Goal: Information Seeking & Learning: Check status

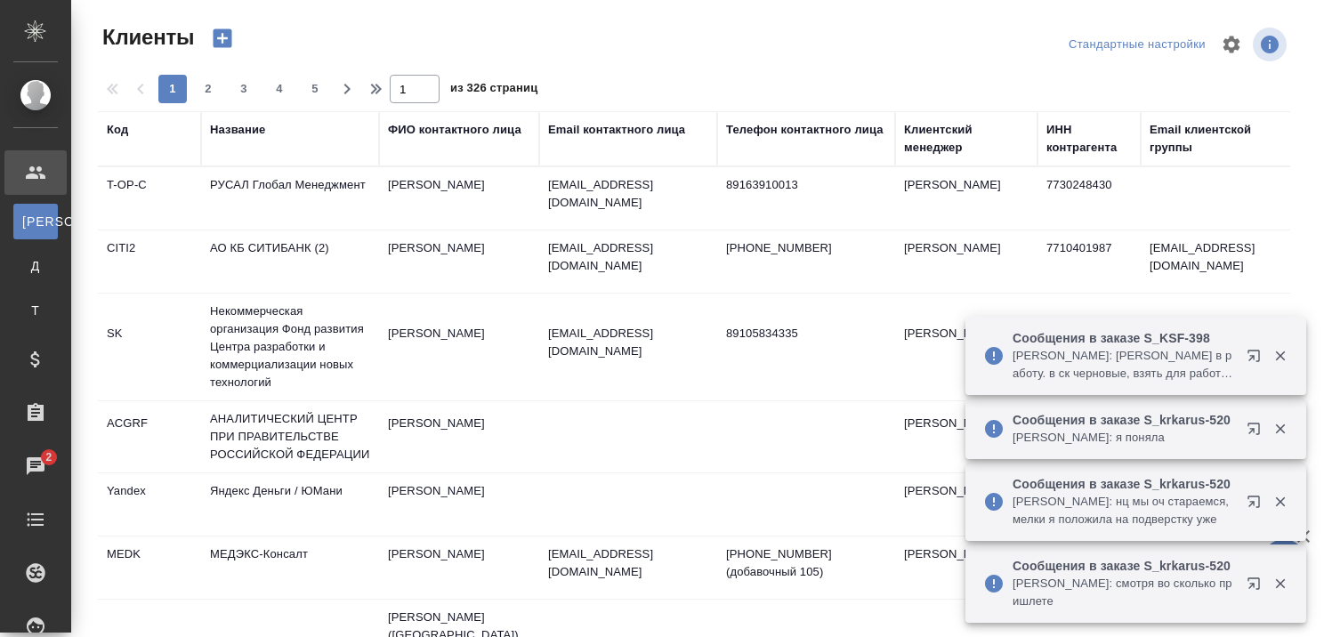
select select "RU"
click at [249, 136] on div "Название" at bounding box center [237, 130] width 55 height 18
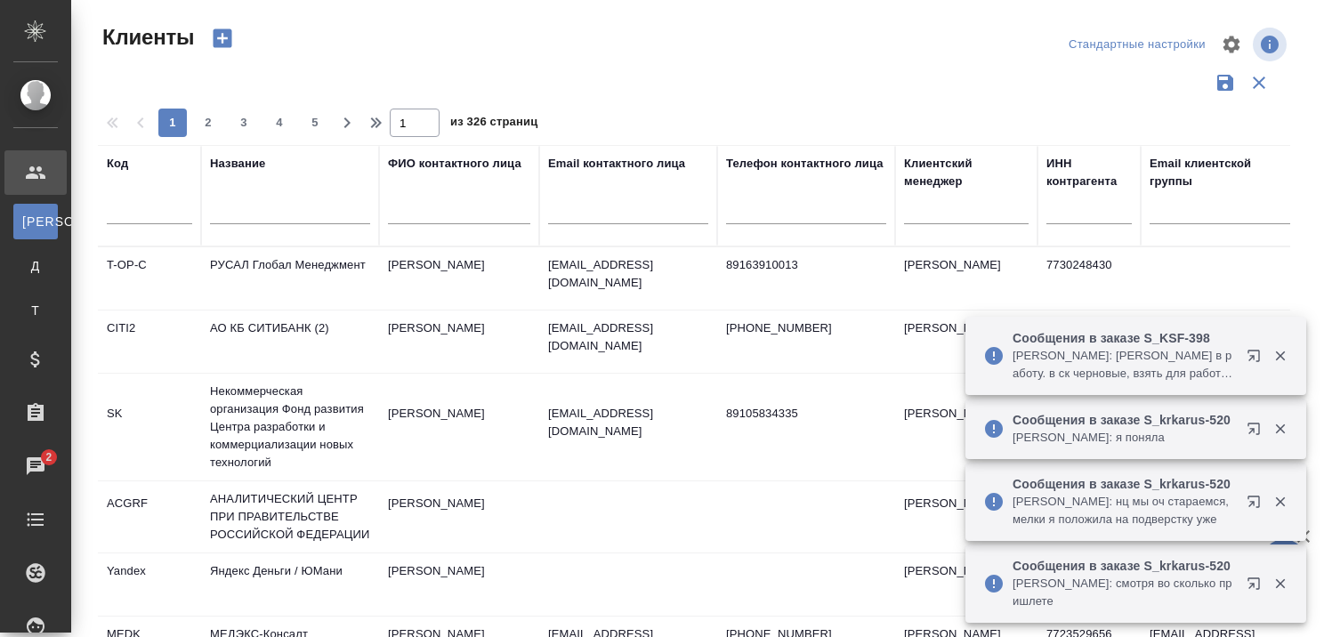
click at [265, 217] on input "text" at bounding box center [290, 213] width 160 height 22
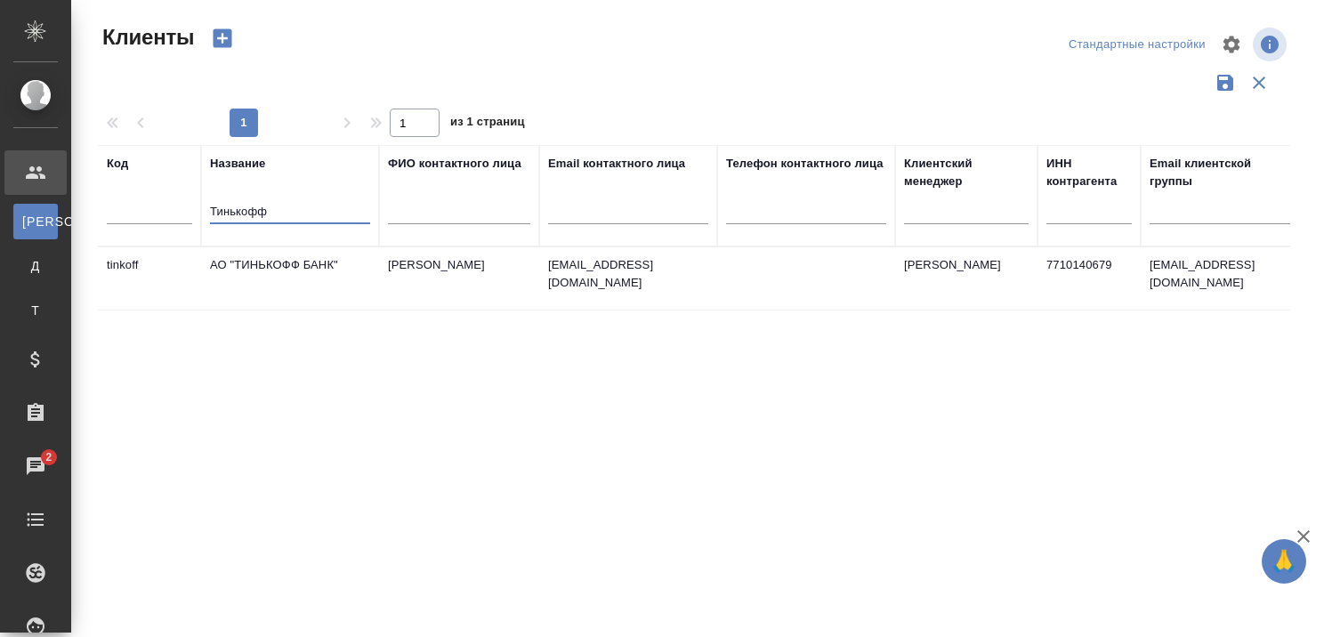
type input "Тинькофф"
click at [259, 267] on td "АО "ТИНЬКОФФ БАНК"" at bounding box center [290, 278] width 178 height 62
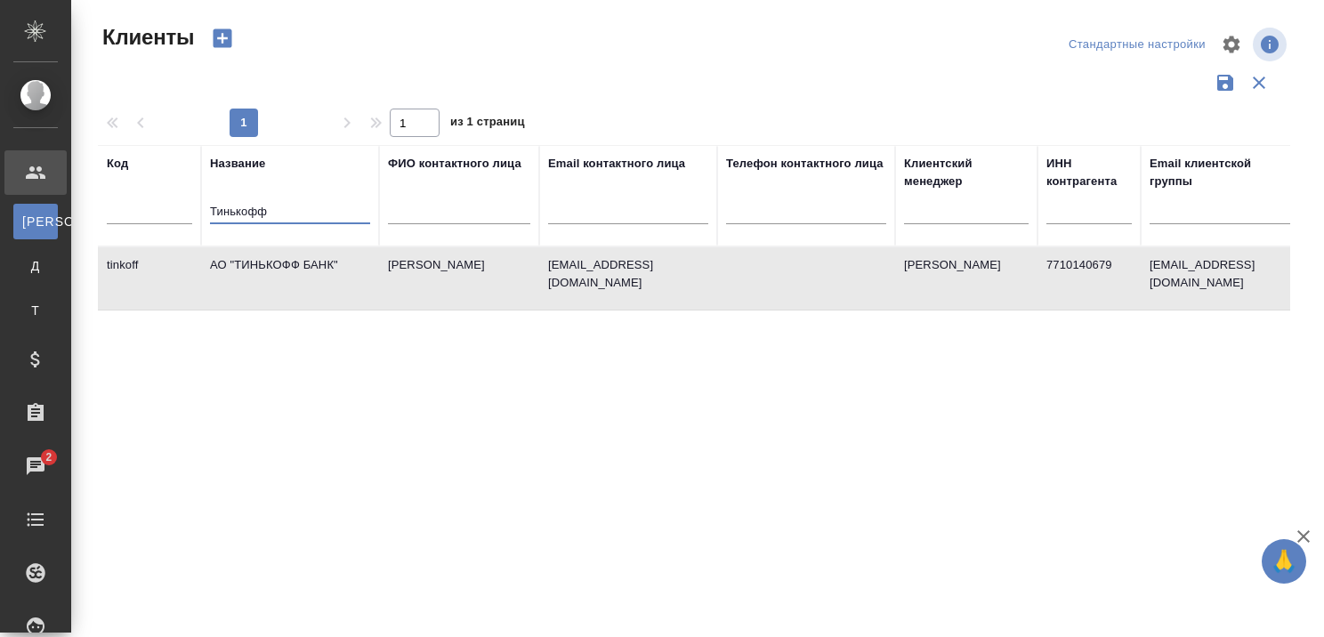
drag, startPoint x: 284, startPoint y: 210, endPoint x: 160, endPoint y: 206, distance: 123.7
click at [160, 206] on tr "Код Название Тинькофф ФИО контактного лица Email контактного лица Телефон конта…" at bounding box center [770, 195] width 1345 height 101
type input "r"
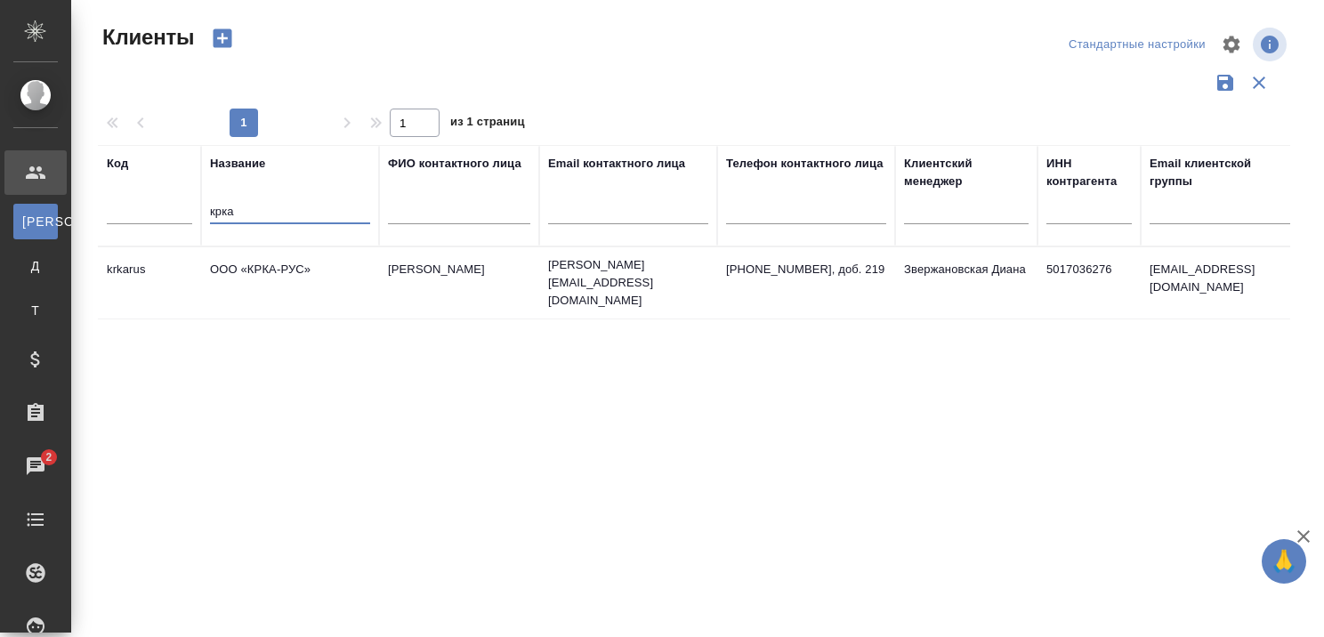
type input "крка"
click at [278, 267] on td "ООО «КРКА-РУС»" at bounding box center [290, 283] width 178 height 62
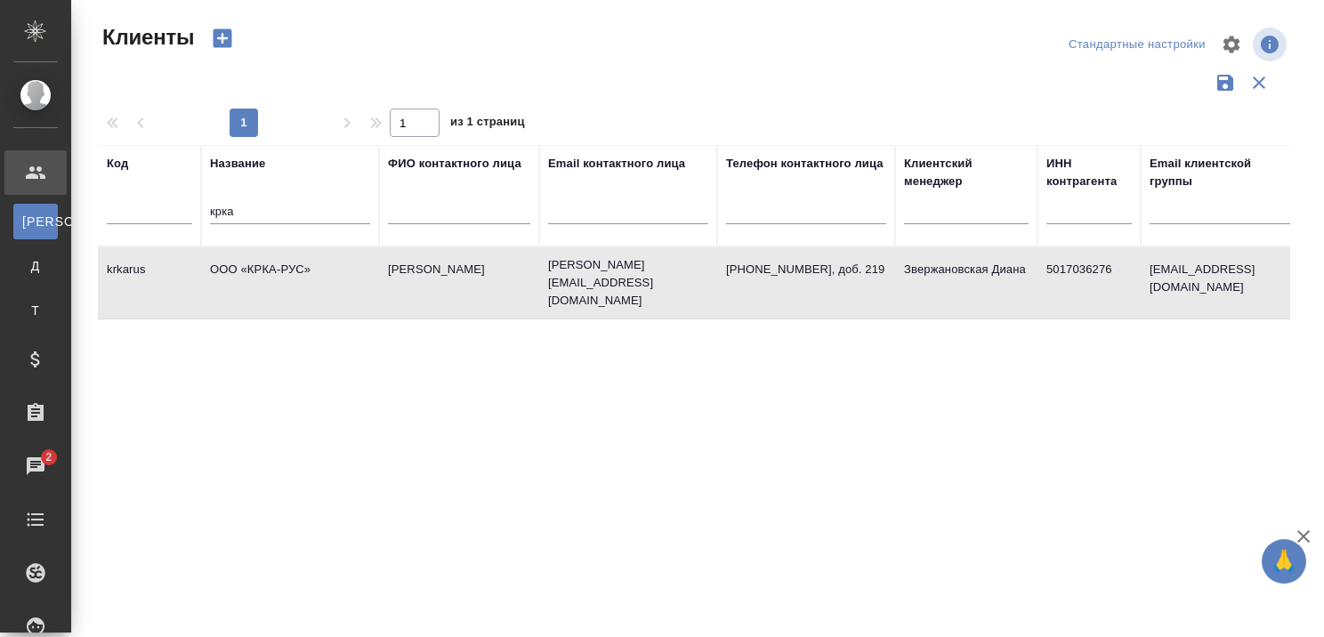
click at [278, 267] on td "ООО «КРКА-РУС»" at bounding box center [290, 283] width 178 height 62
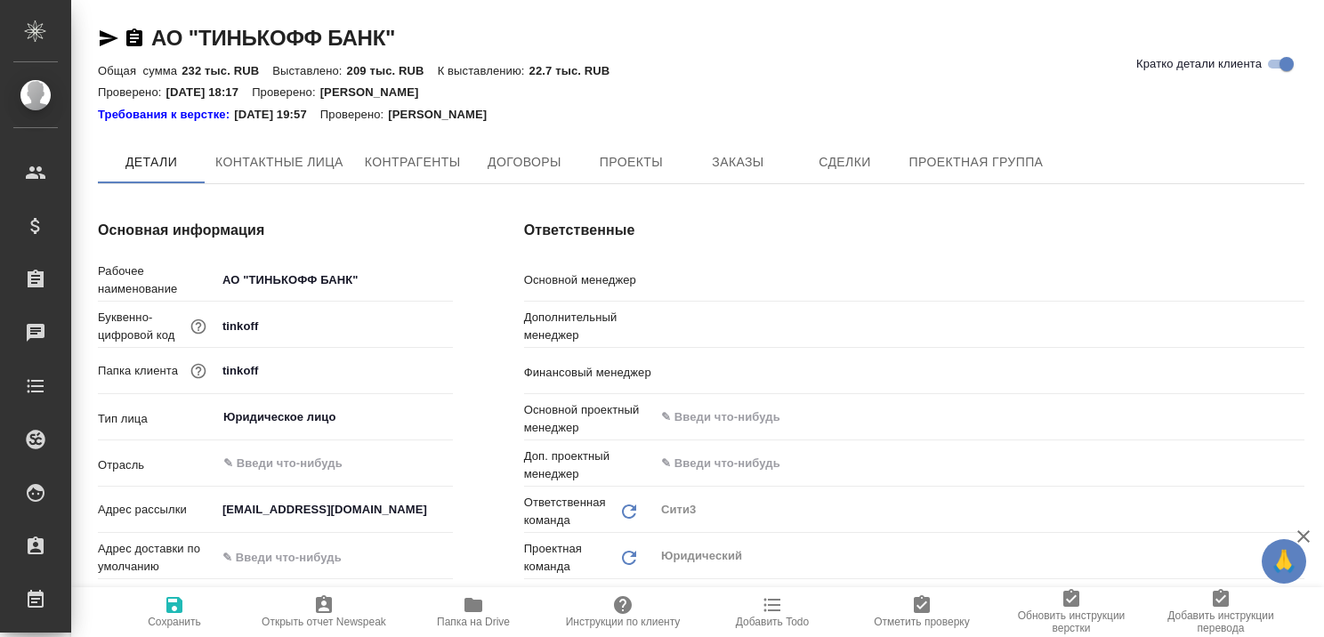
type textarea "x"
type input "Никитина Татьяна"
type input "[PERSON_NAME]"
type input "Левченко Юлия"
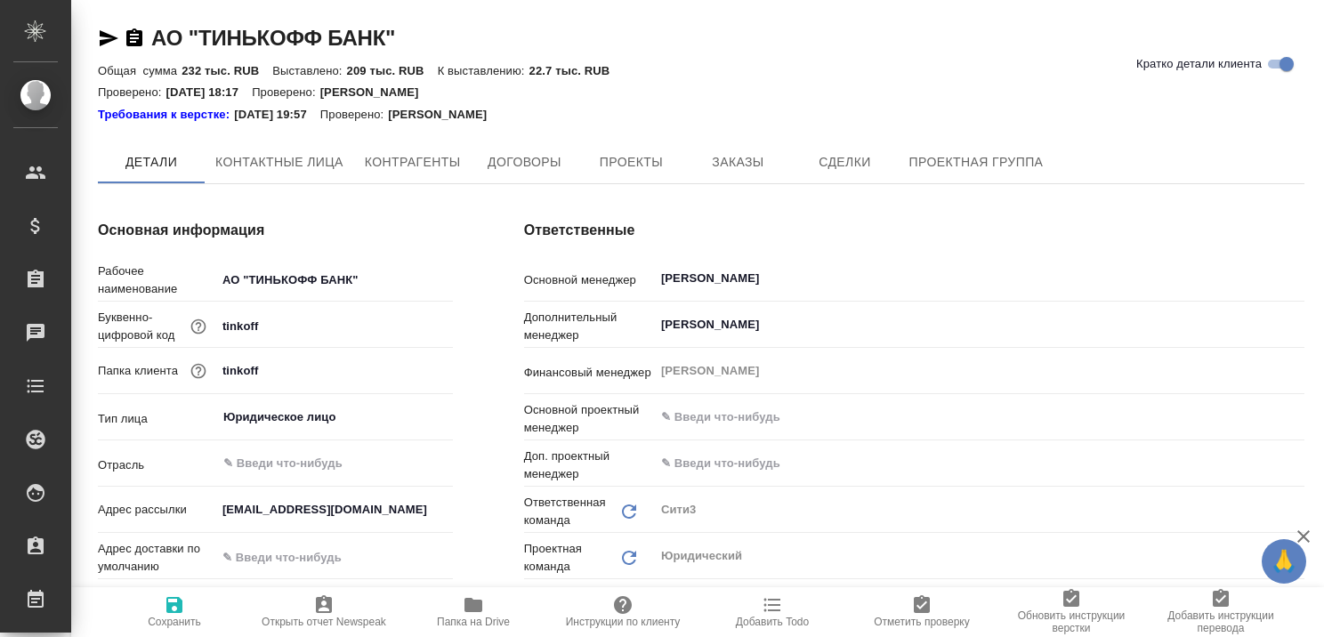
type textarea "x"
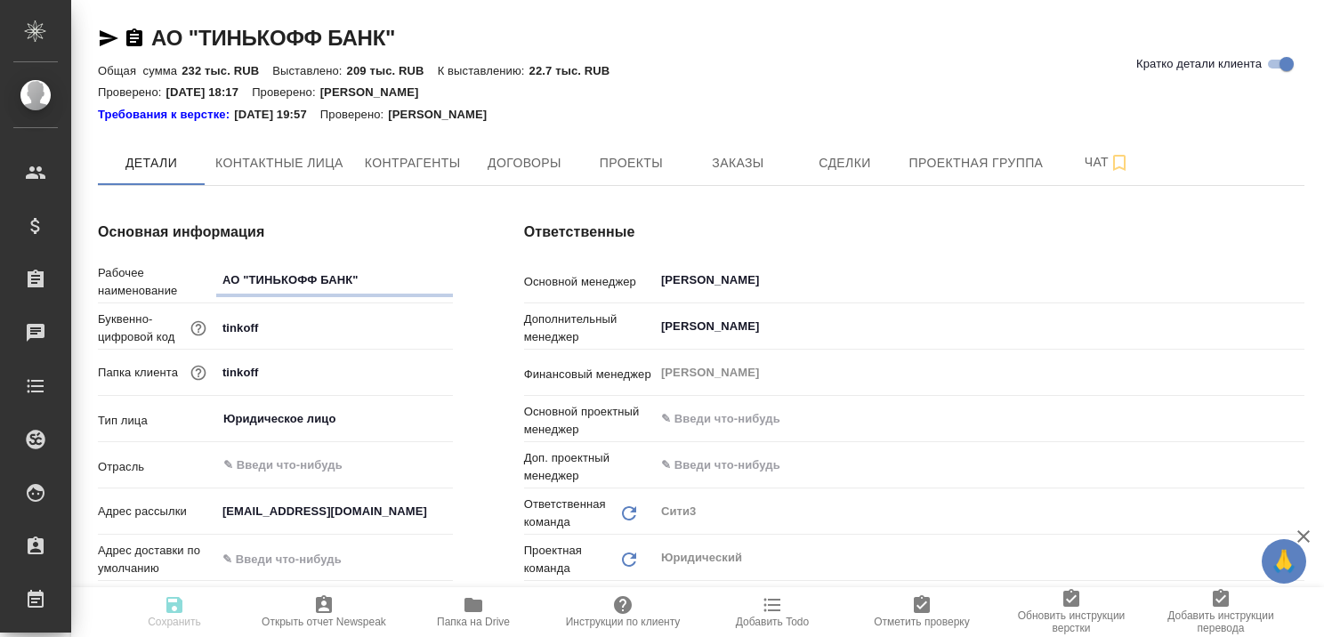
type textarea "x"
click at [733, 166] on span "Заказы" at bounding box center [737, 163] width 85 height 22
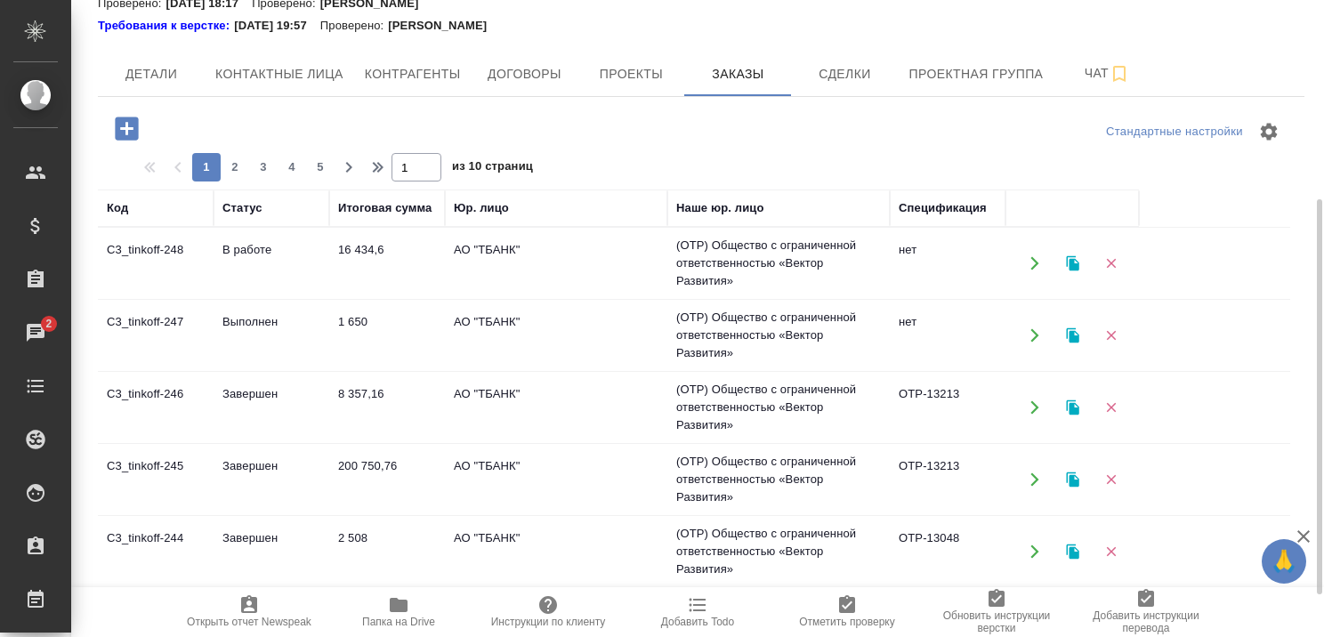
scroll to position [178, 0]
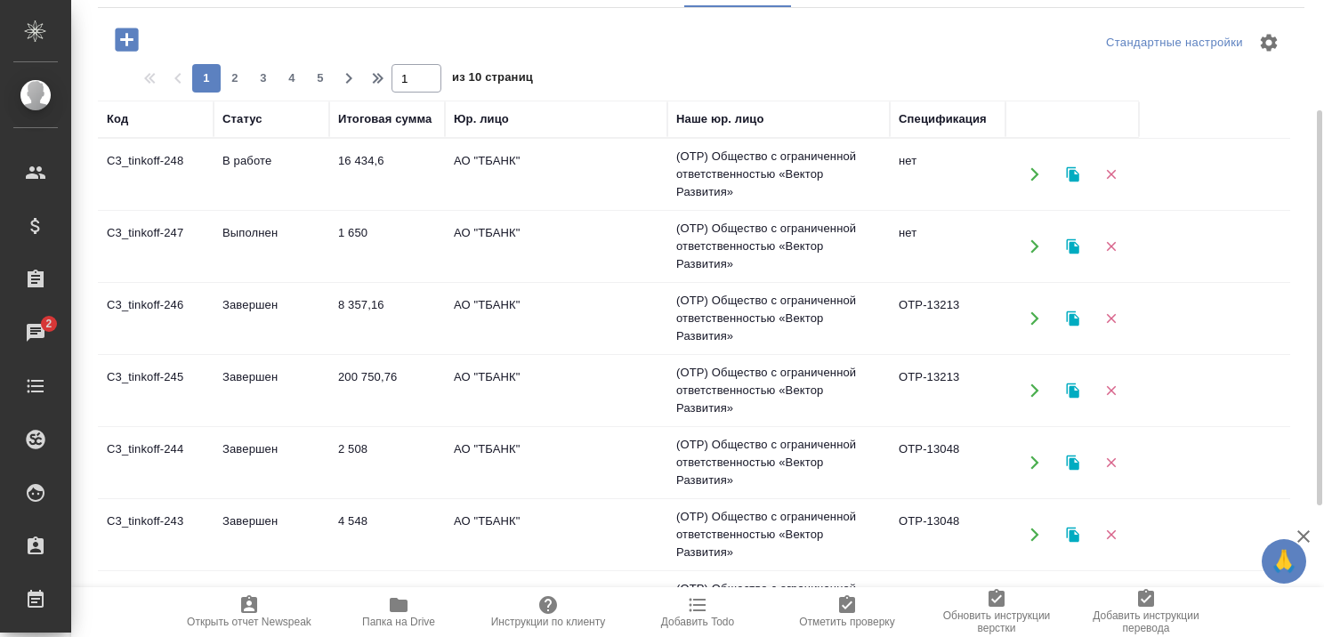
click at [246, 157] on td "В работе" at bounding box center [272, 174] width 116 height 62
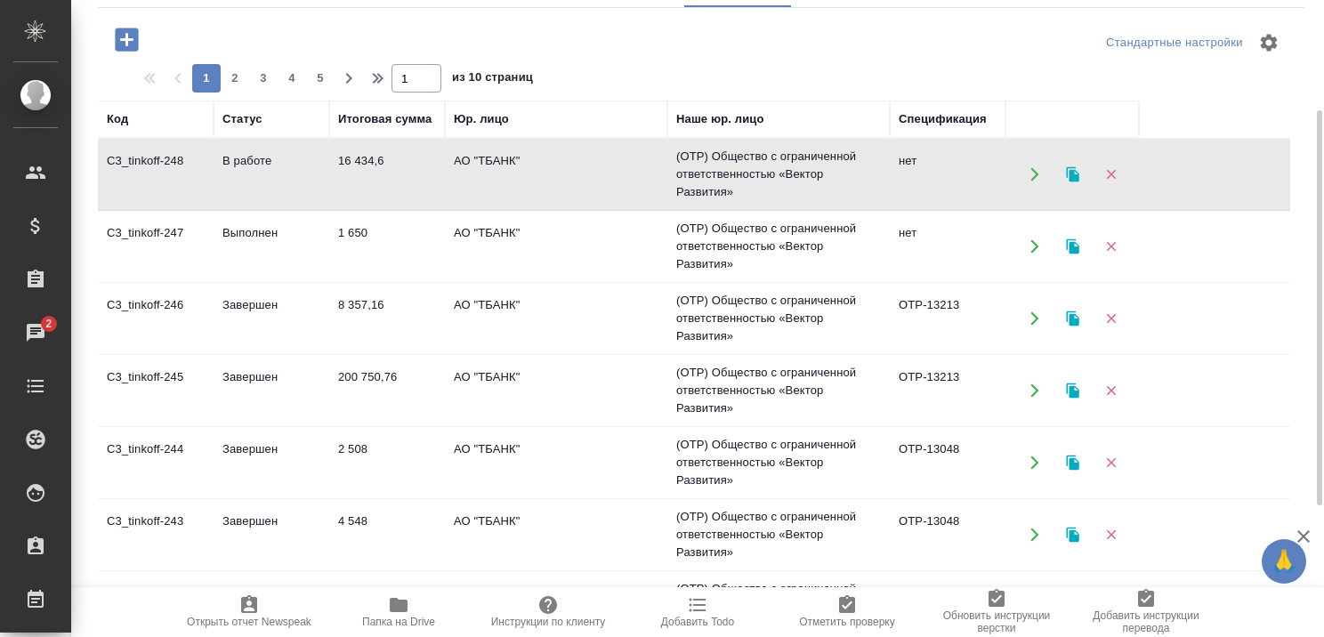
click at [246, 157] on td "В работе" at bounding box center [272, 174] width 116 height 62
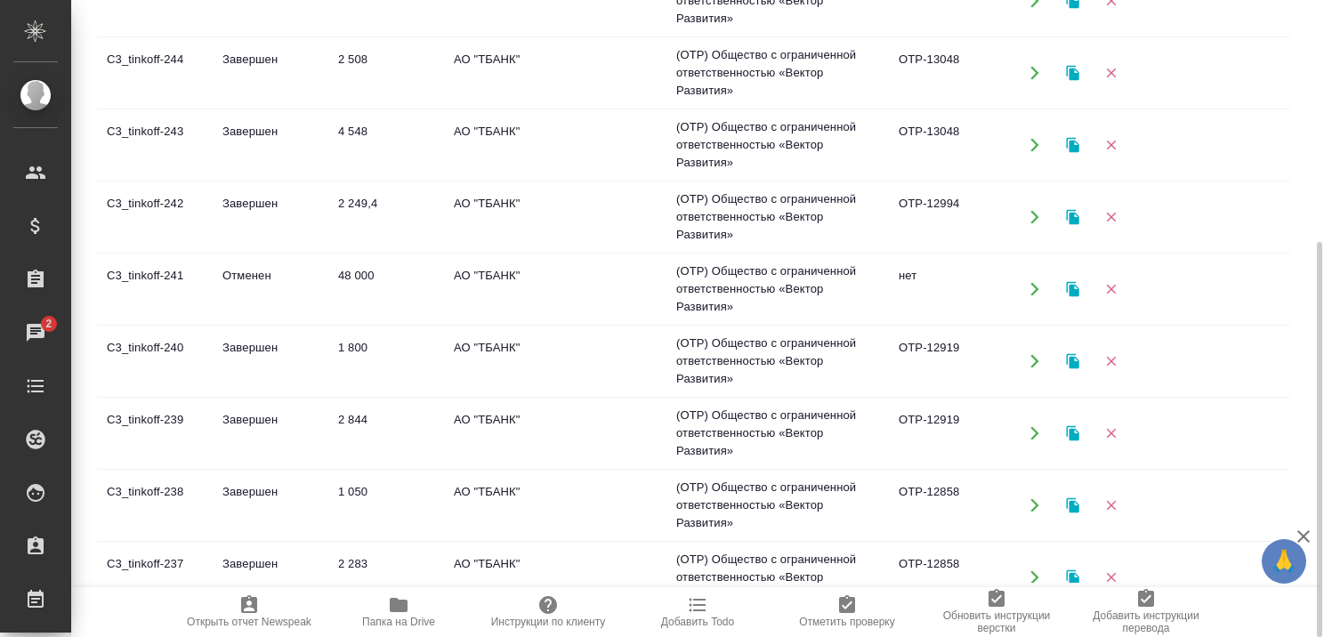
scroll to position [267, 0]
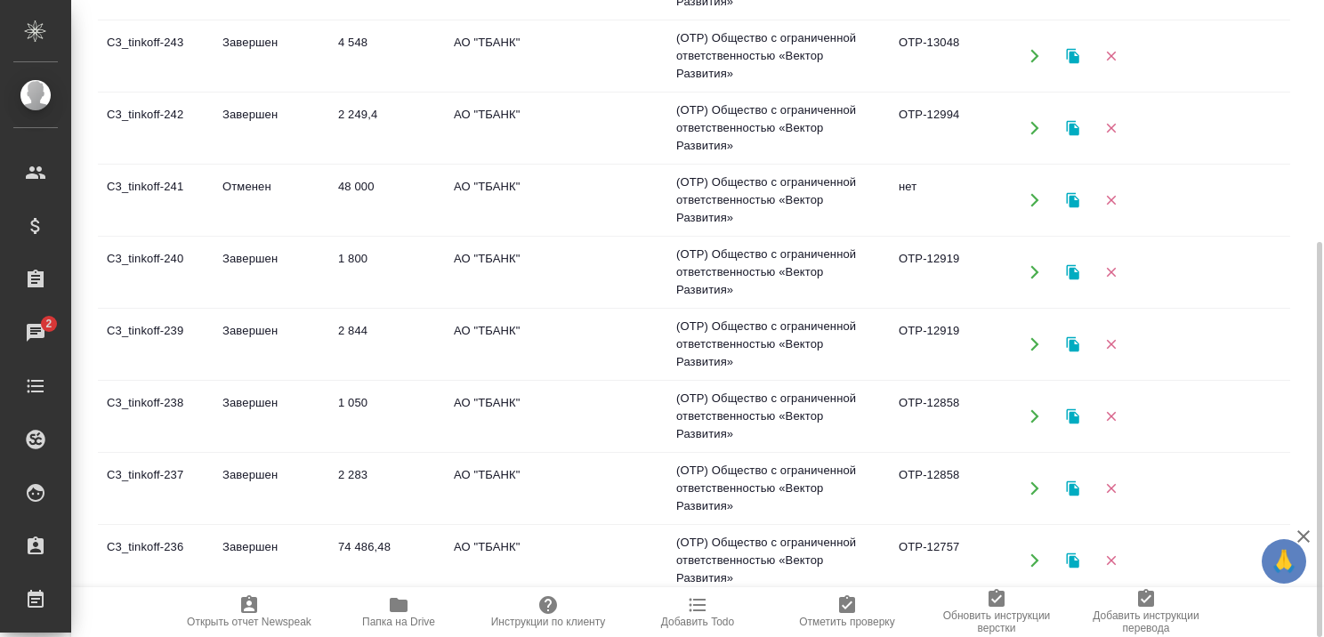
click at [250, 545] on td "Завершен" at bounding box center [272, 560] width 116 height 62
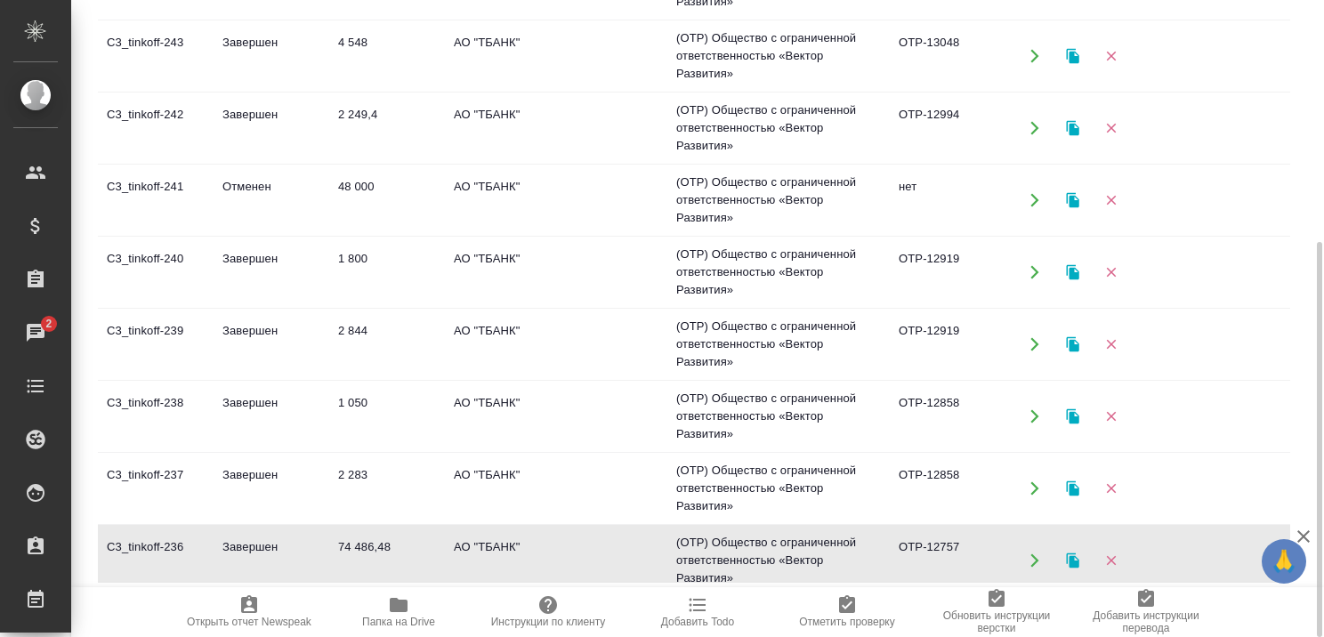
click at [250, 545] on td "Завершен" at bounding box center [272, 560] width 116 height 62
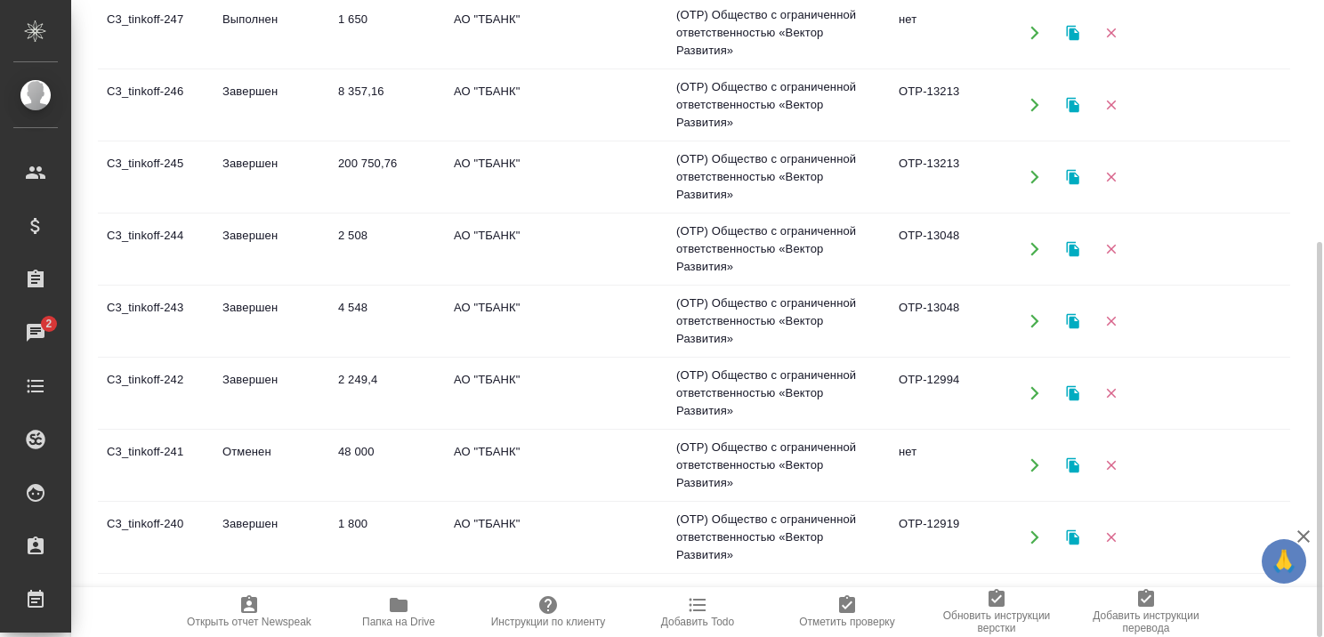
scroll to position [0, 0]
click at [1299, 533] on icon "button" at bounding box center [1303, 536] width 12 height 12
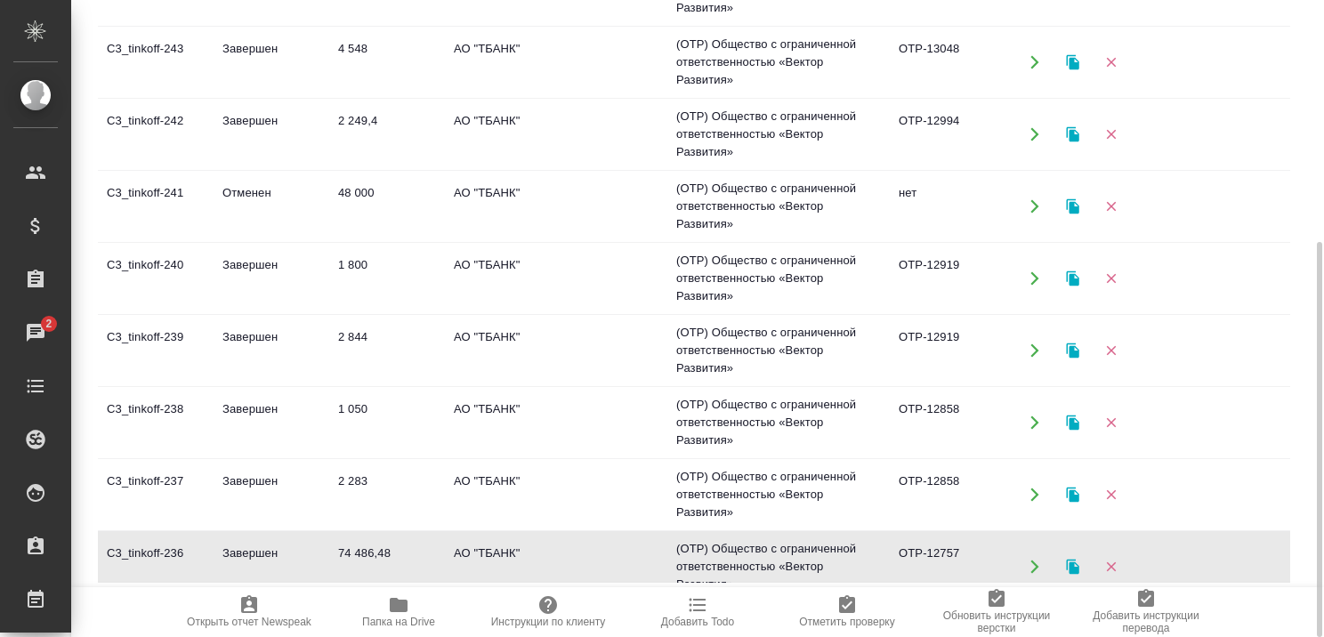
scroll to position [267, 0]
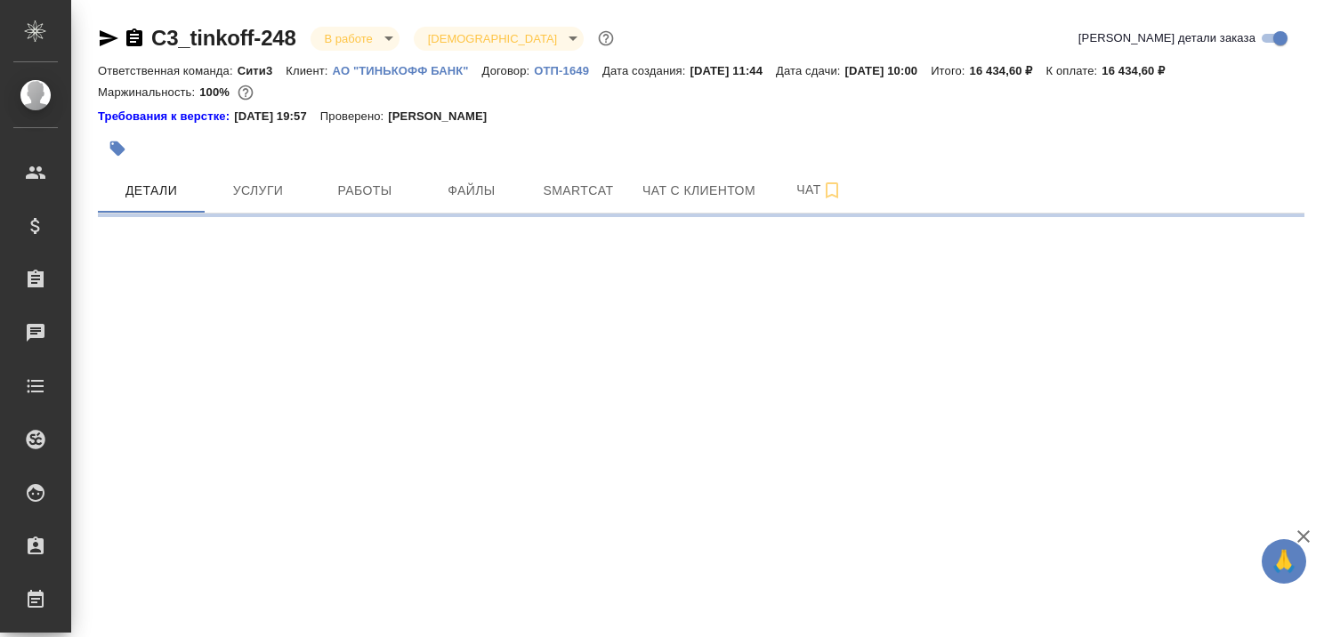
select select "RU"
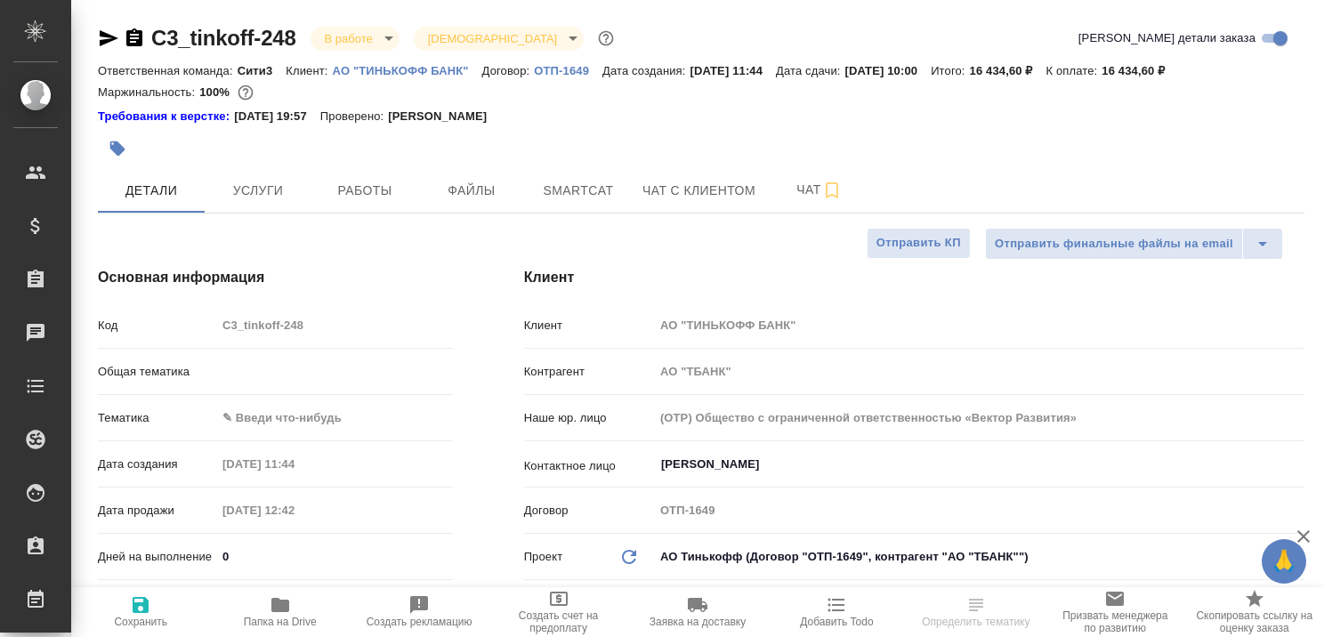
type textarea "x"
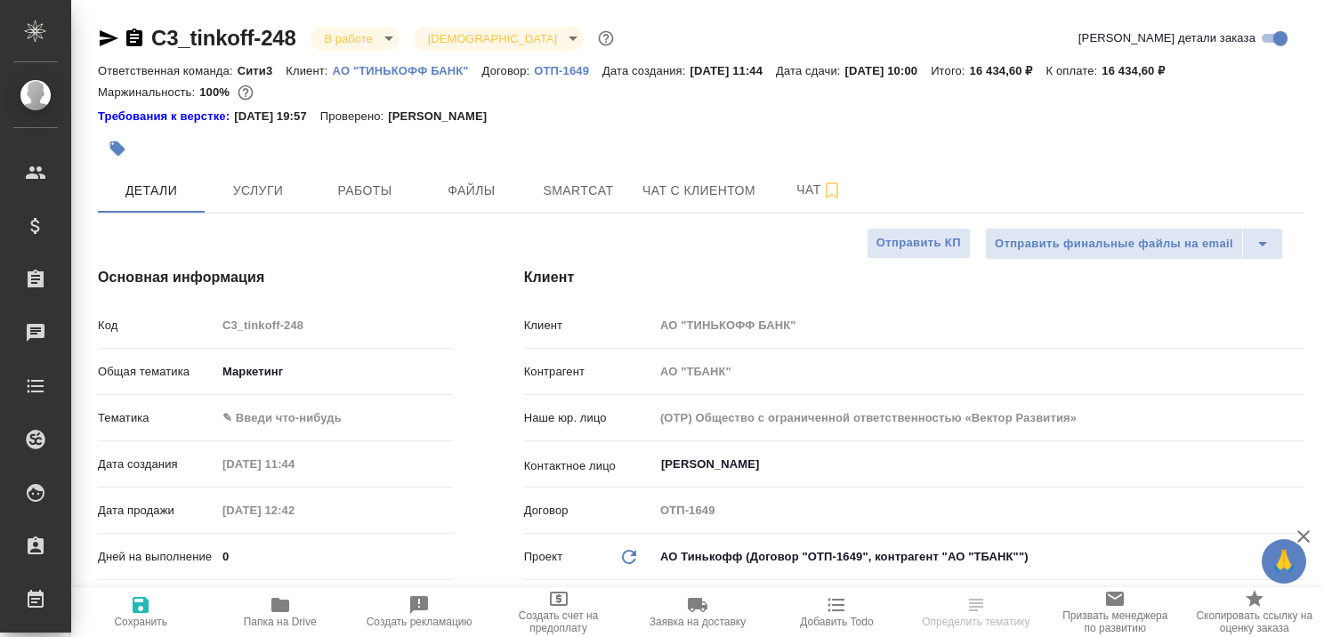
type textarea "x"
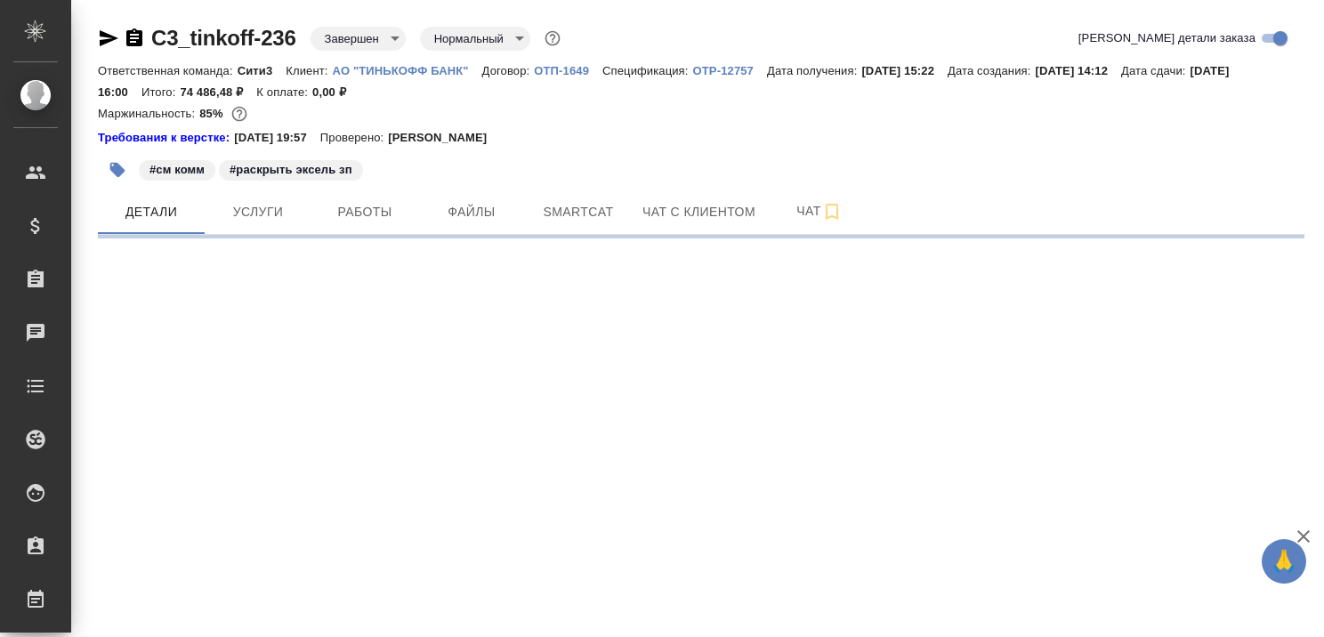
select select "RU"
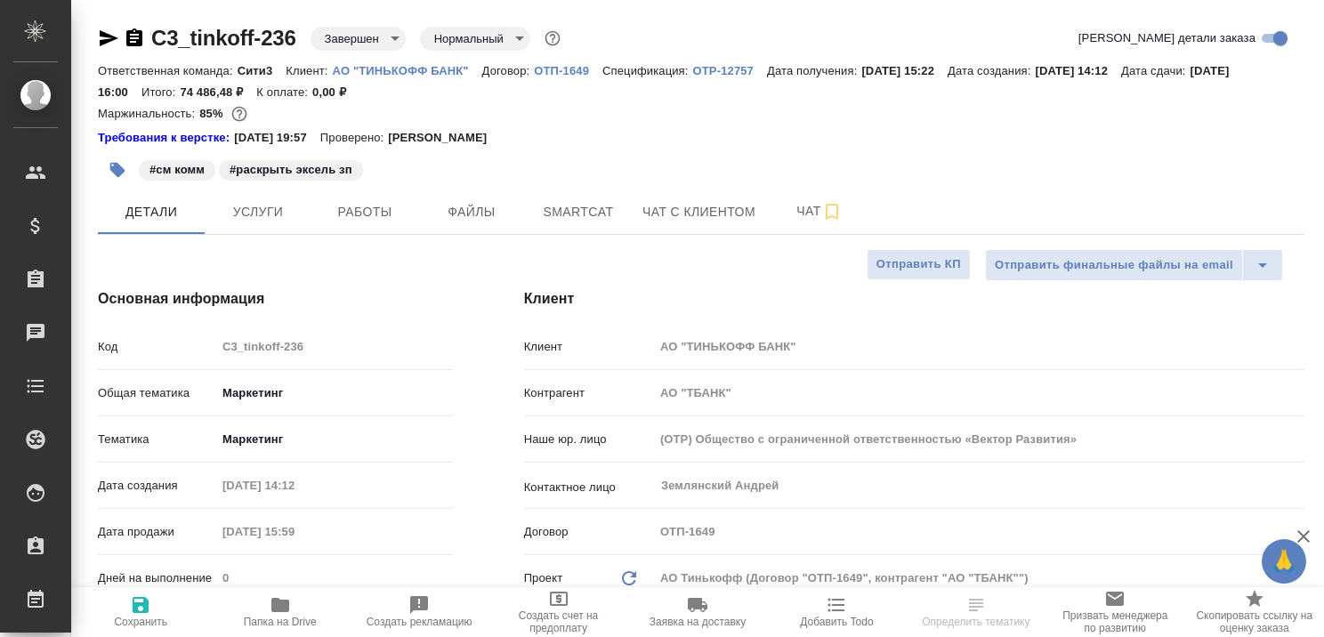
type textarea "x"
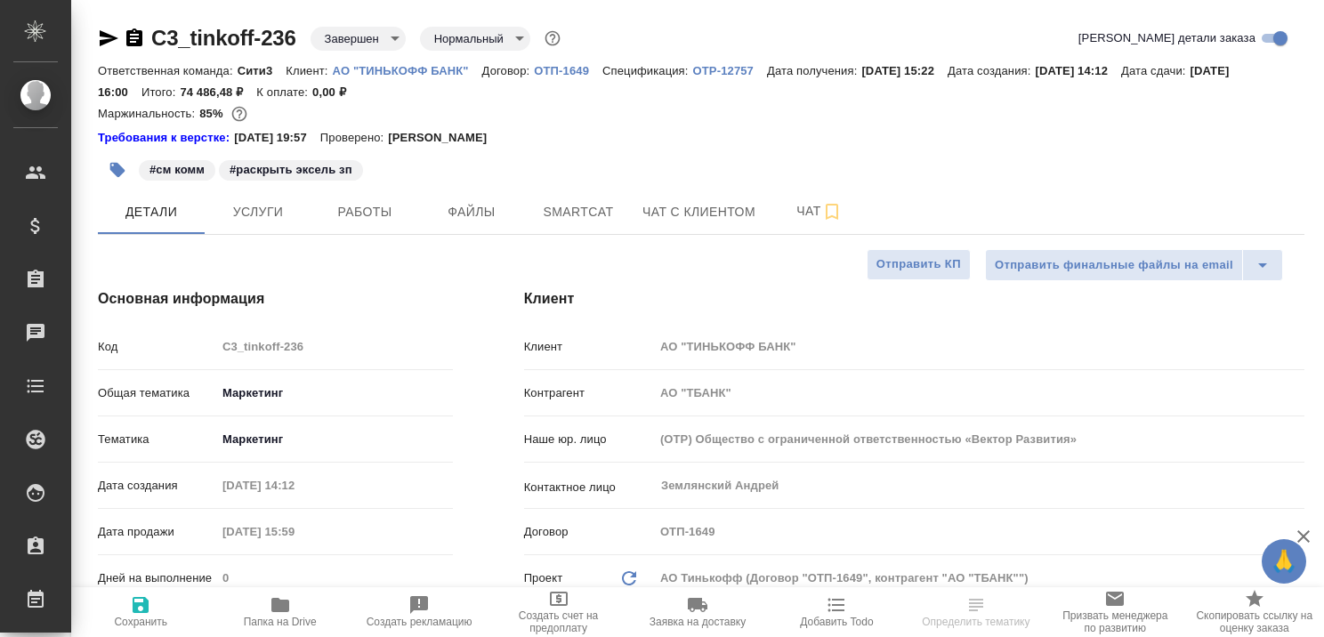
type textarea "x"
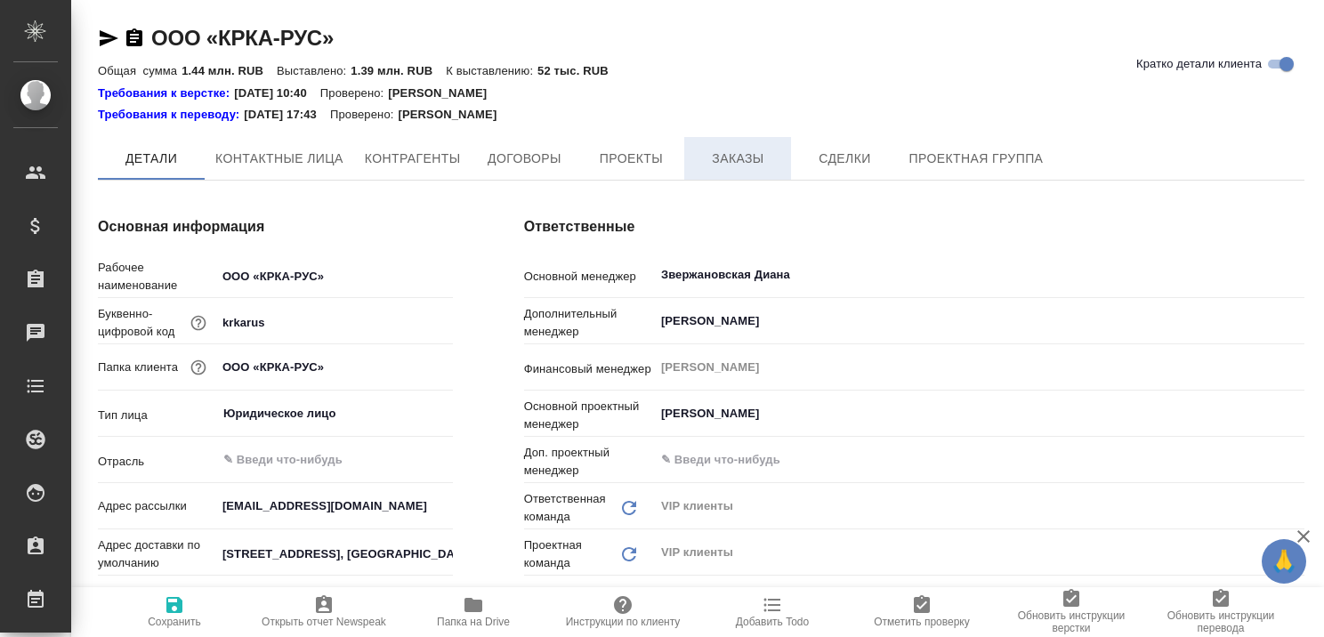
type textarea "x"
click at [729, 163] on span "Заказы" at bounding box center [737, 160] width 85 height 22
type textarea "x"
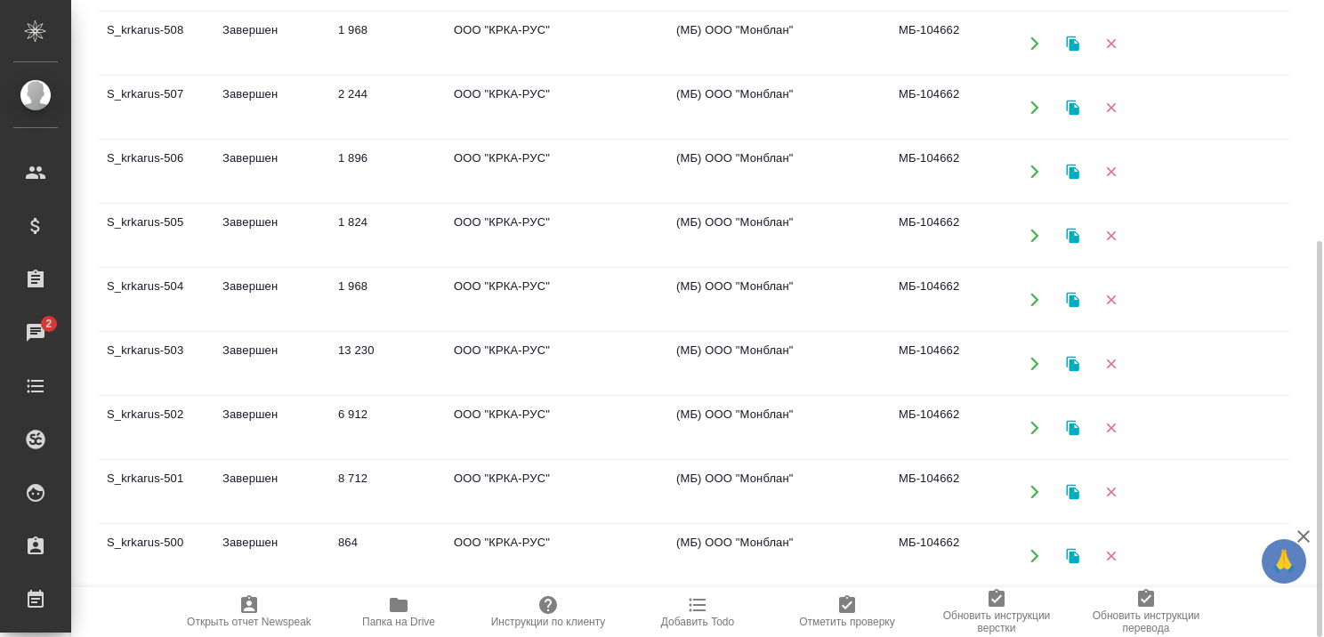
scroll to position [30, 0]
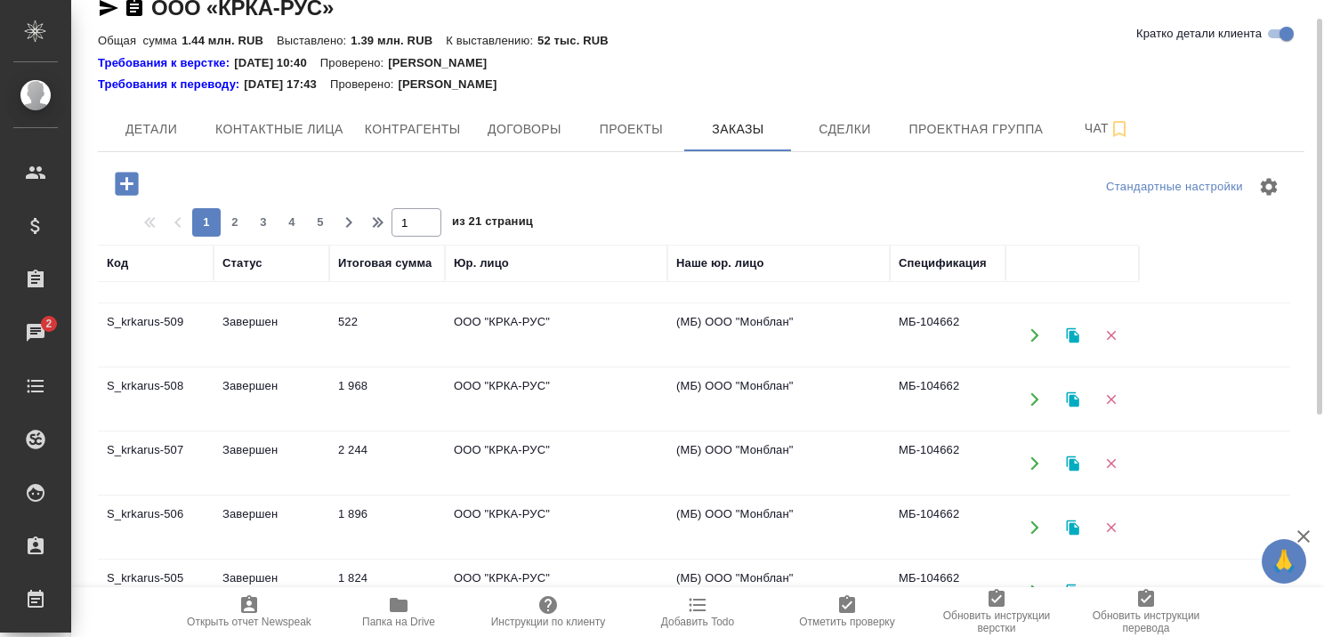
click at [1302, 537] on icon "button" at bounding box center [1303, 536] width 12 height 12
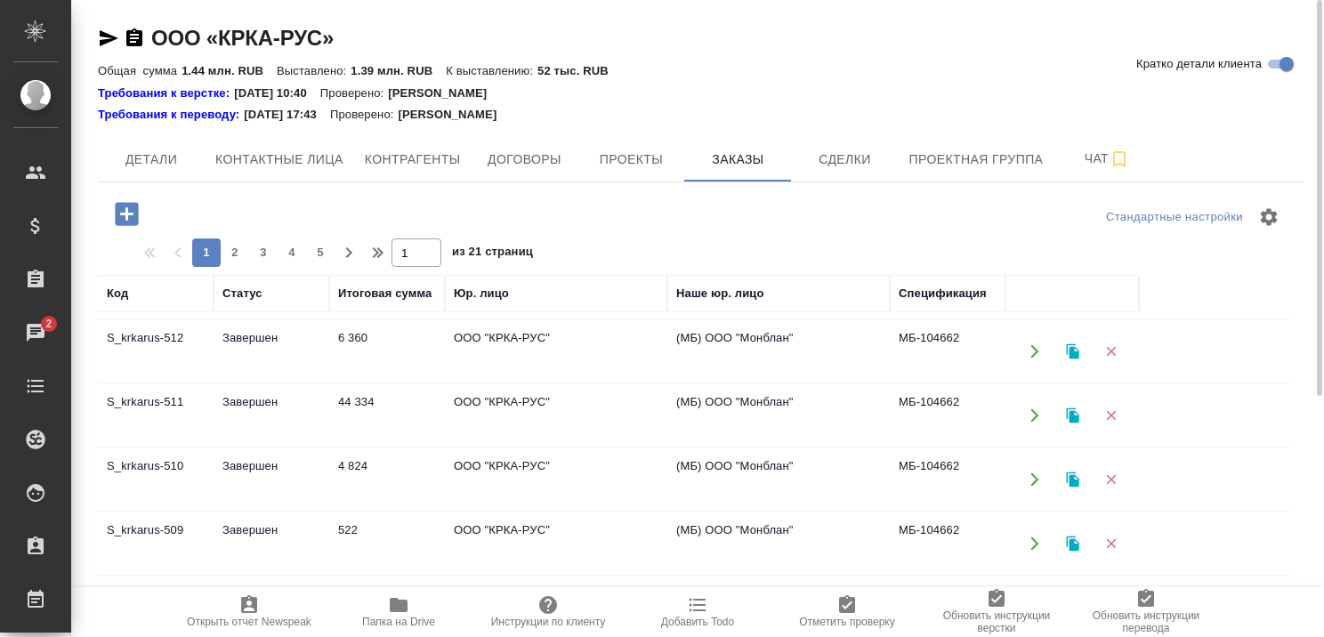
scroll to position [940, 0]
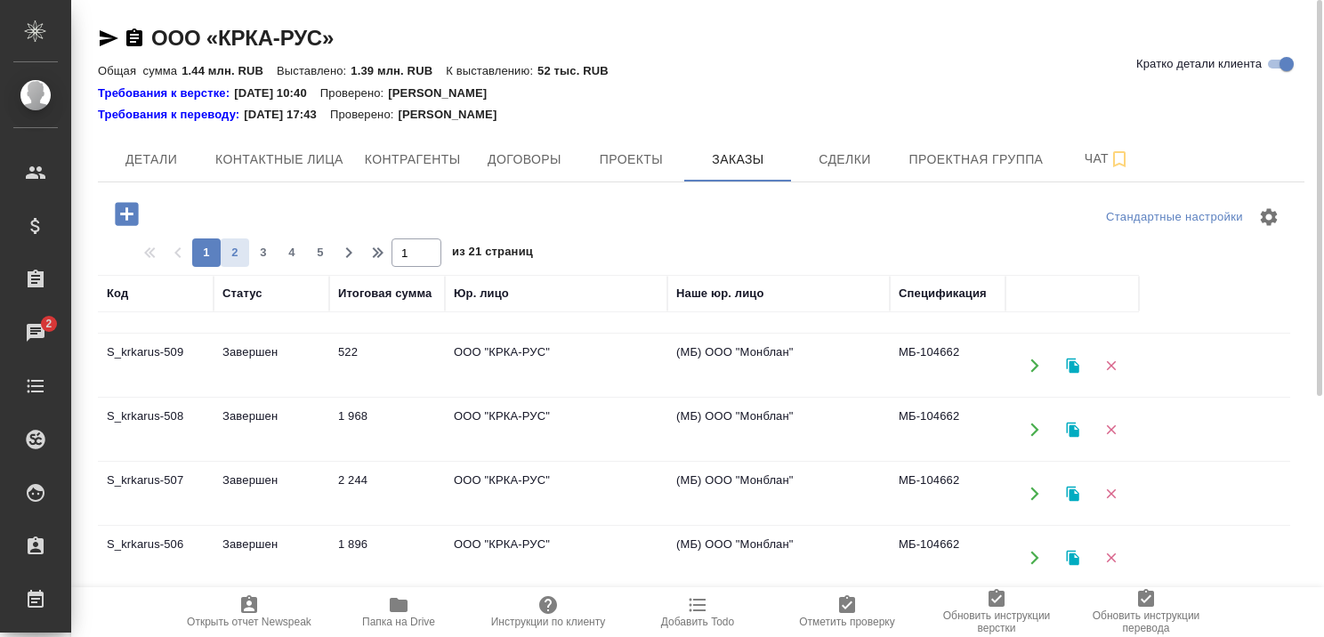
click at [231, 249] on span "2" at bounding box center [235, 253] width 28 height 18
click at [256, 537] on td "Завершен" at bounding box center [272, 558] width 116 height 62
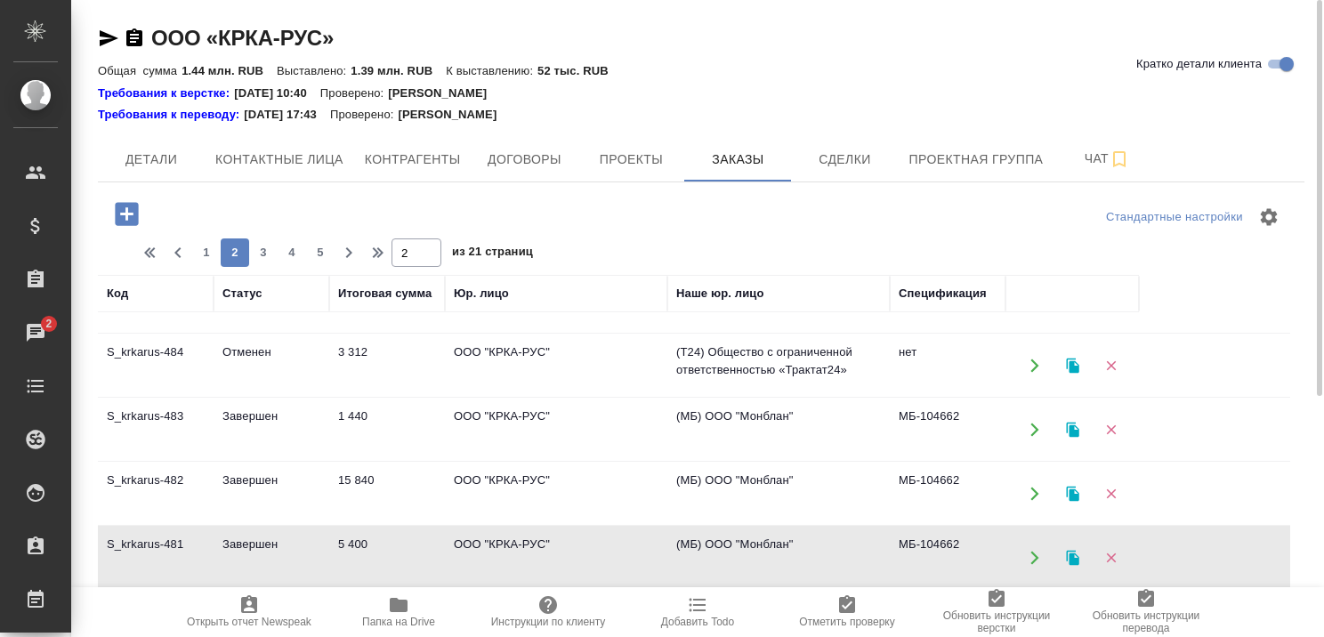
click at [256, 537] on td "Завершен" at bounding box center [272, 558] width 116 height 62
click at [269, 248] on span "3" at bounding box center [263, 253] width 28 height 18
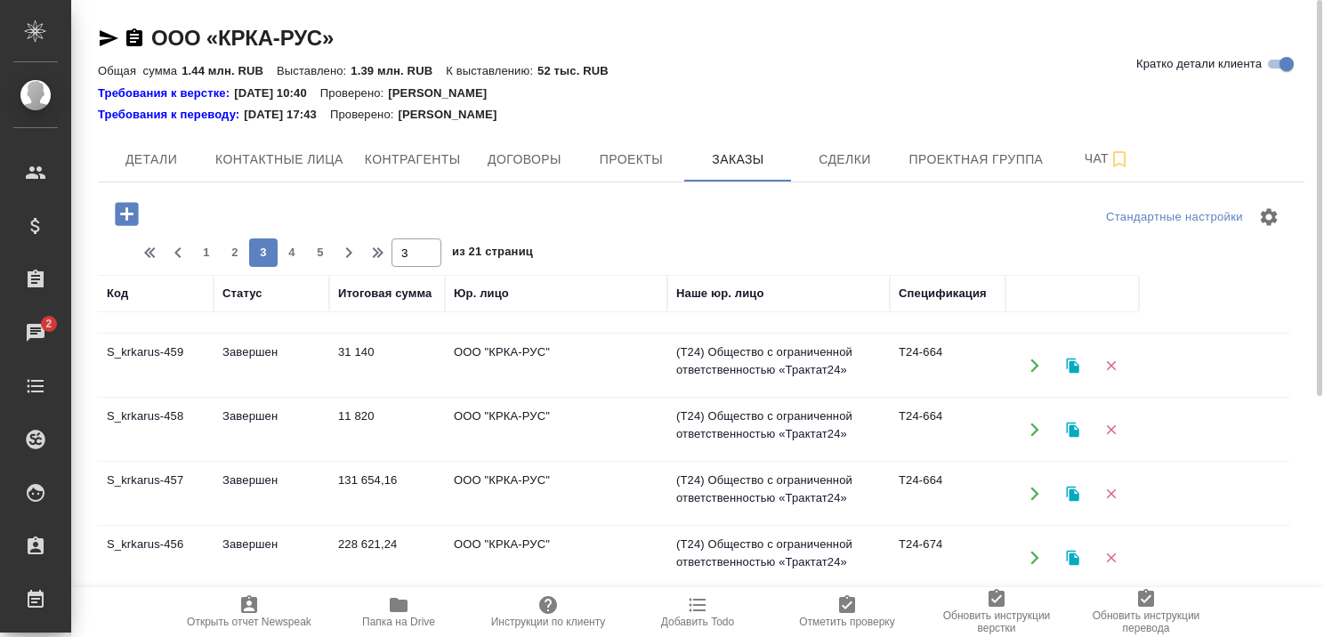
click at [254, 534] on td "Завершен" at bounding box center [272, 558] width 116 height 62
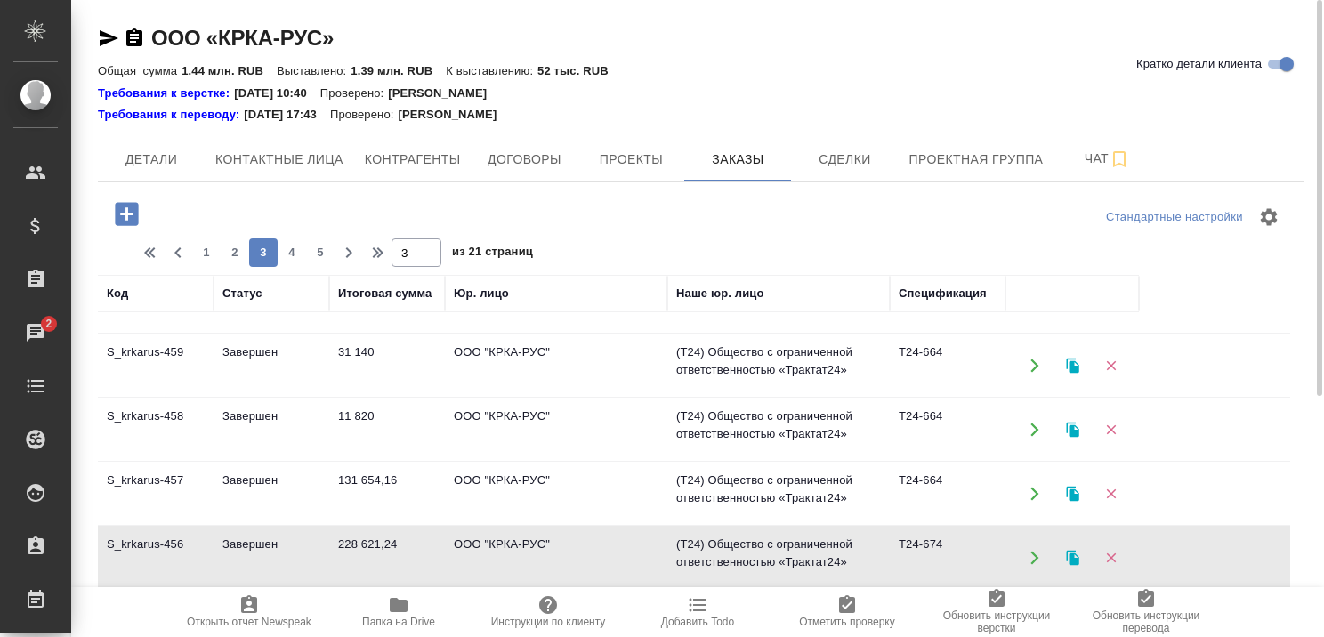
click at [254, 472] on td "Завершен" at bounding box center [272, 494] width 116 height 62
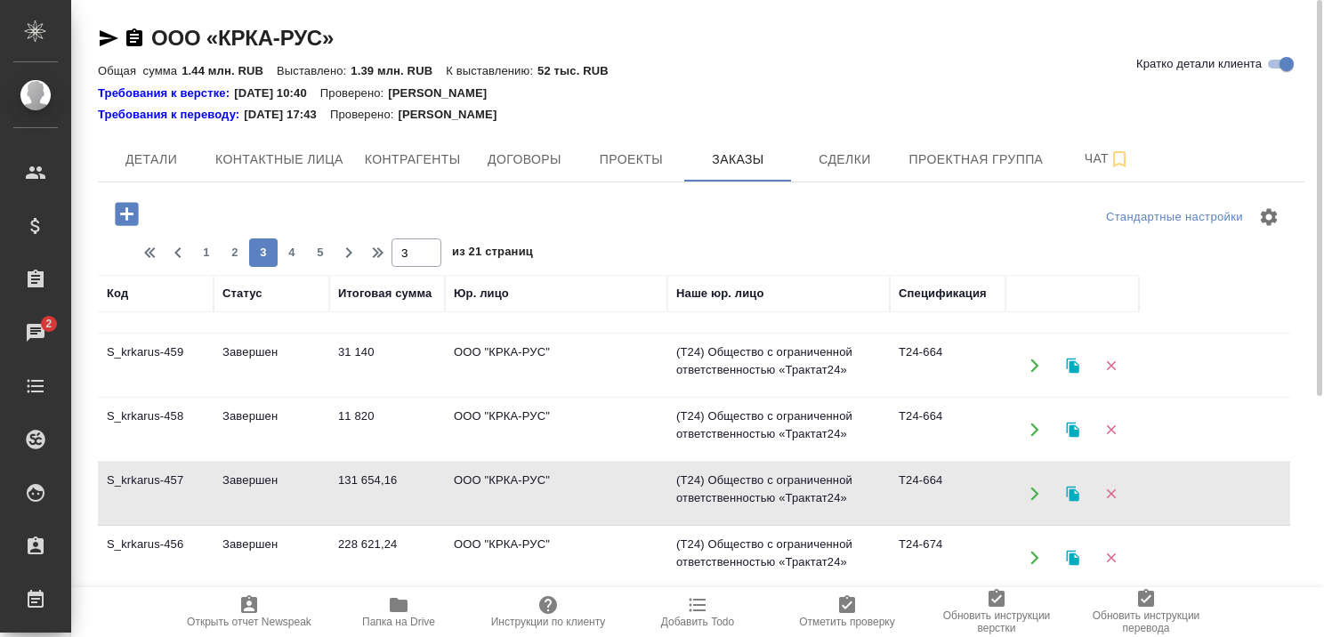
click at [254, 412] on td "Завершен" at bounding box center [272, 430] width 116 height 62
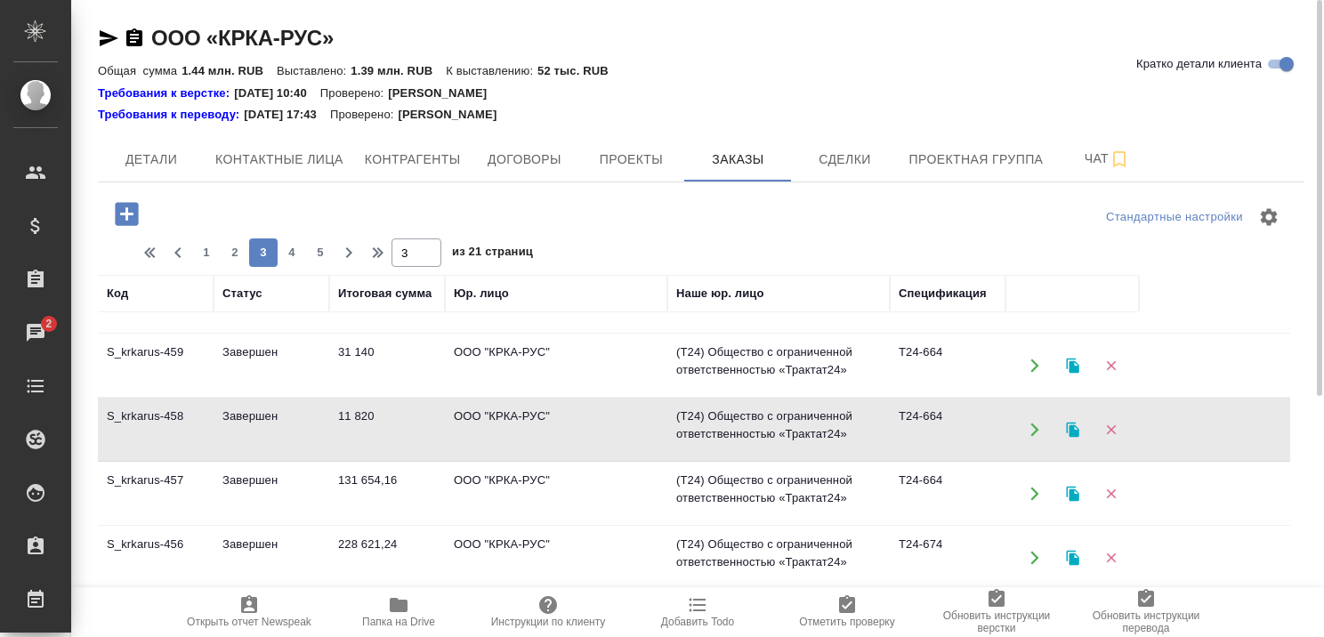
click at [254, 412] on td "Завершен" at bounding box center [272, 430] width 116 height 62
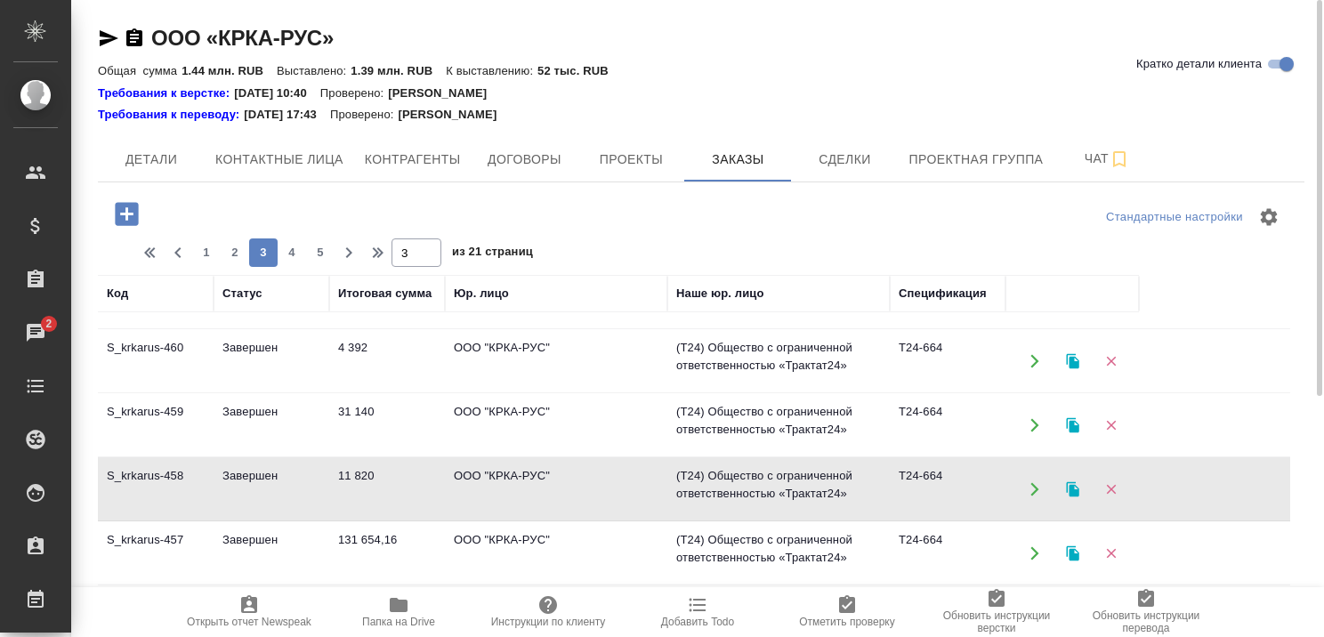
scroll to position [851, 0]
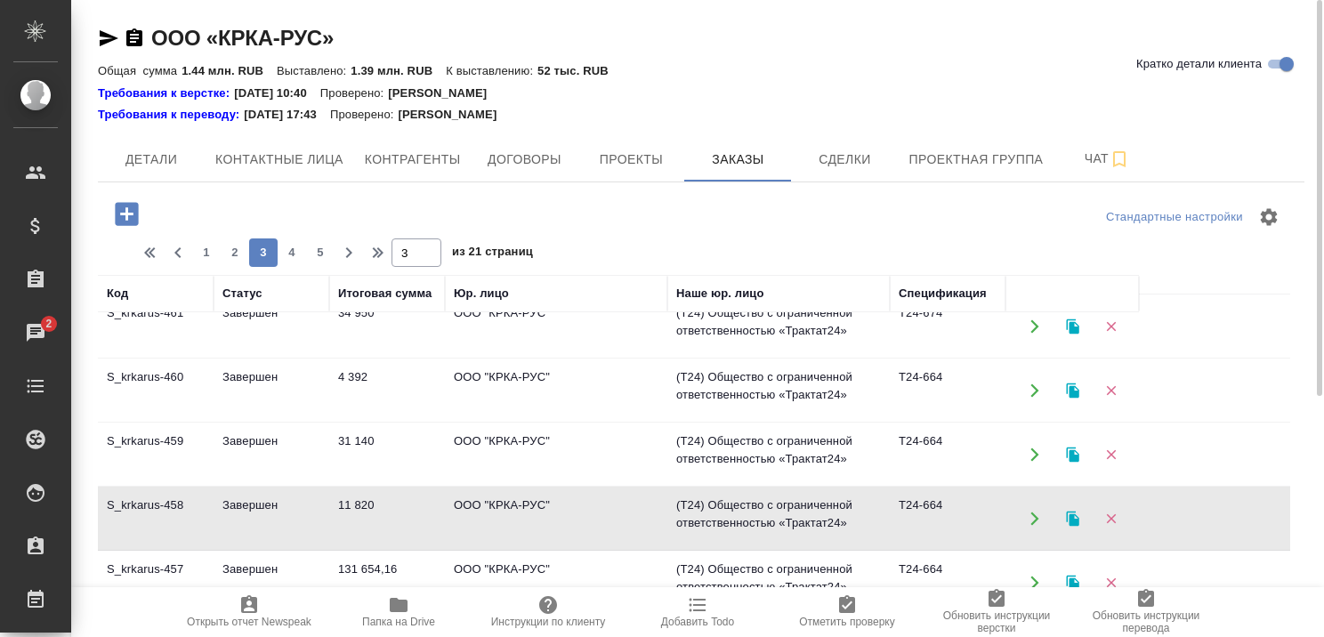
click at [266, 435] on td "Завершен" at bounding box center [272, 454] width 116 height 62
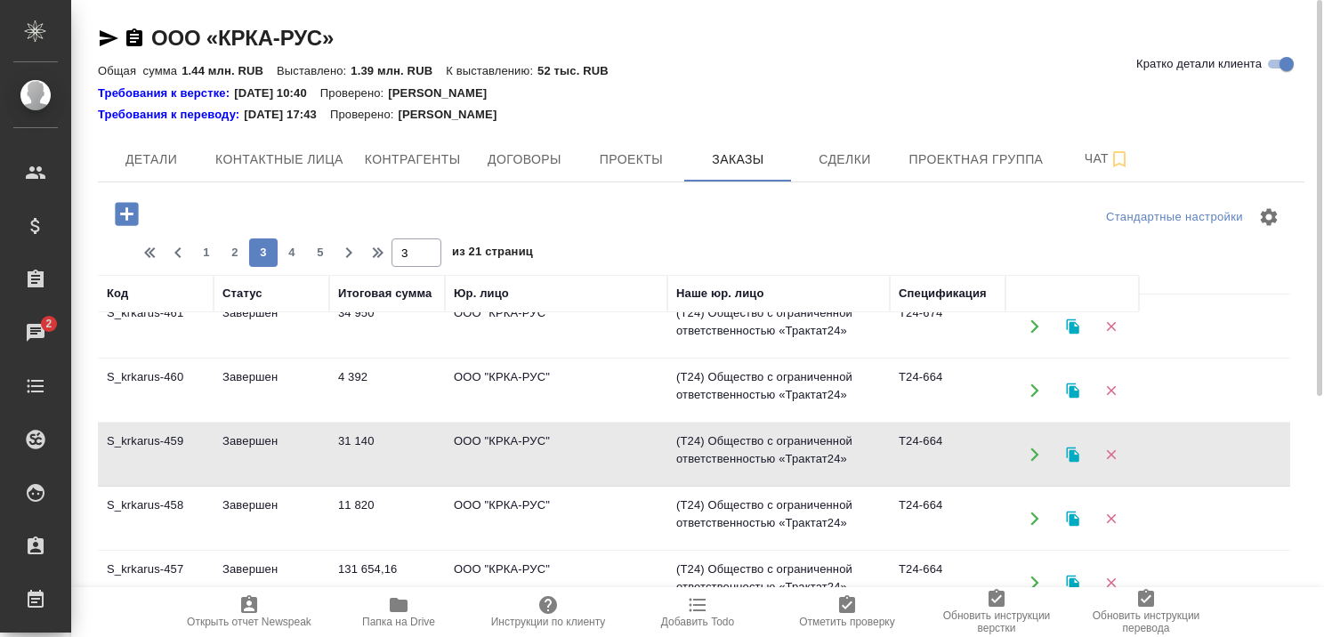
click at [266, 435] on td "Завершен" at bounding box center [272, 454] width 116 height 62
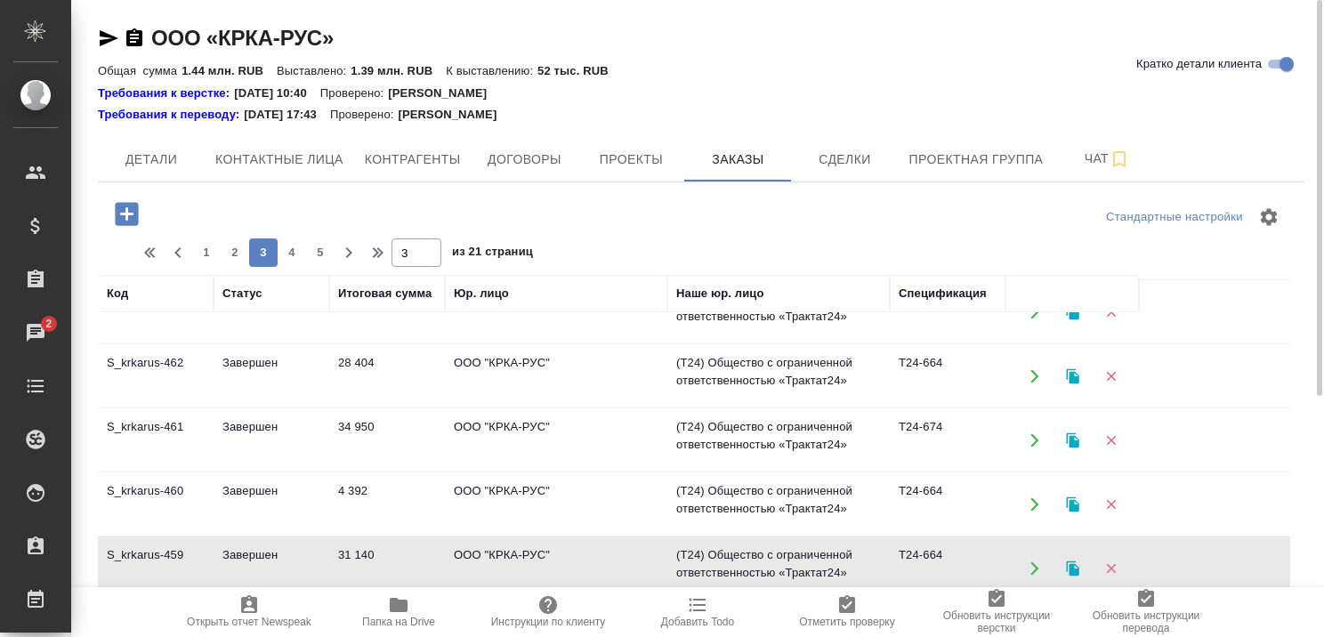
scroll to position [673, 0]
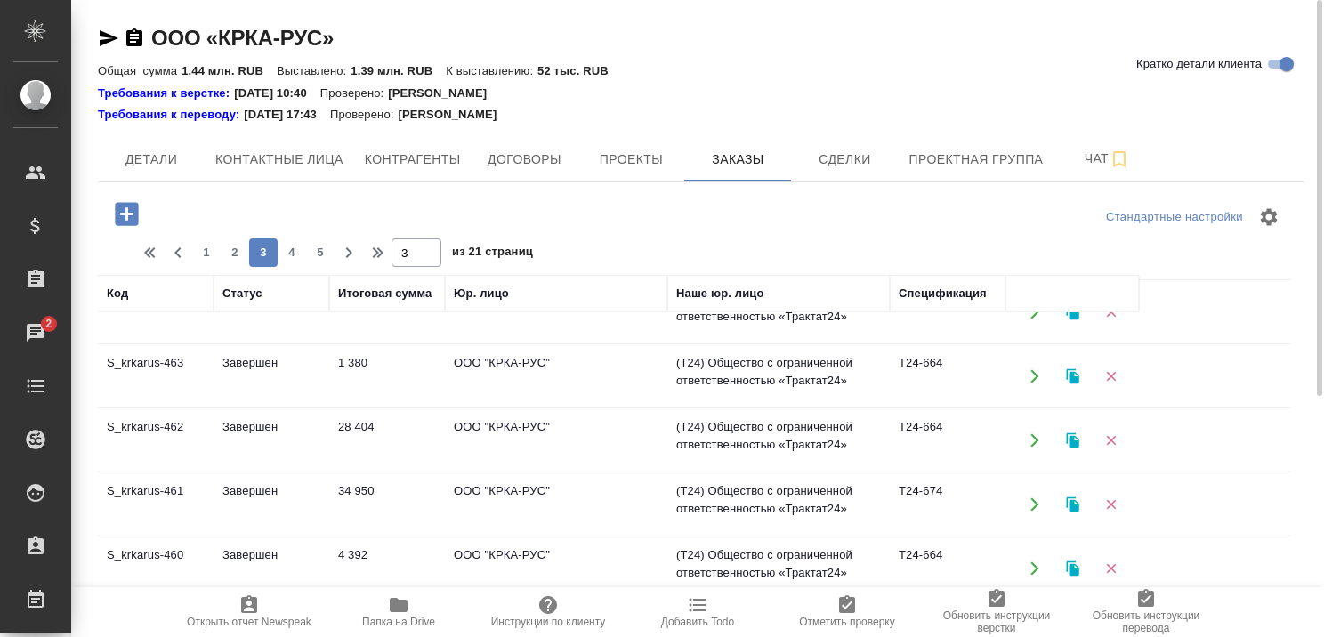
click at [256, 484] on td "Завершен" at bounding box center [272, 504] width 116 height 62
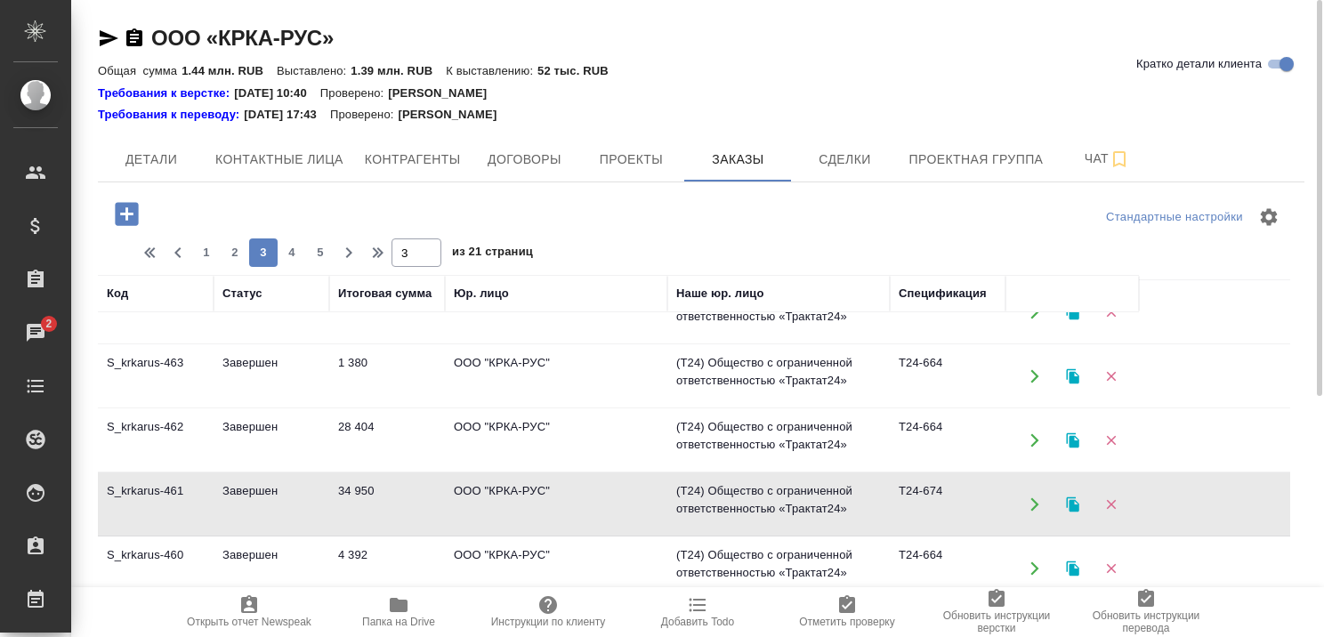
click at [256, 484] on td "Завершен" at bounding box center [272, 504] width 116 height 62
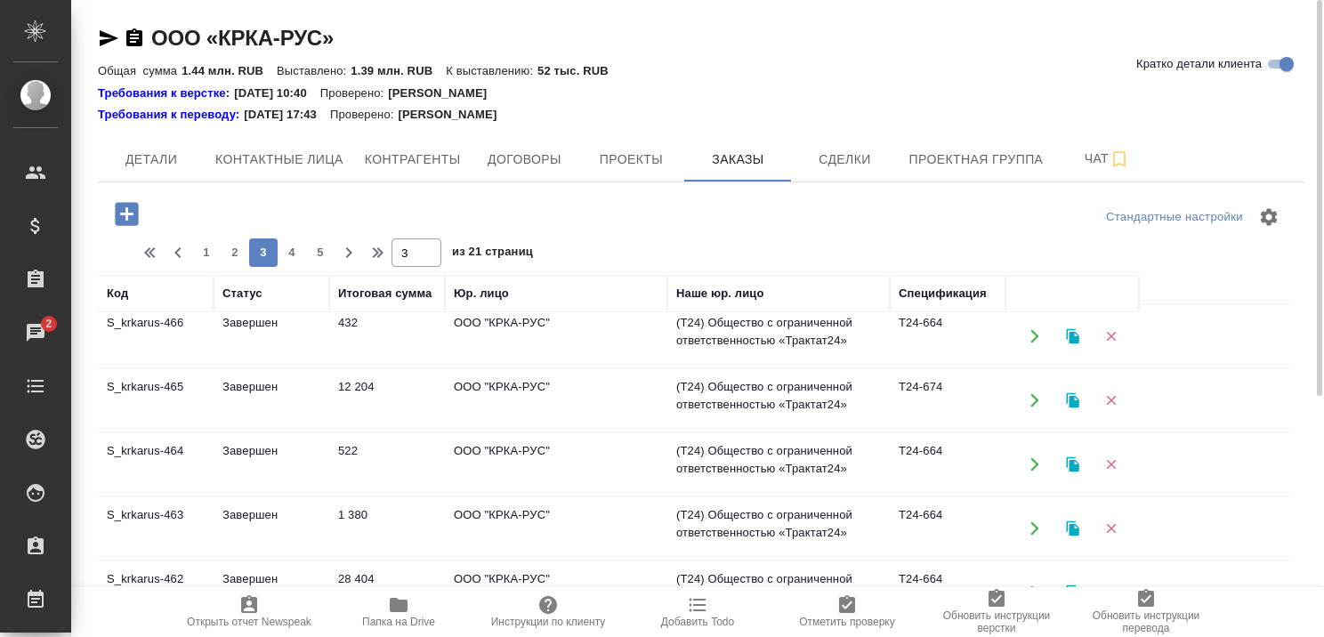
scroll to position [407, 0]
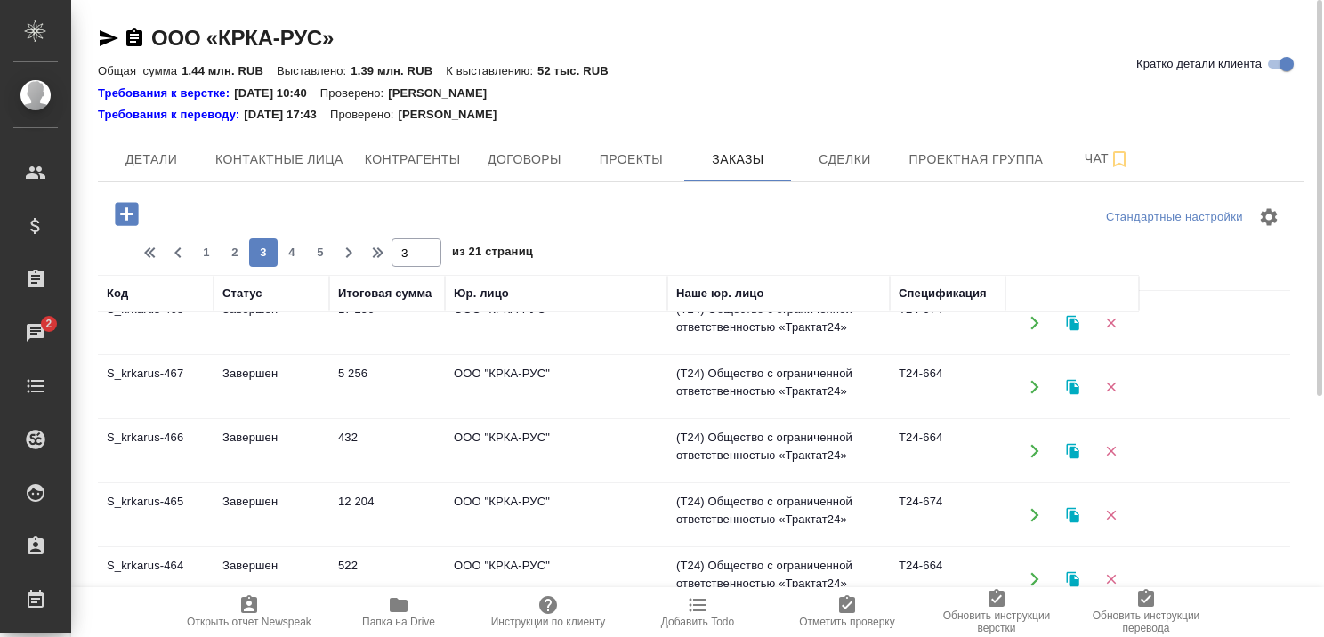
click at [246, 493] on td "Завершен" at bounding box center [272, 515] width 116 height 62
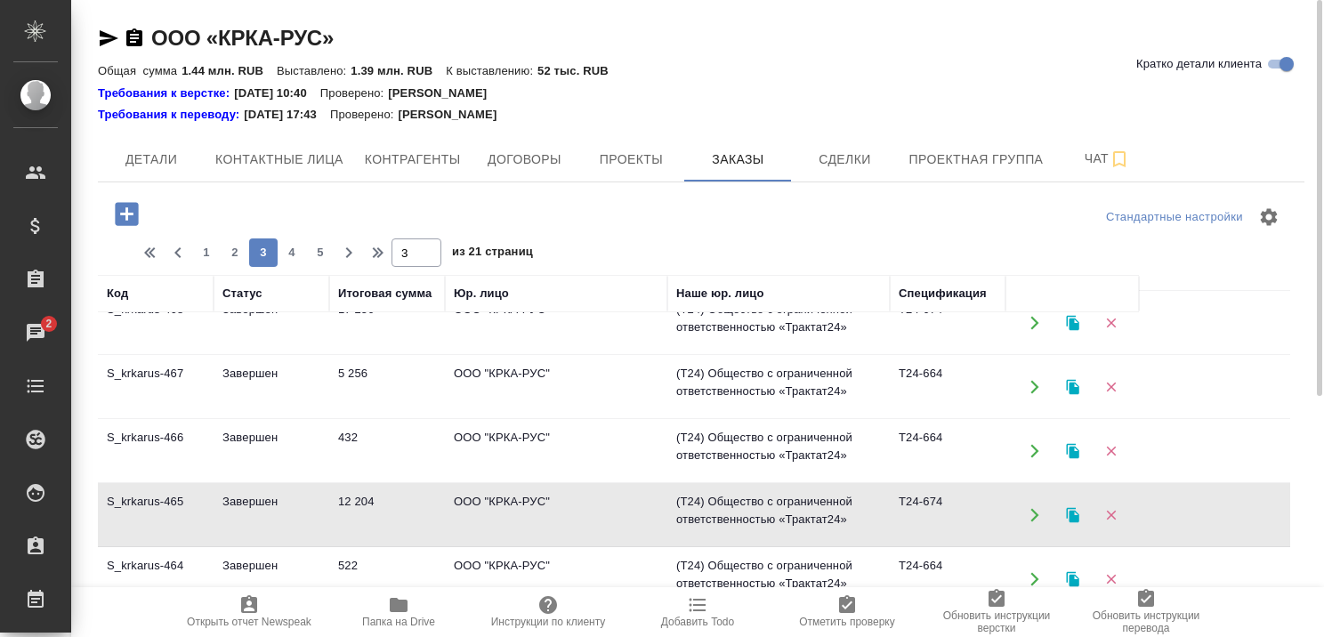
click at [246, 493] on td "Завершен" at bounding box center [272, 515] width 116 height 62
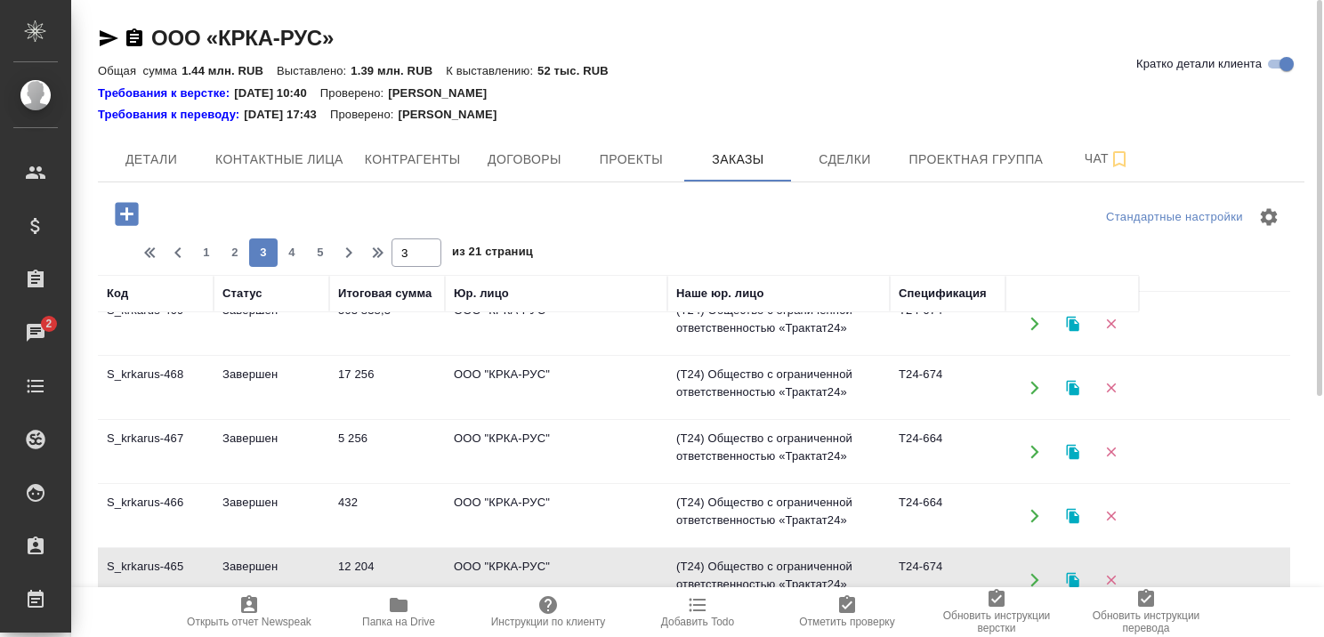
scroll to position [318, 0]
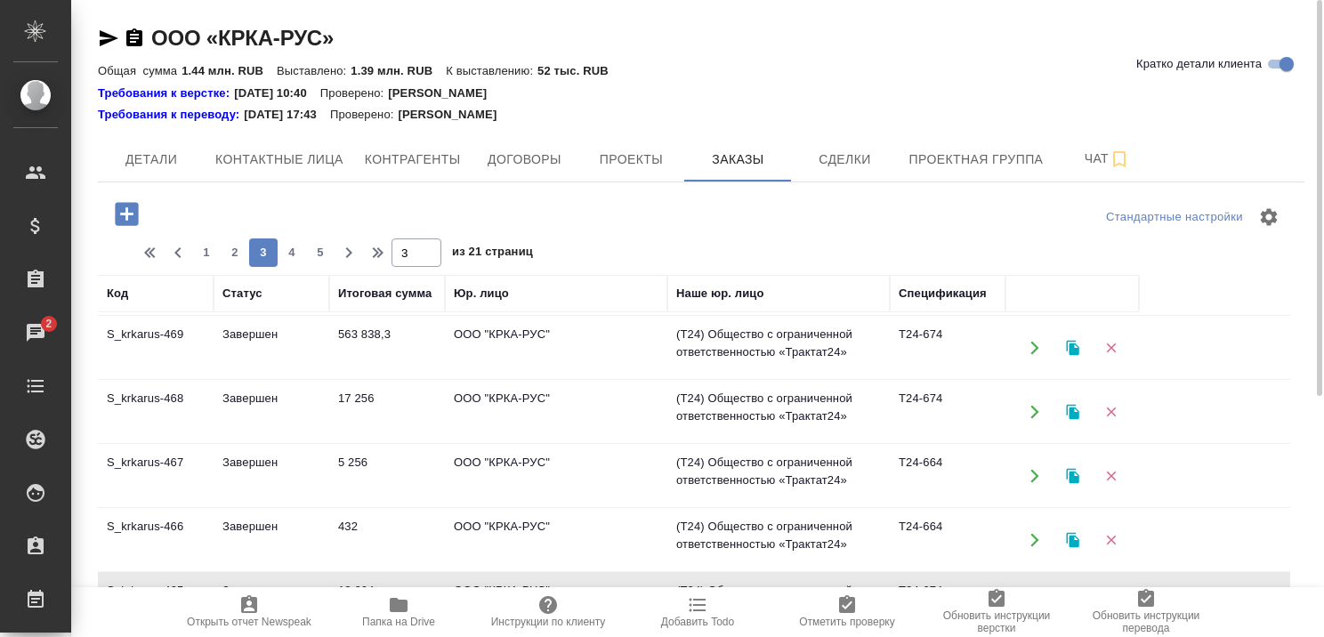
click at [274, 462] on td "Завершен" at bounding box center [272, 476] width 116 height 62
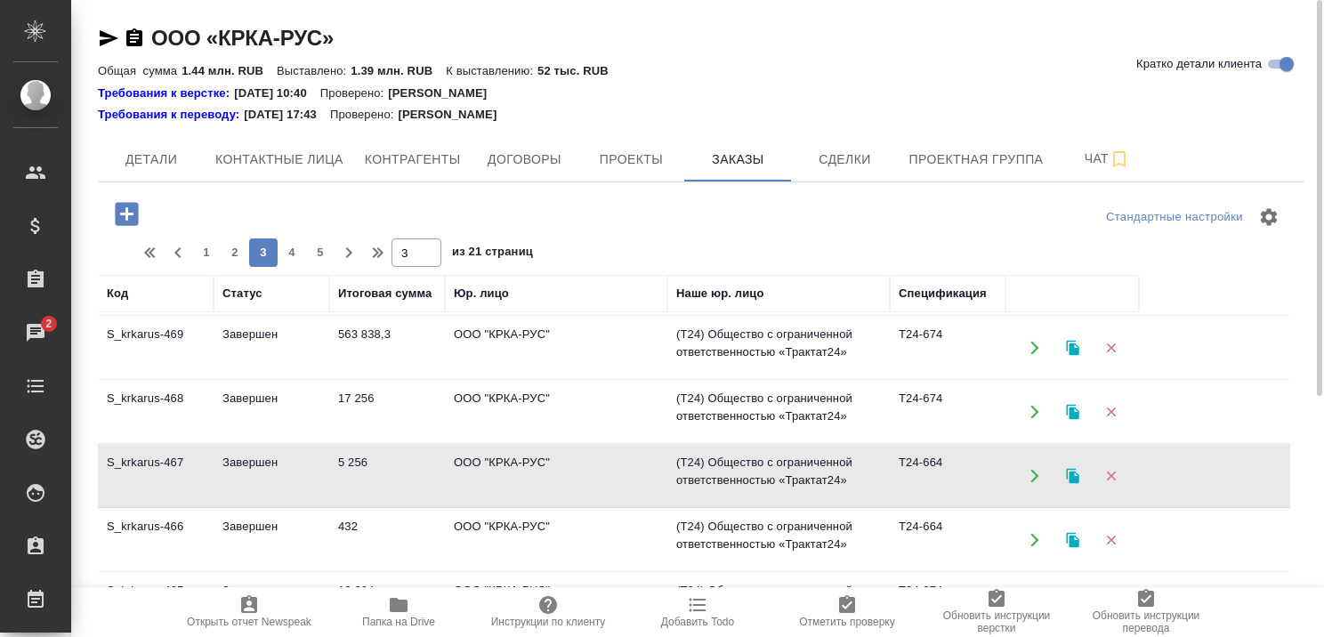
click at [274, 462] on td "Завершен" at bounding box center [272, 476] width 116 height 62
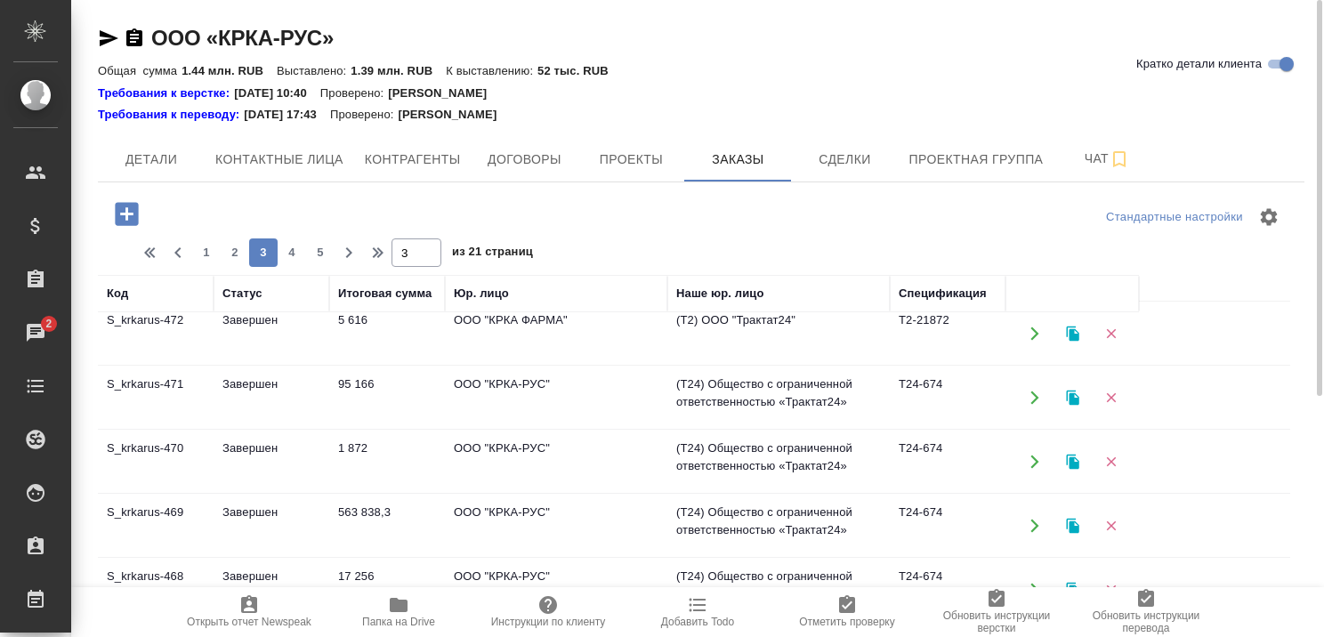
click at [270, 500] on td "Завершен" at bounding box center [272, 526] width 116 height 62
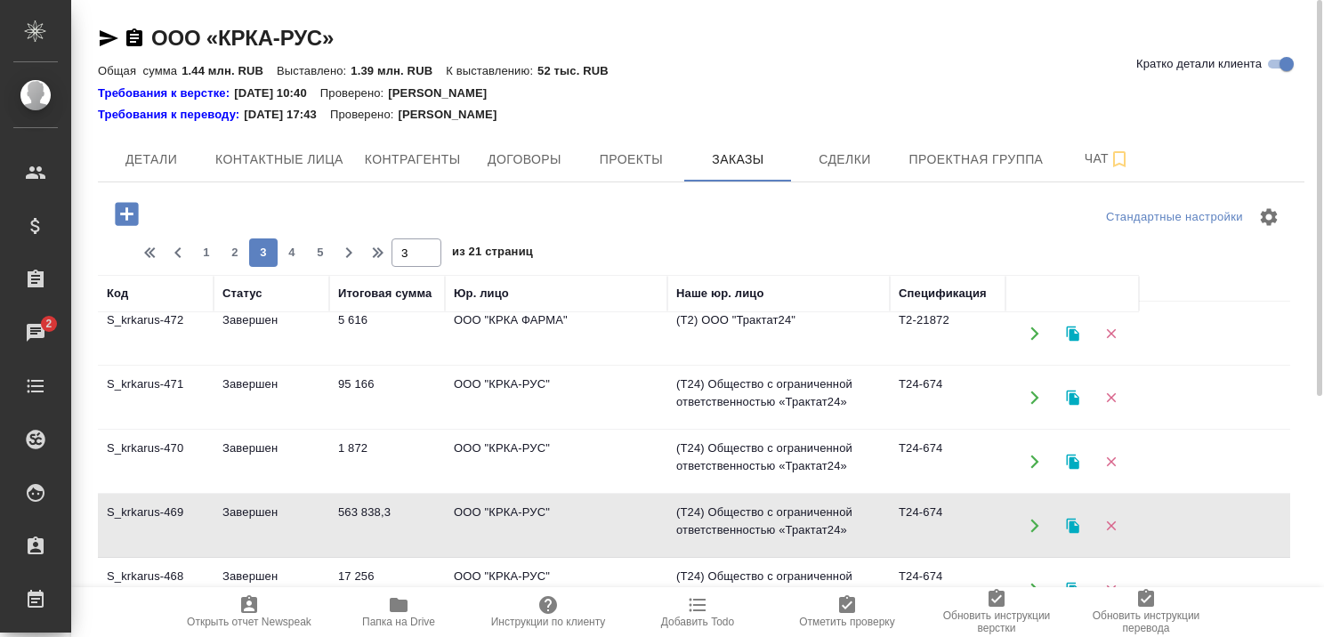
click at [249, 441] on td "Завершен" at bounding box center [272, 462] width 116 height 62
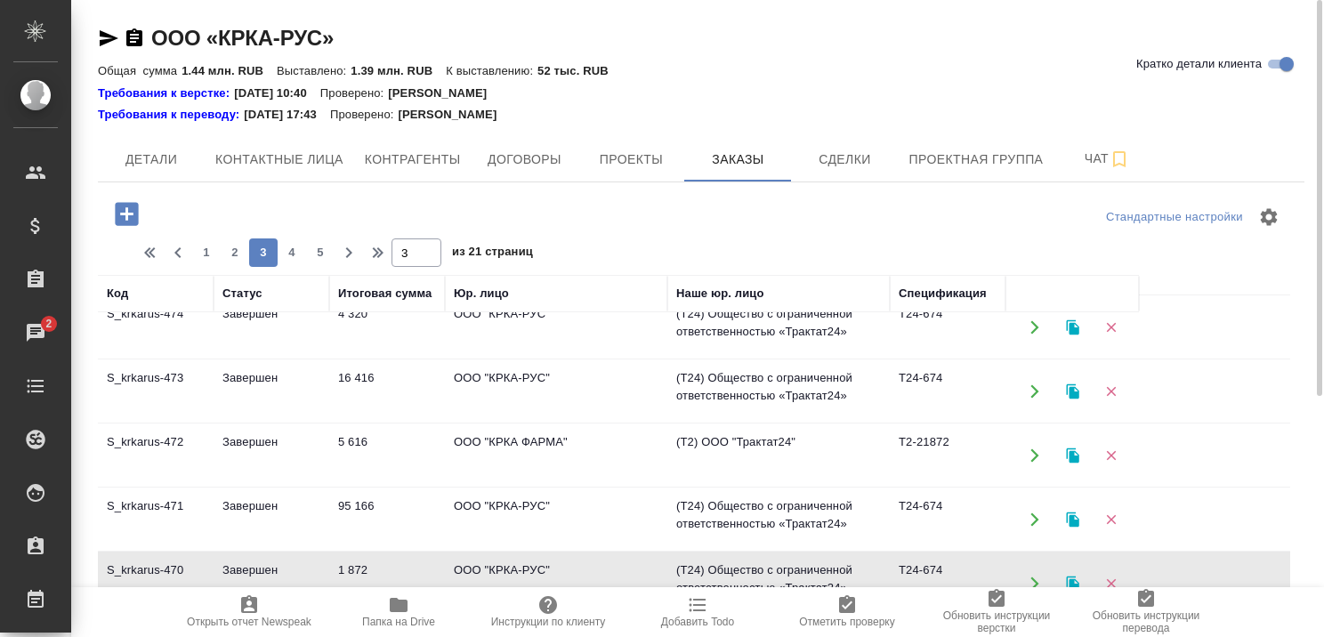
scroll to position [0, 0]
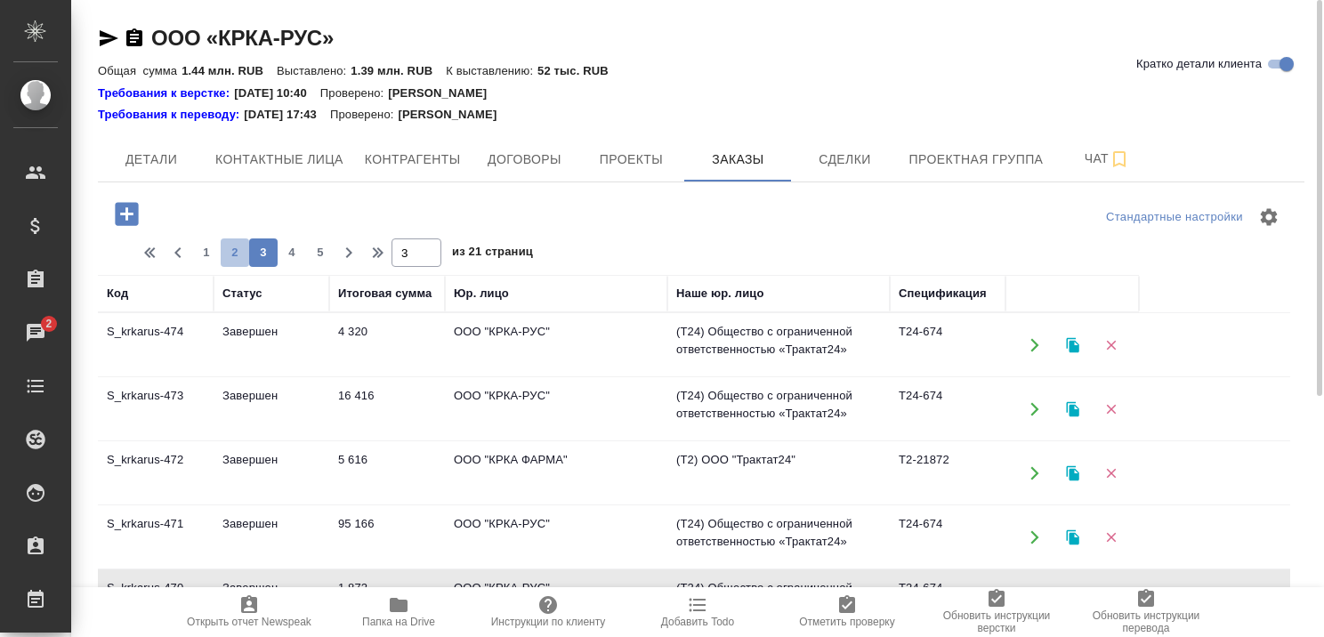
click at [231, 247] on span "2" at bounding box center [235, 253] width 28 height 18
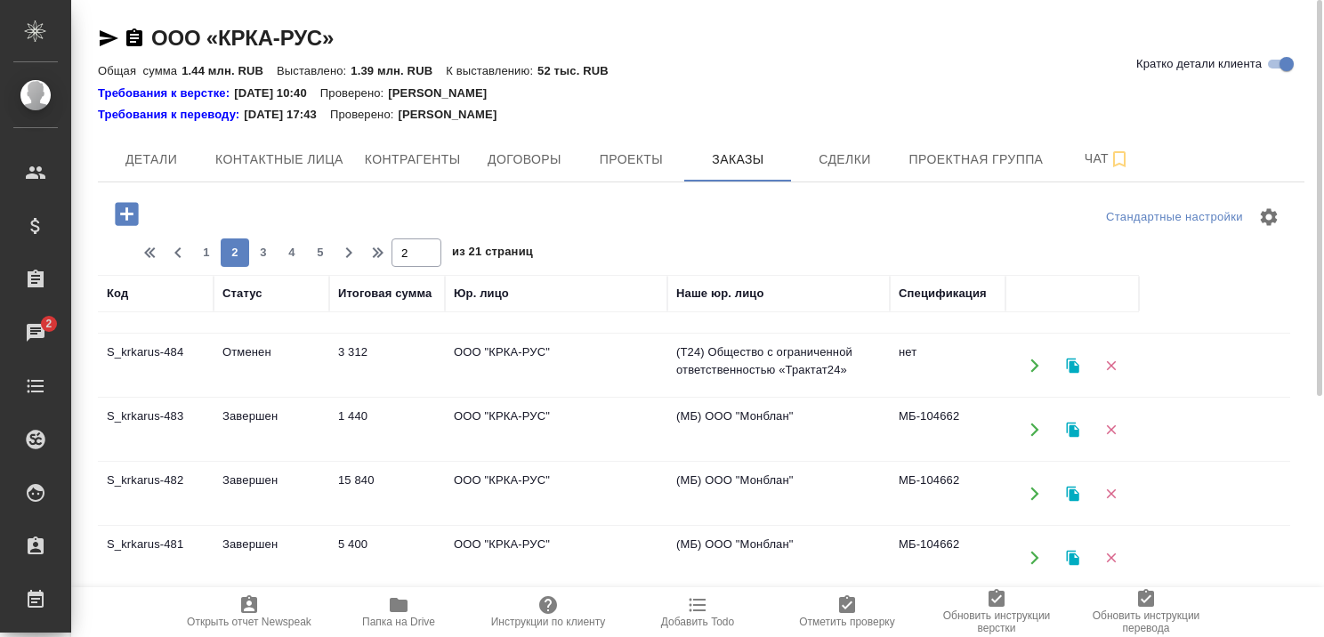
click at [235, 407] on td "Завершен" at bounding box center [272, 430] width 116 height 62
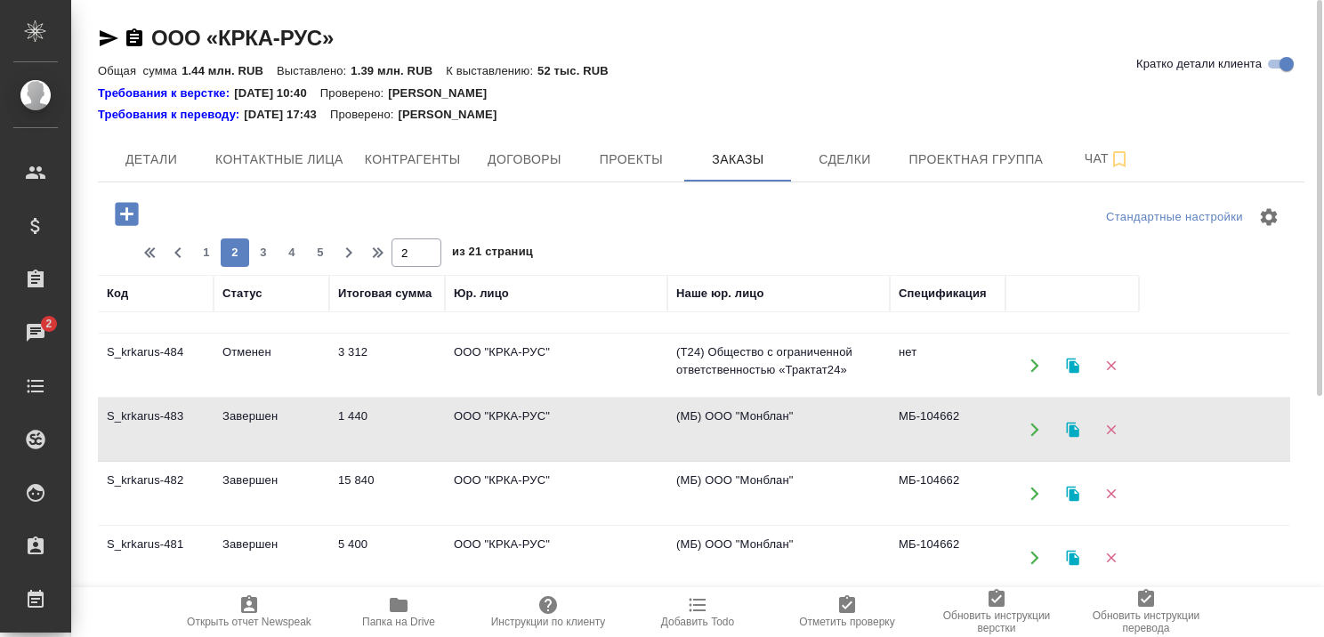
click at [235, 407] on td "Завершен" at bounding box center [272, 430] width 116 height 62
click at [253, 471] on td "Завершен" at bounding box center [272, 494] width 116 height 62
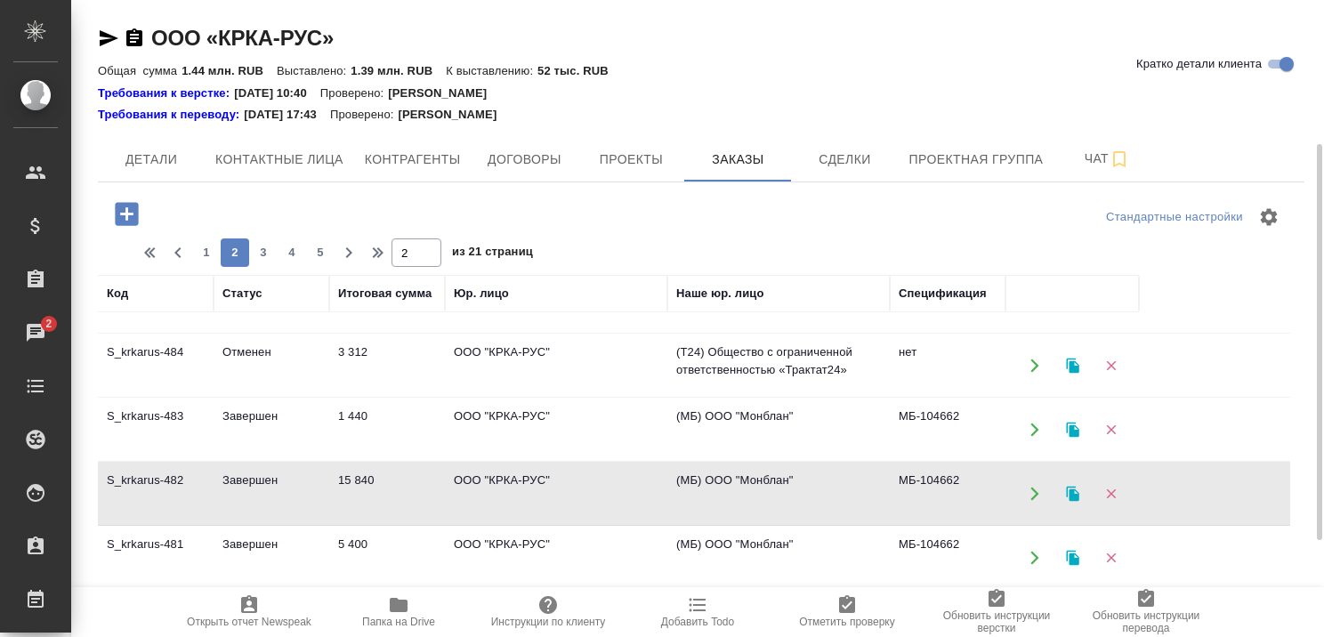
scroll to position [178, 0]
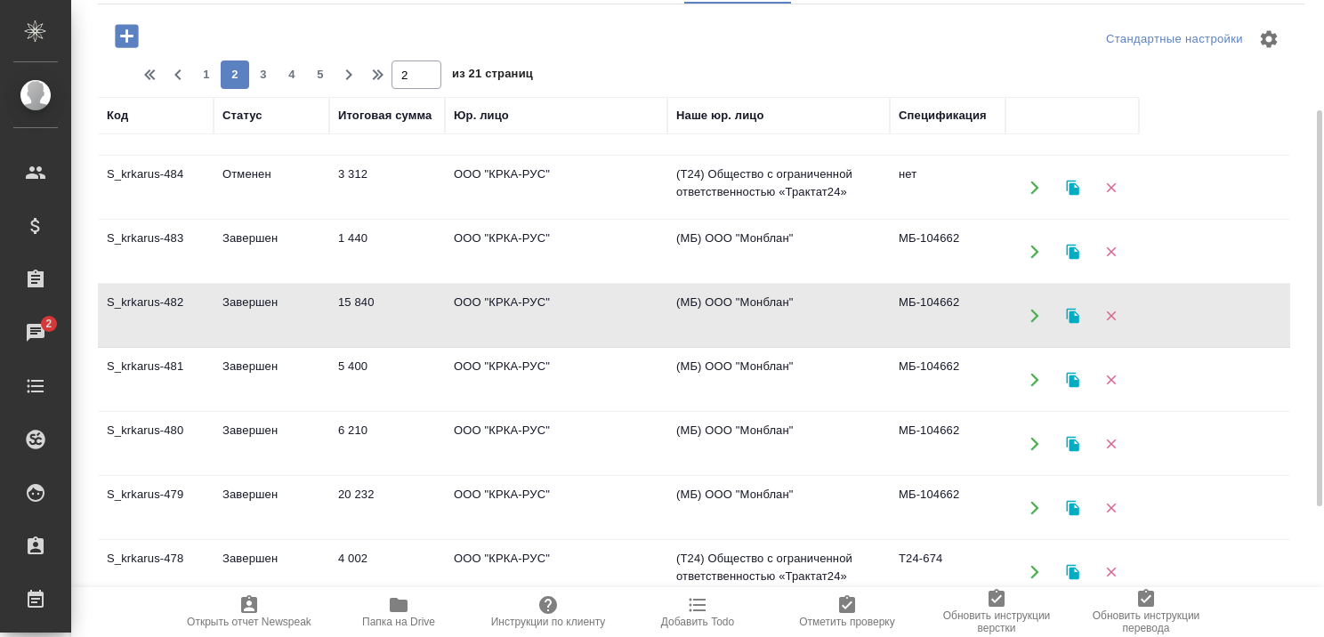
click at [254, 484] on td "Завершен" at bounding box center [272, 508] width 116 height 62
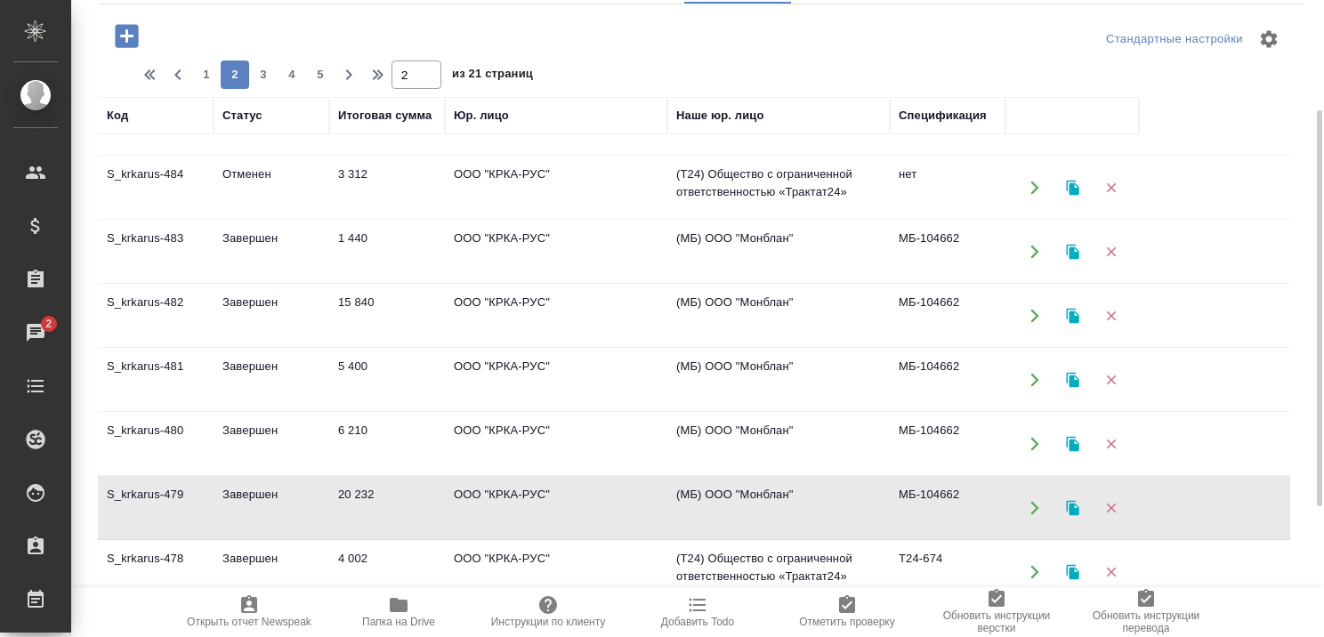
click at [254, 485] on td "Завершен" at bounding box center [272, 508] width 116 height 62
click at [239, 424] on td "Завершен" at bounding box center [272, 444] width 116 height 62
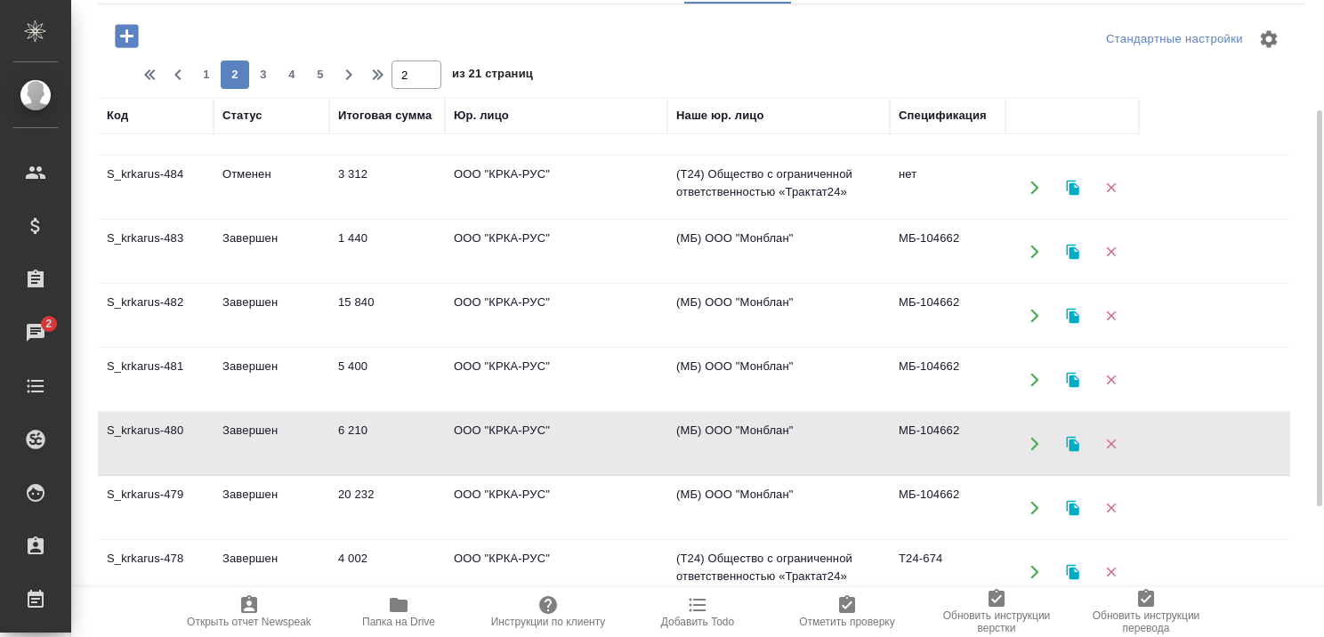
click at [253, 495] on td "Завершен" at bounding box center [272, 508] width 116 height 62
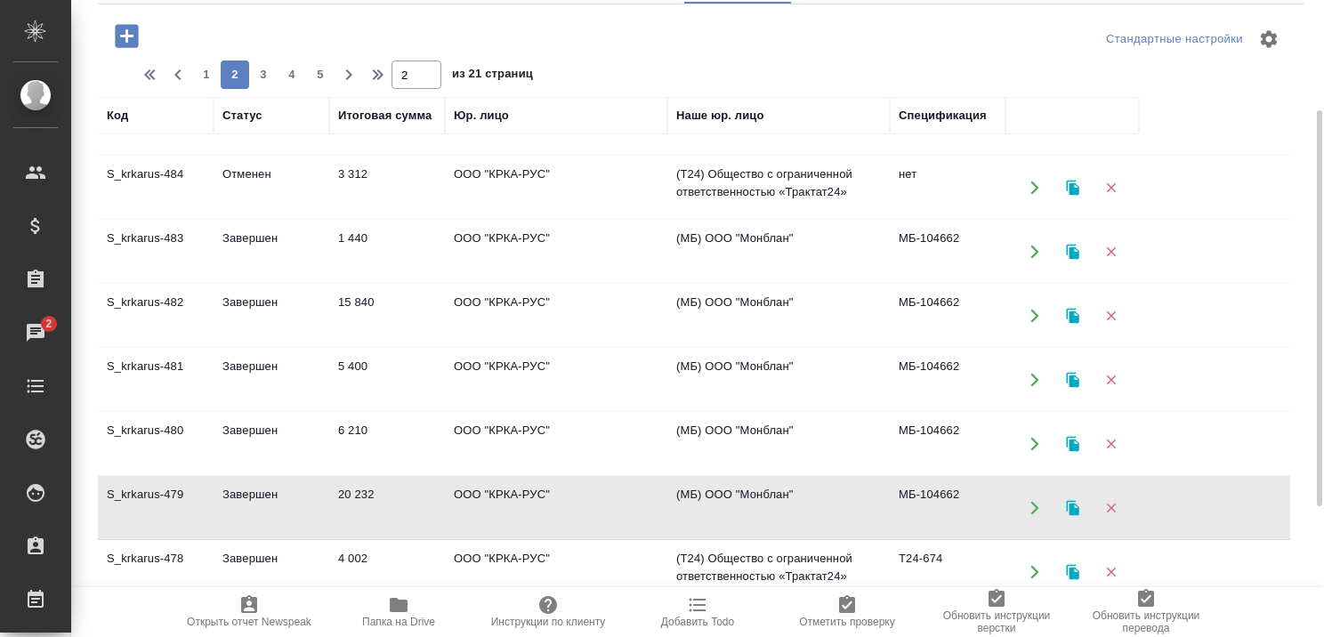
click at [253, 495] on td "Завершен" at bounding box center [272, 508] width 116 height 62
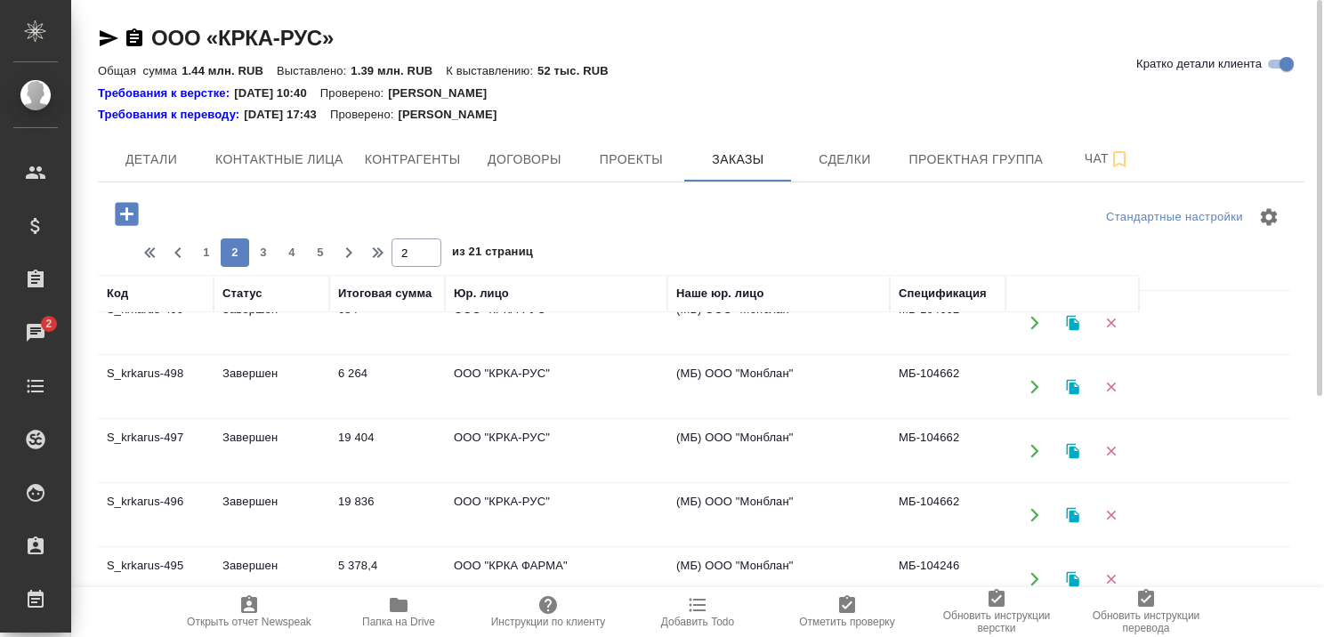
scroll to position [0, 0]
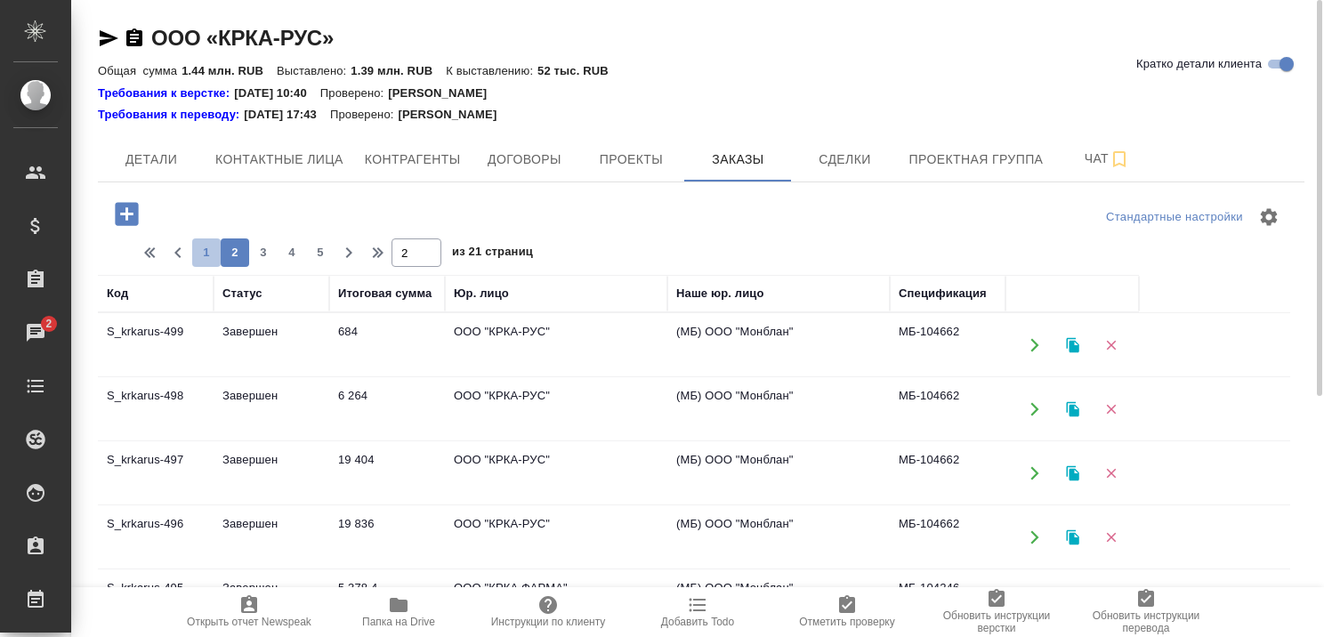
click at [205, 249] on span "1" at bounding box center [206, 253] width 28 height 18
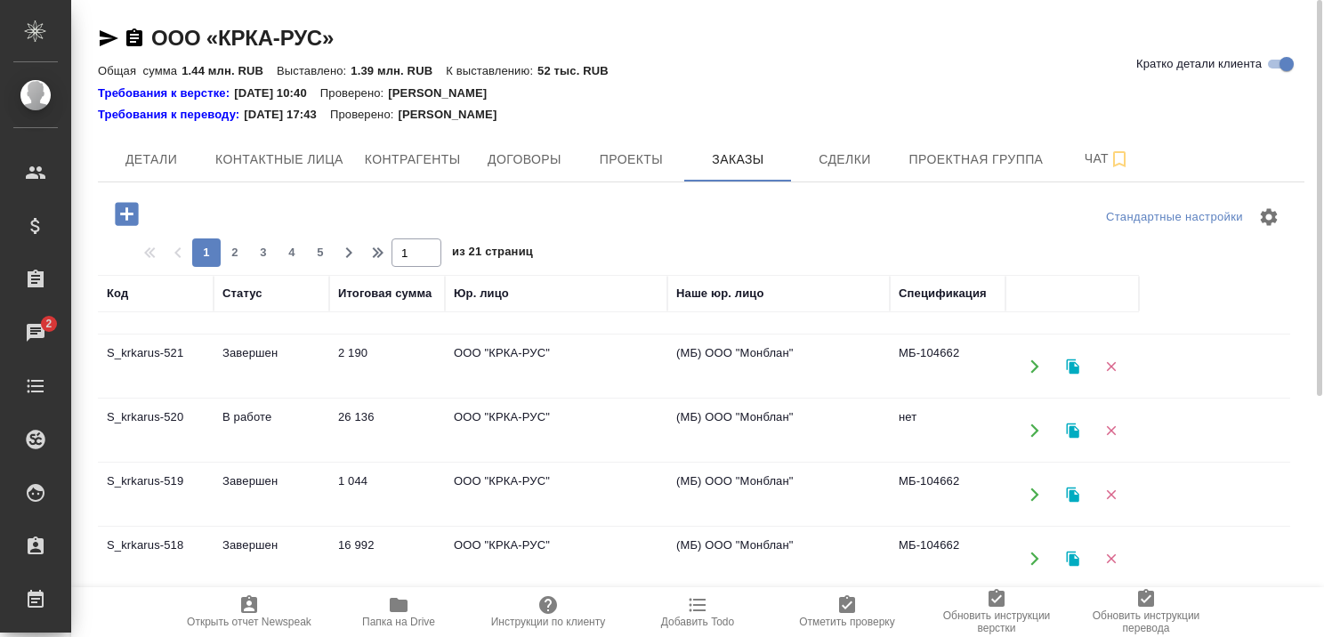
scroll to position [51, 0]
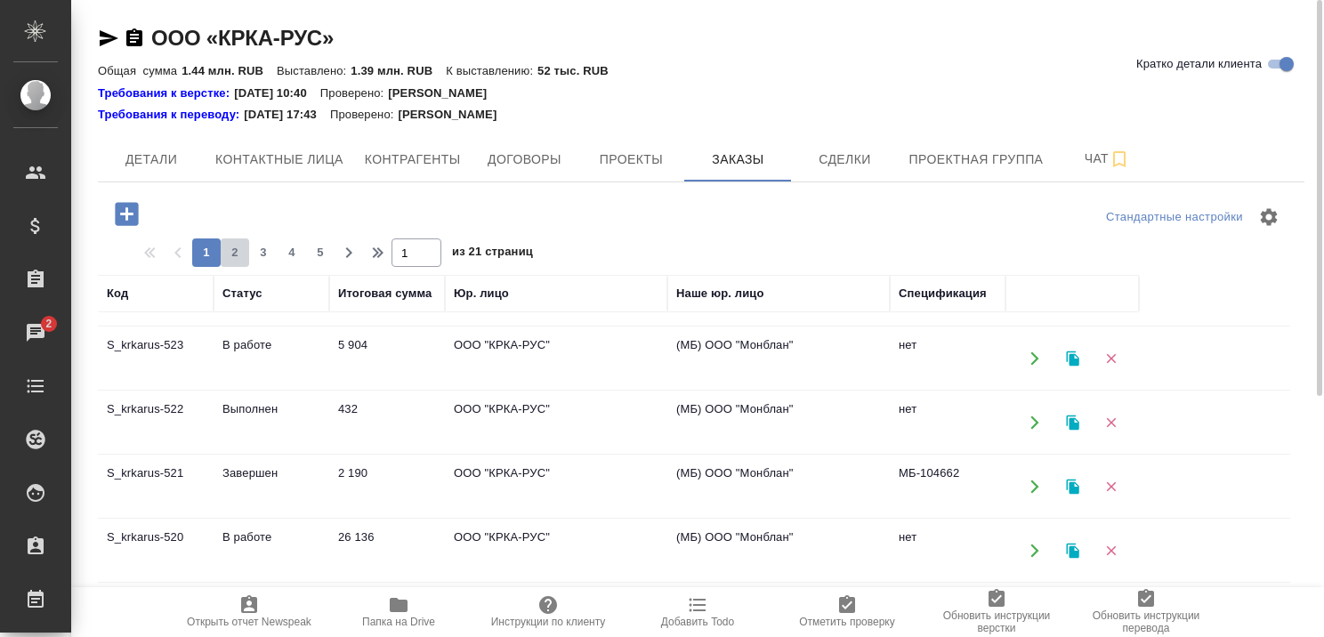
click at [230, 251] on span "2" at bounding box center [235, 253] width 28 height 18
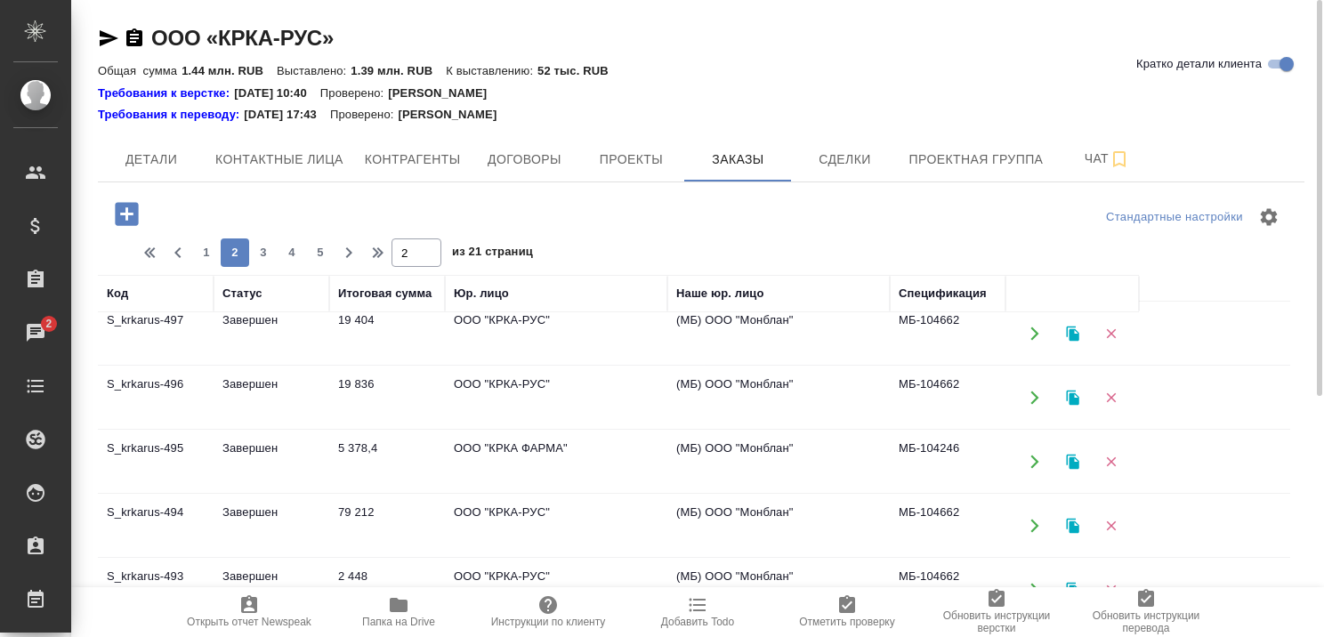
scroll to position [0, 0]
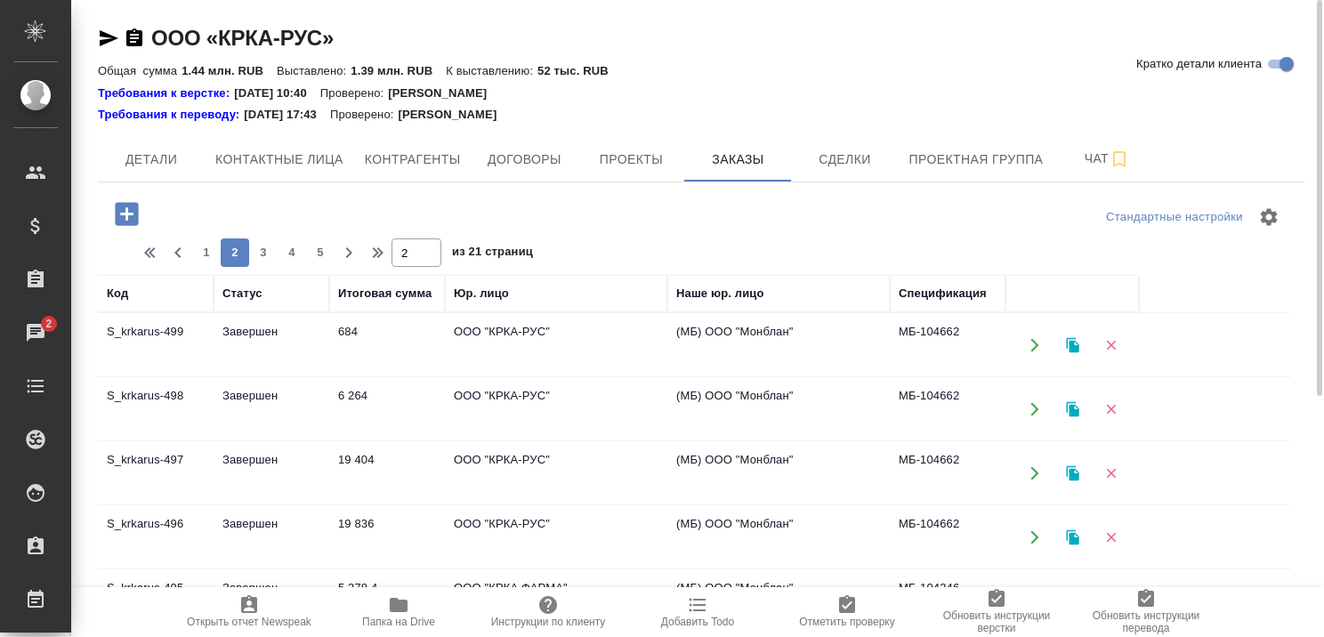
click at [246, 323] on td "Завершен" at bounding box center [272, 345] width 116 height 62
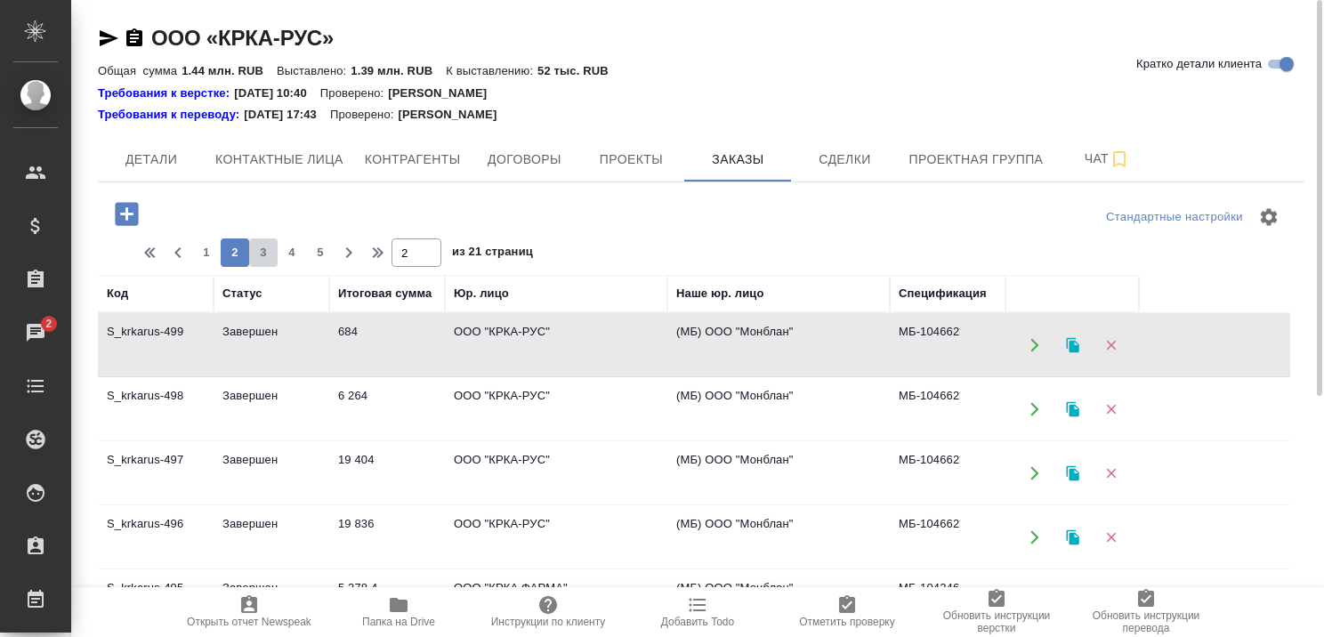
click at [270, 248] on span "3" at bounding box center [263, 253] width 28 height 18
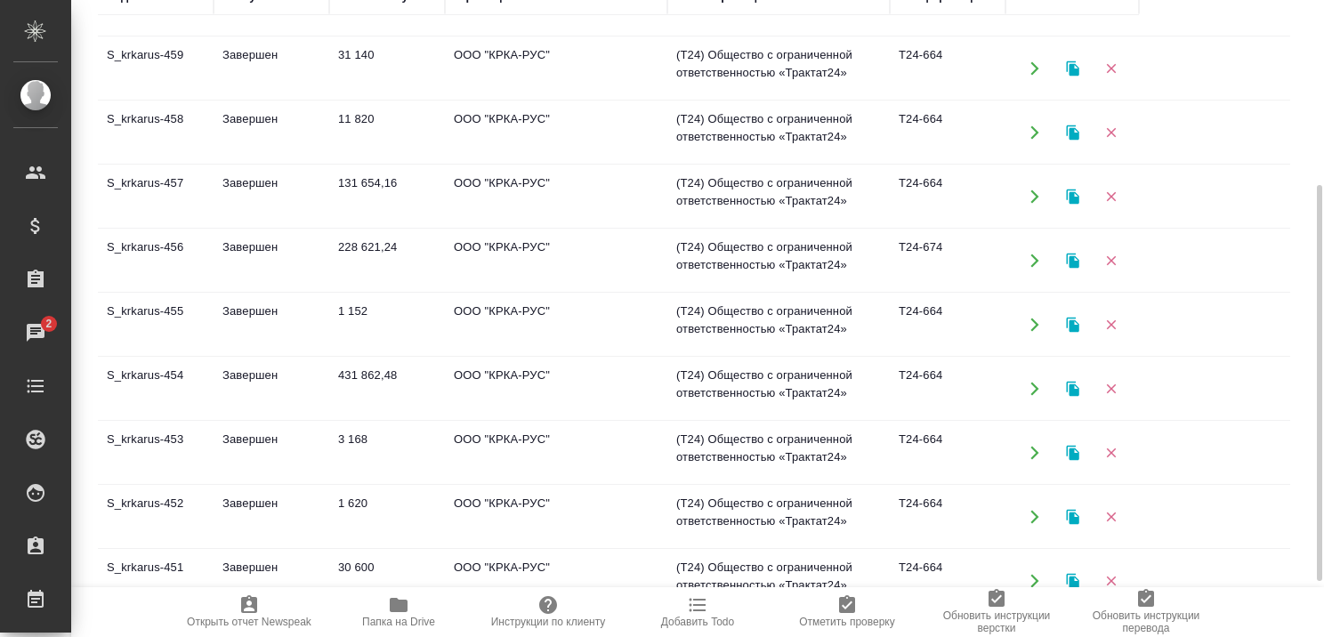
scroll to position [208, 0]
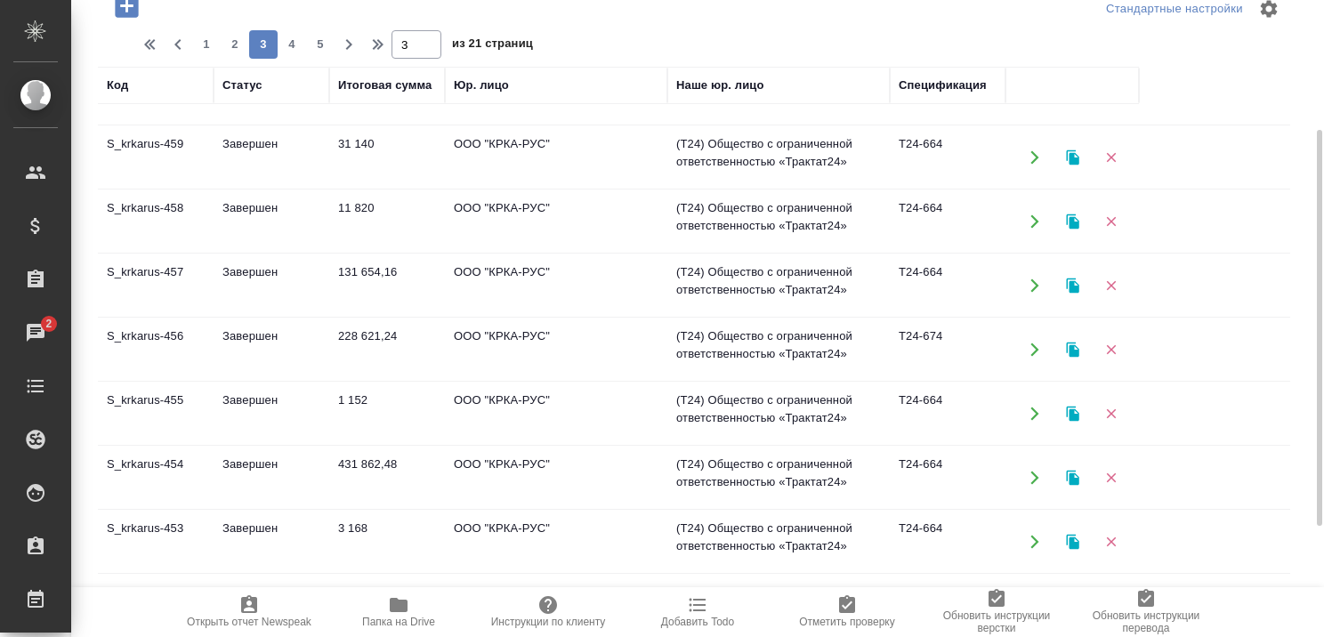
click at [254, 459] on td "Завершен" at bounding box center [272, 478] width 116 height 62
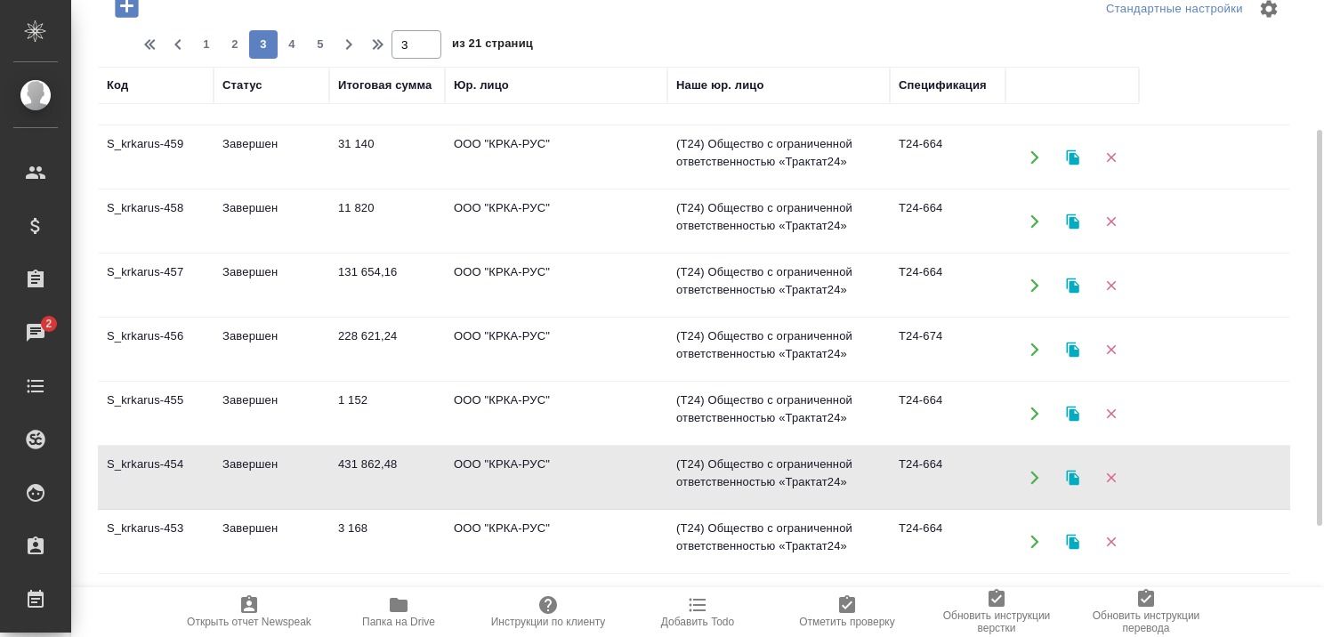
click at [254, 459] on td "Завершен" at bounding box center [272, 478] width 116 height 62
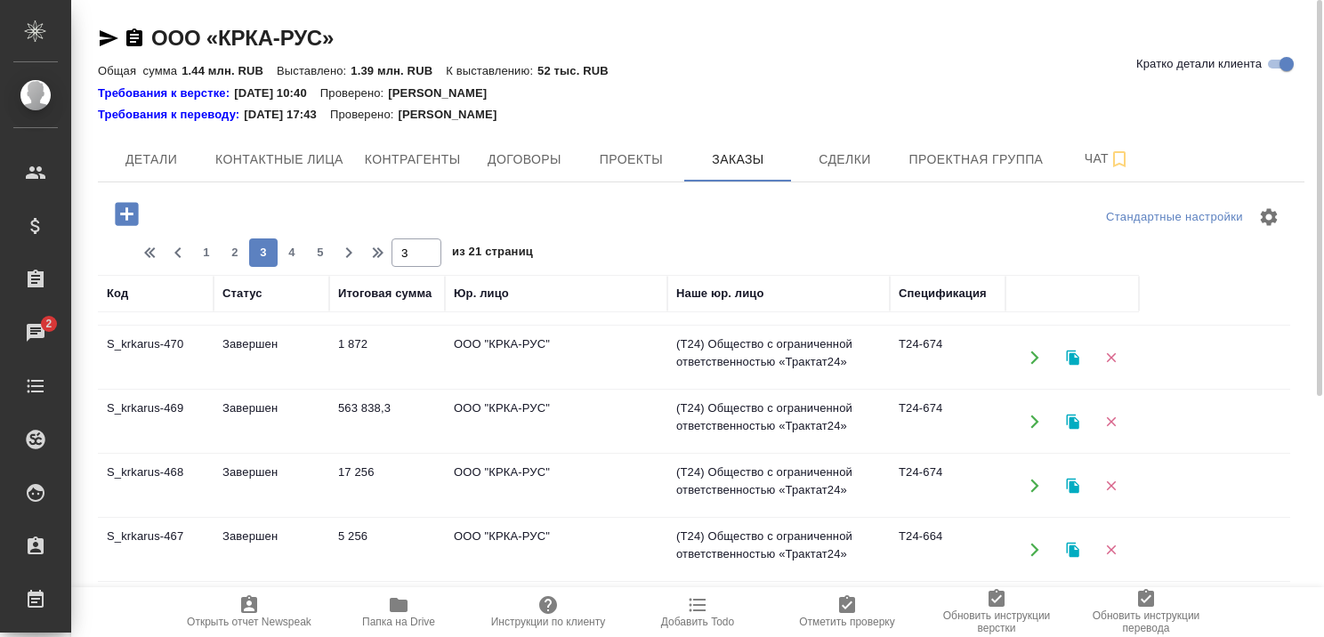
scroll to position [318, 0]
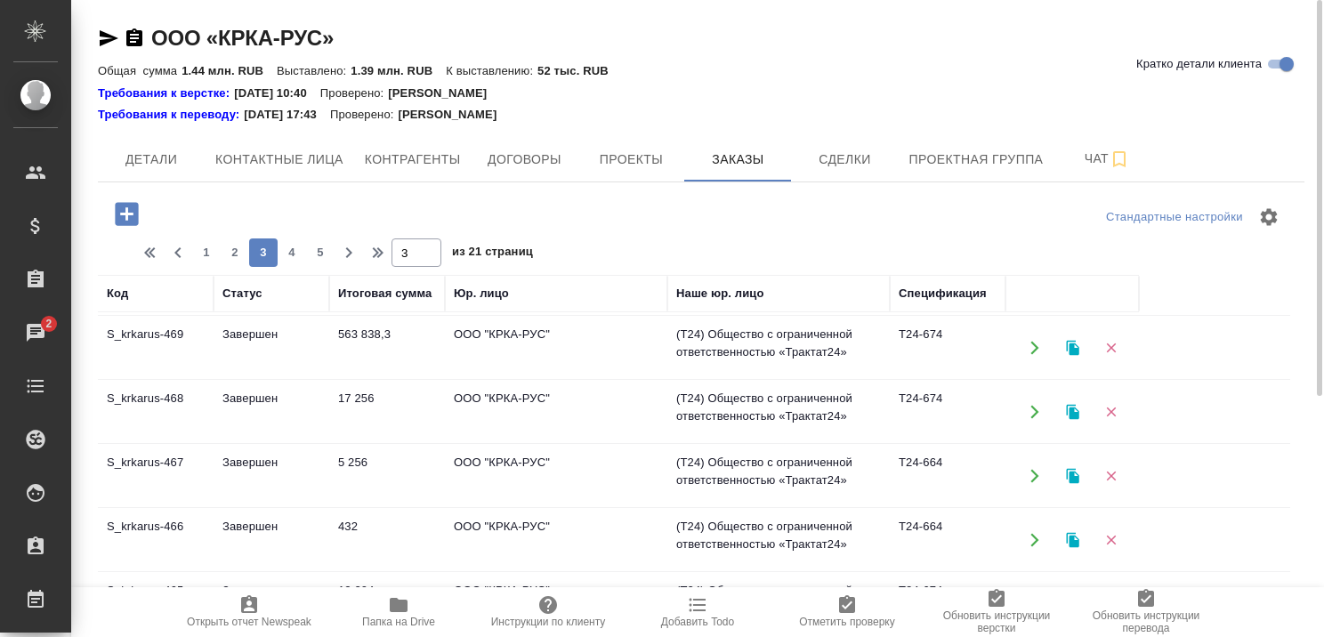
click at [242, 399] on td "Завершен" at bounding box center [272, 412] width 116 height 62
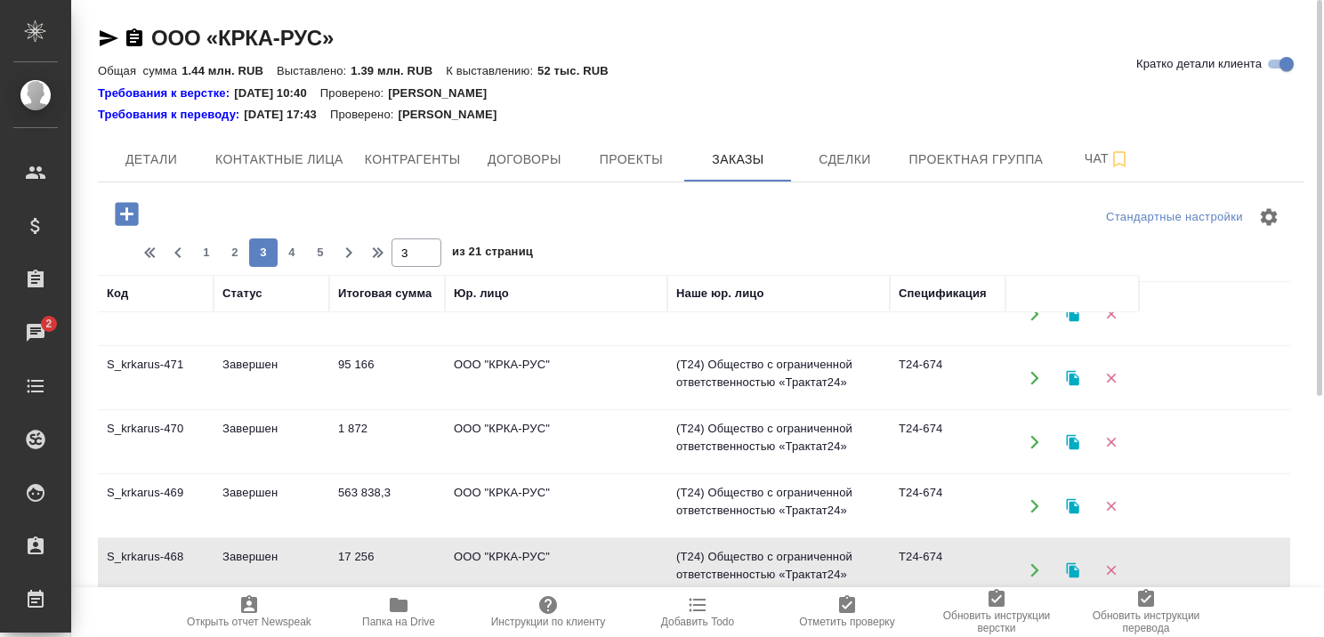
scroll to position [140, 0]
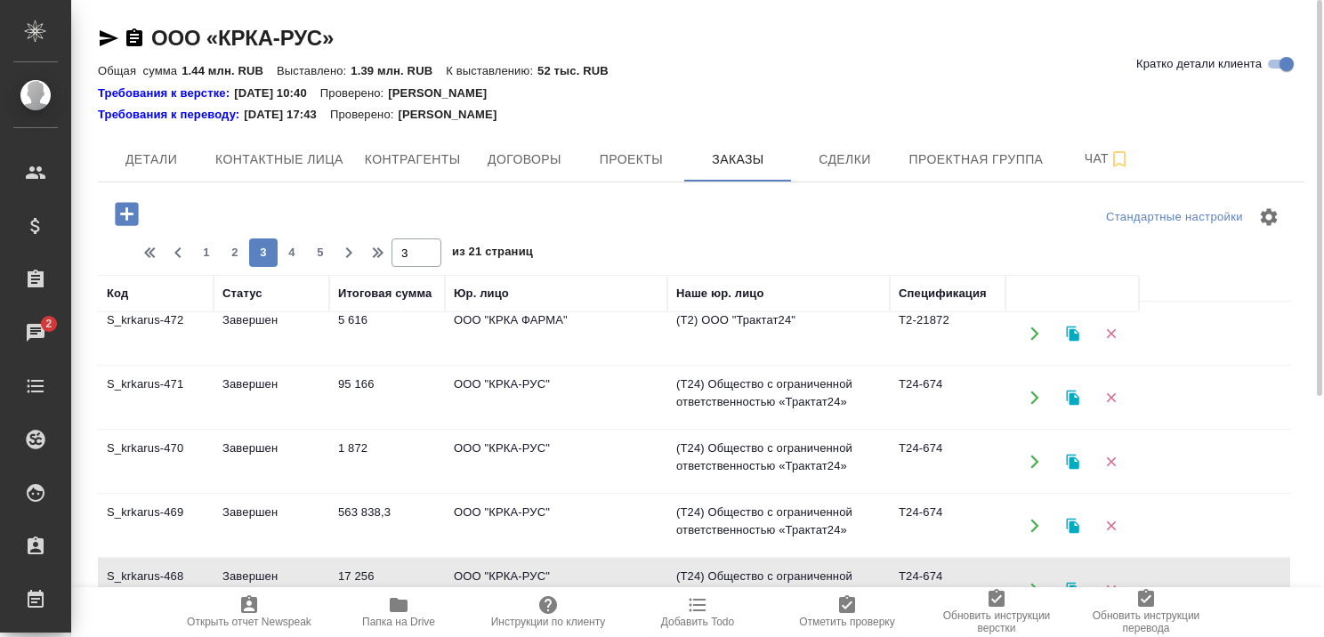
click at [253, 443] on td "Завершен" at bounding box center [272, 462] width 116 height 62
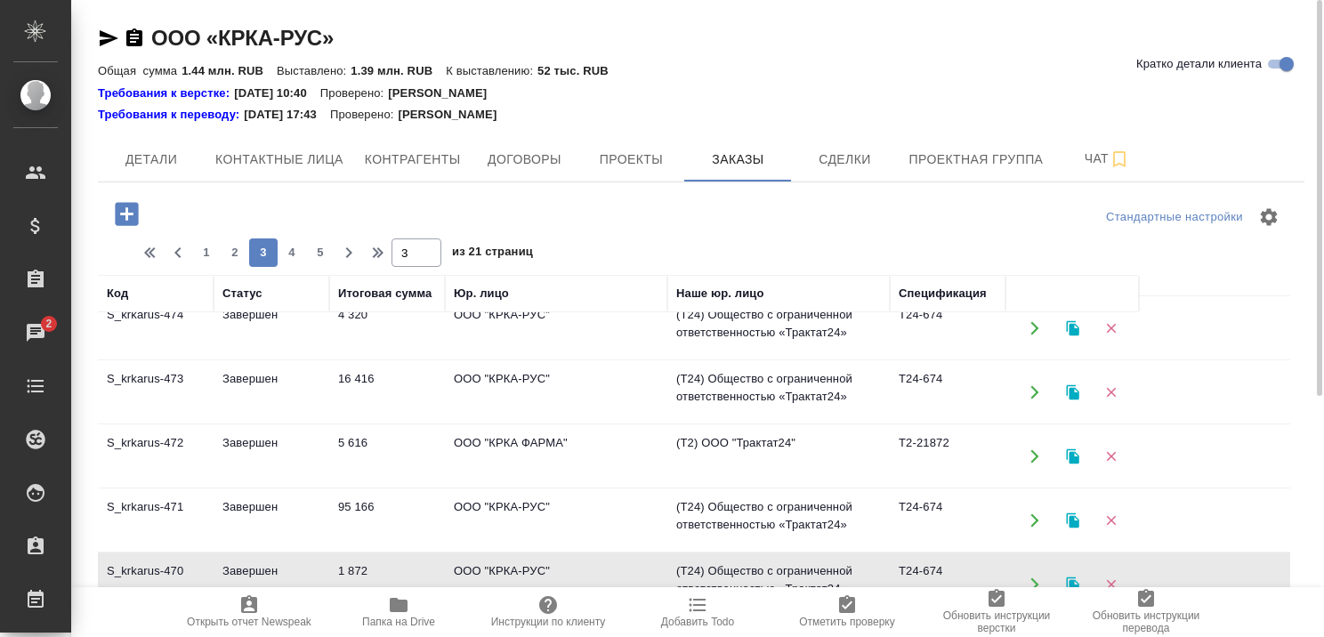
scroll to position [0, 0]
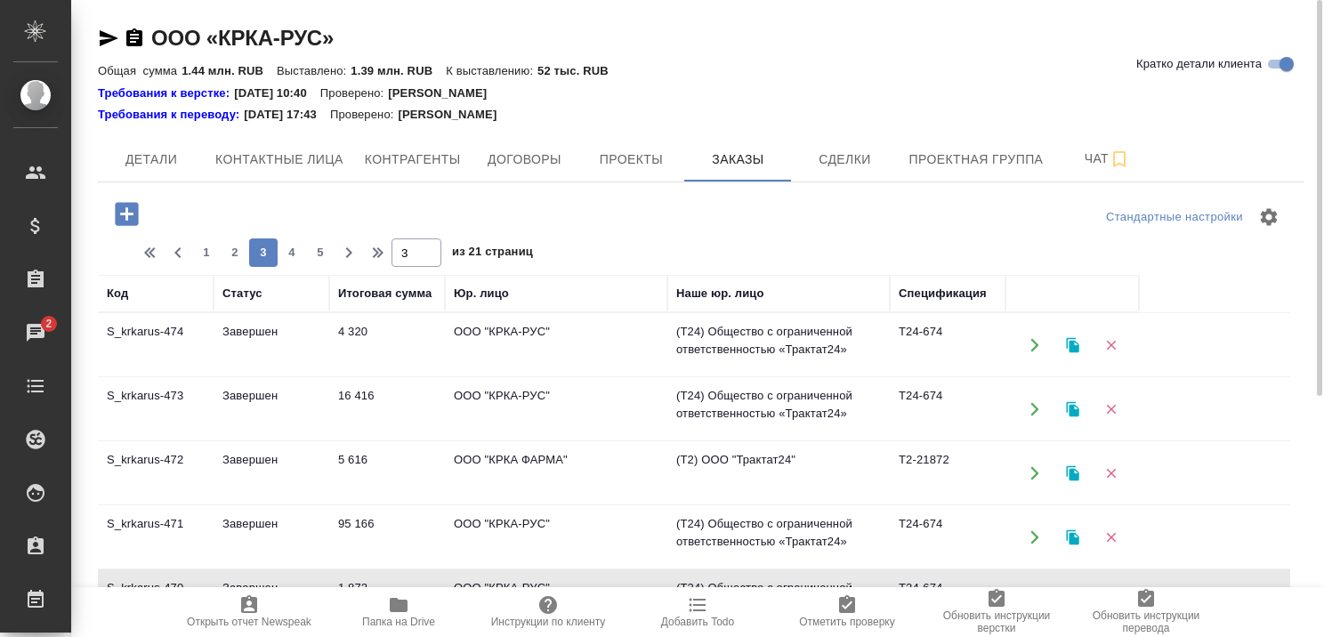
click at [235, 248] on span "2" at bounding box center [235, 253] width 28 height 18
type input "2"
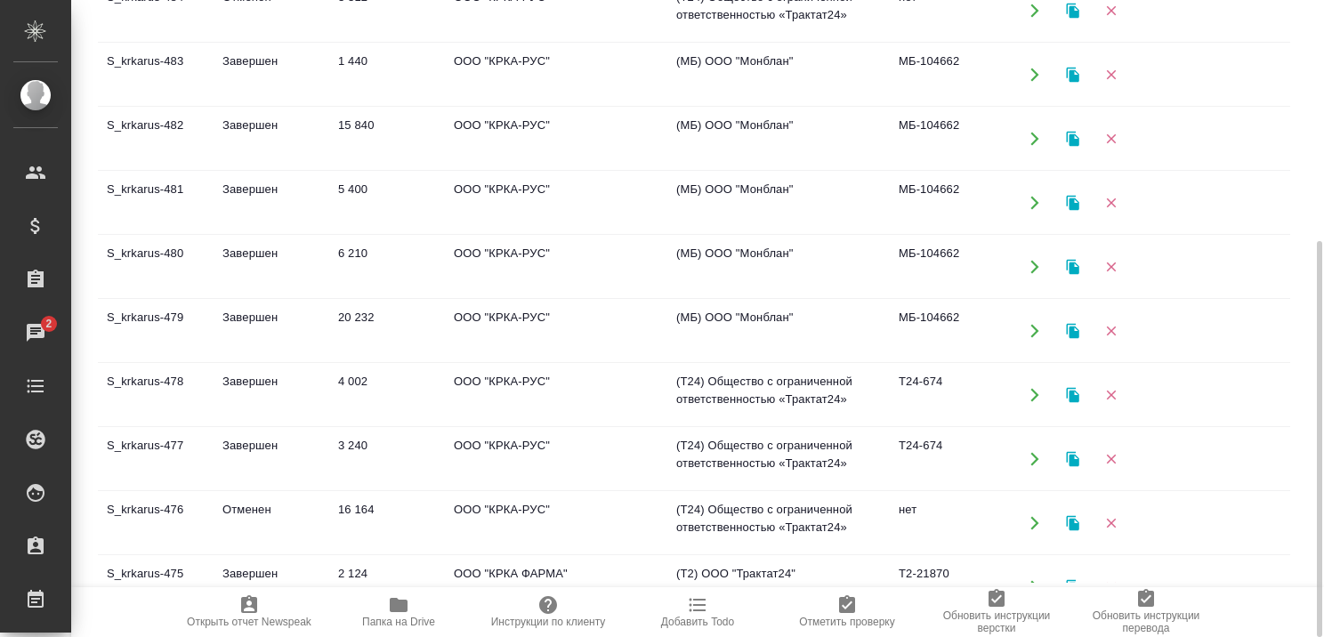
scroll to position [940, 0]
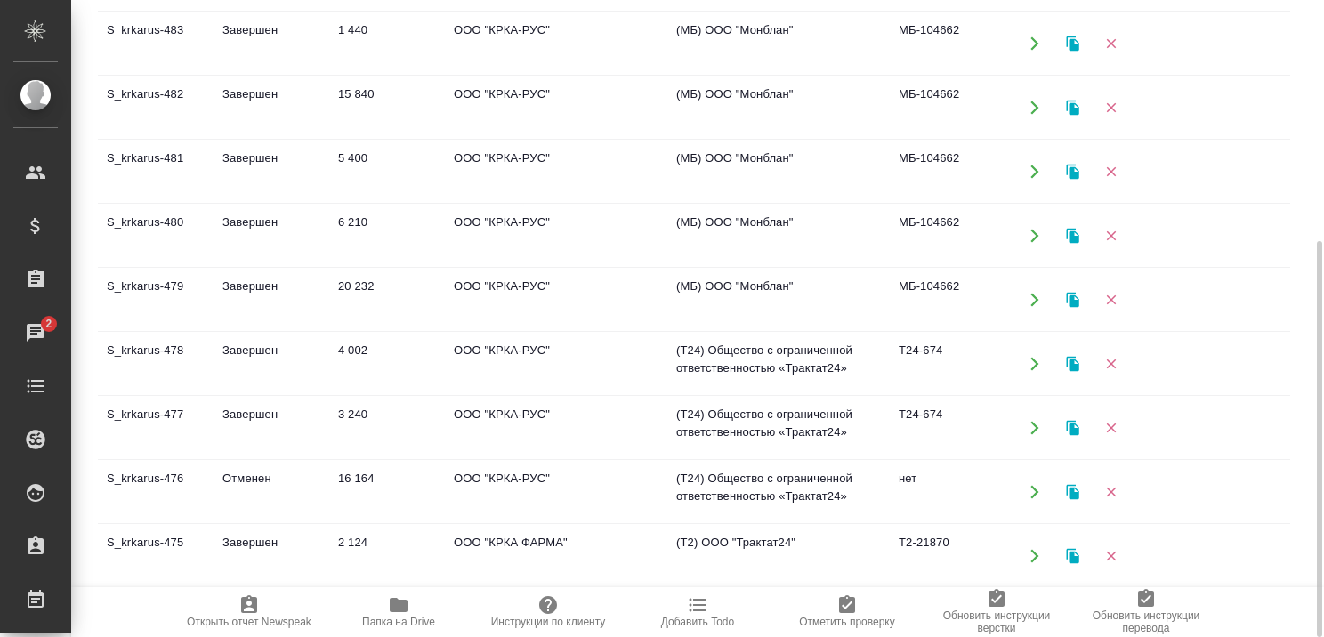
click at [263, 278] on td "Завершен" at bounding box center [272, 300] width 116 height 62
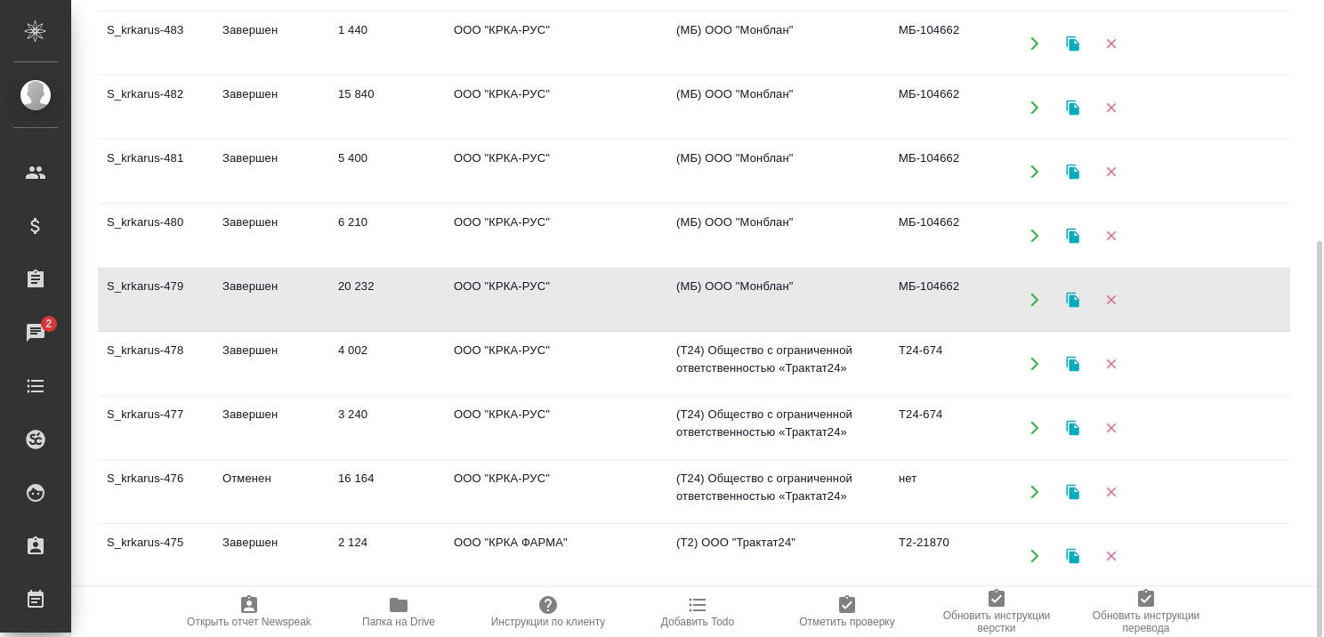
click at [263, 278] on td "Завершен" at bounding box center [272, 300] width 116 height 62
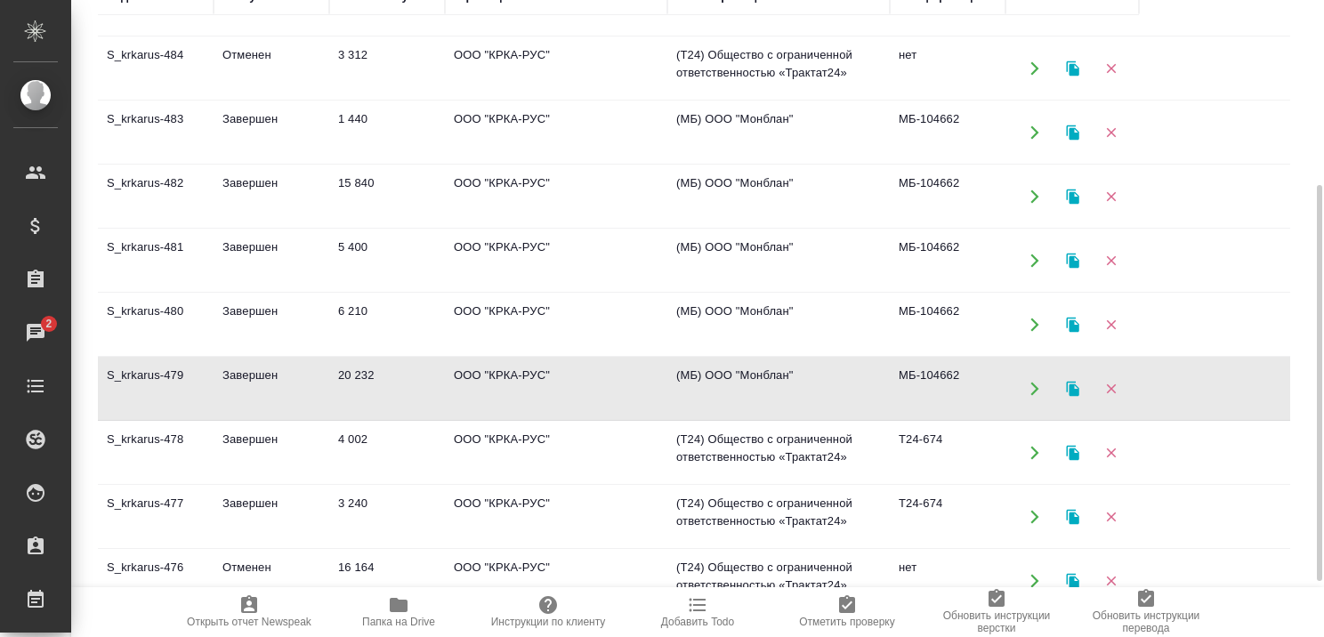
click at [246, 306] on td "Завершен" at bounding box center [272, 325] width 116 height 62
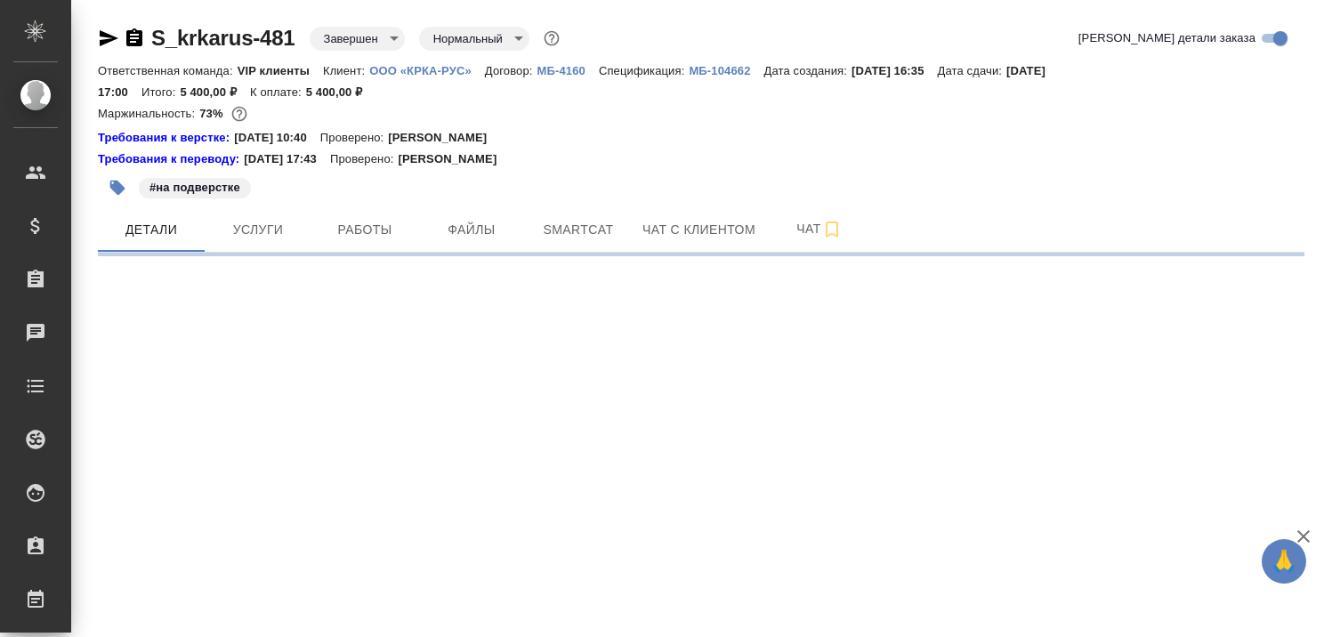
select select "RU"
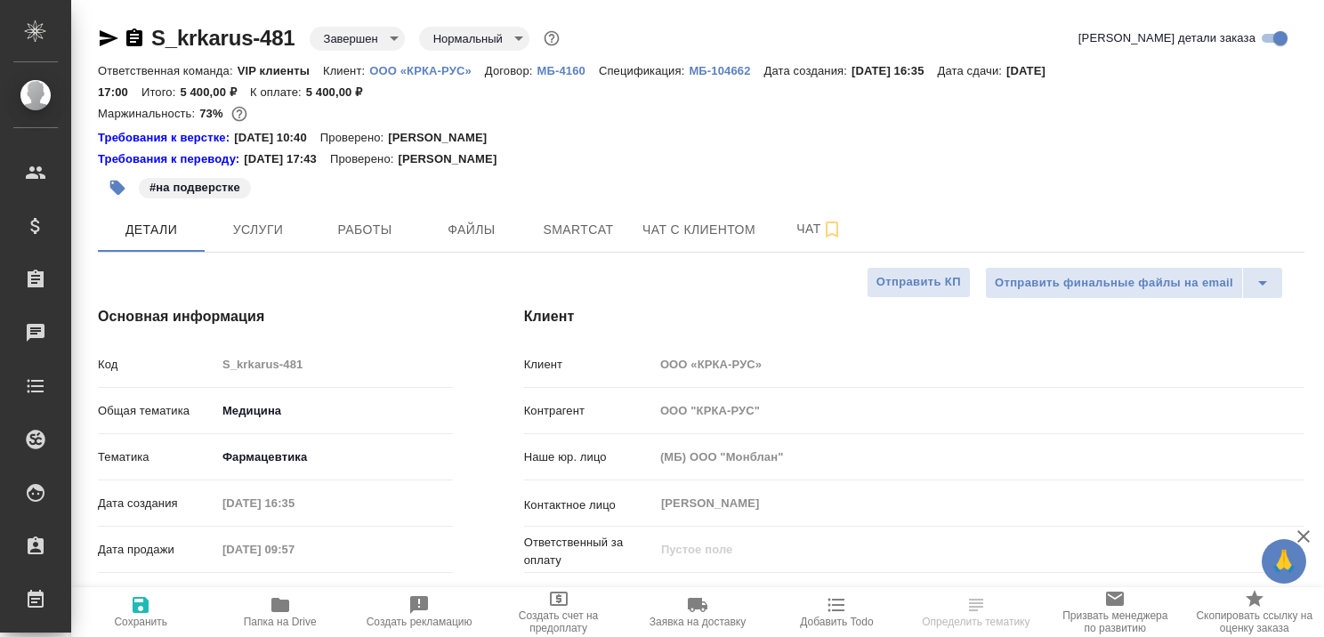
type textarea "x"
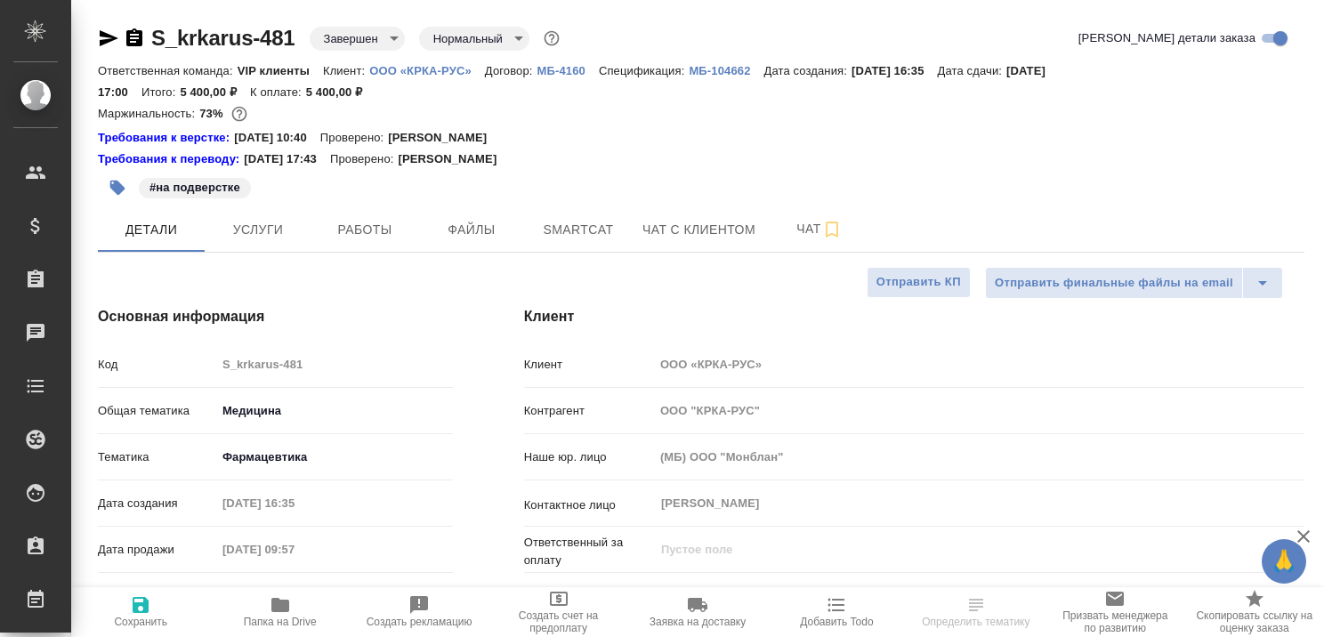
type textarea "x"
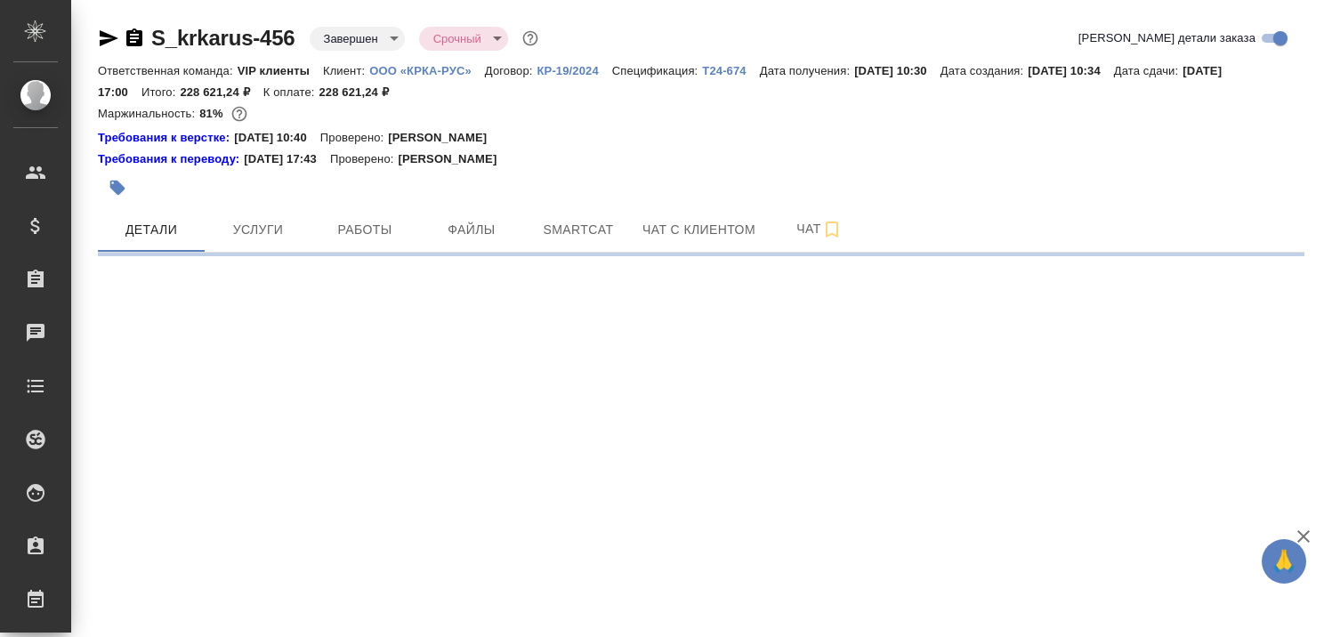
select select "RU"
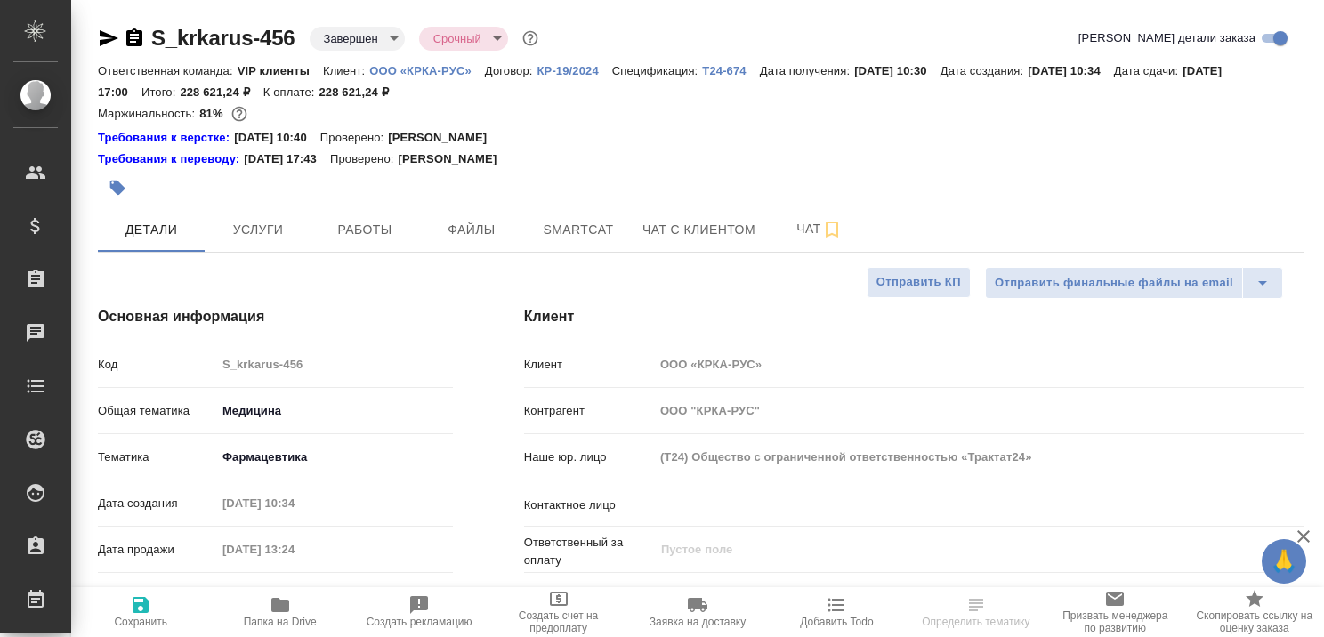
type textarea "x"
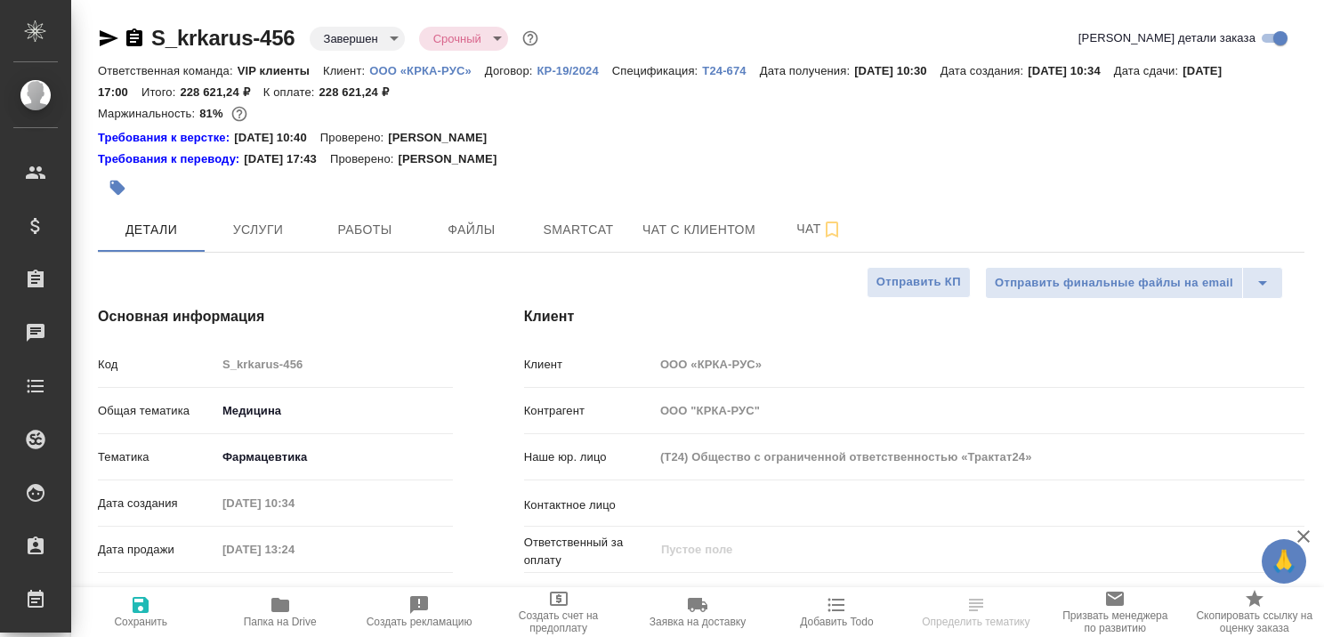
type textarea "x"
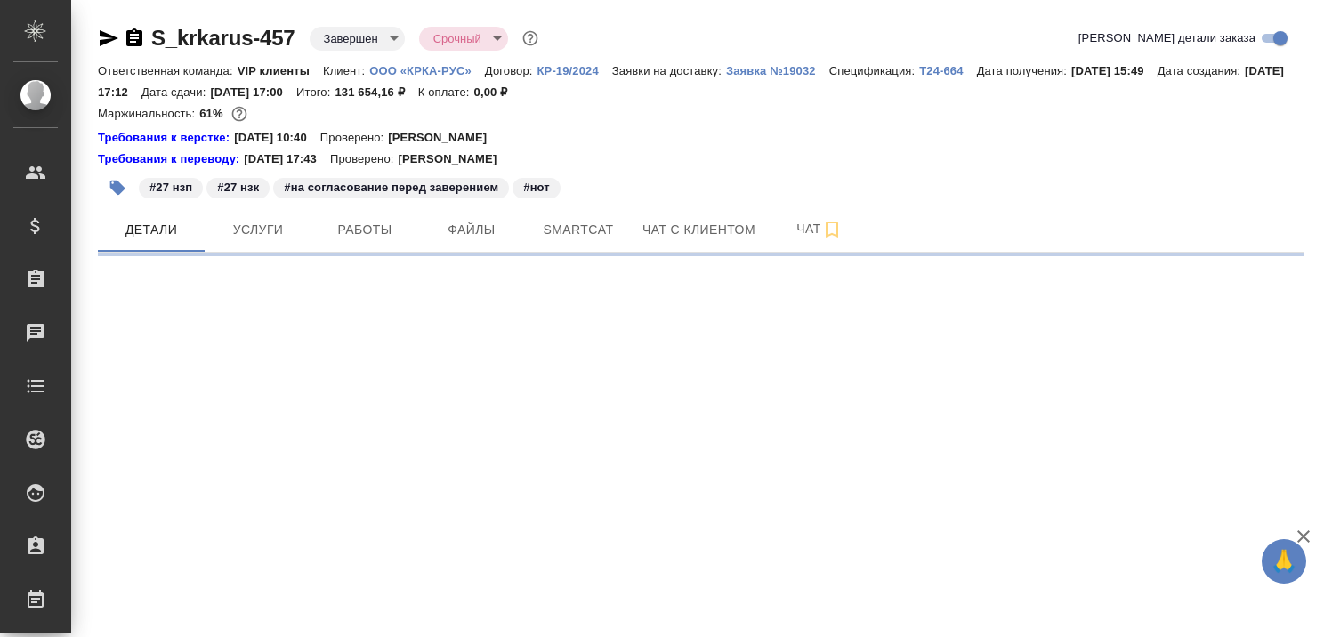
select select "RU"
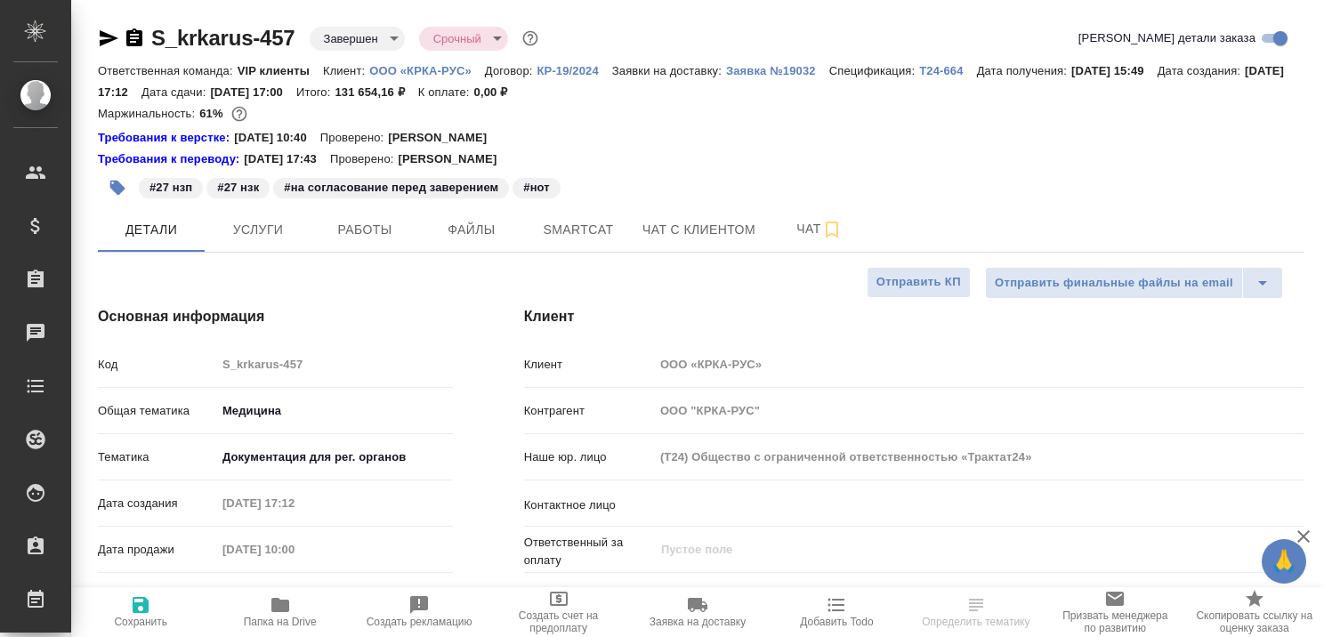
type textarea "x"
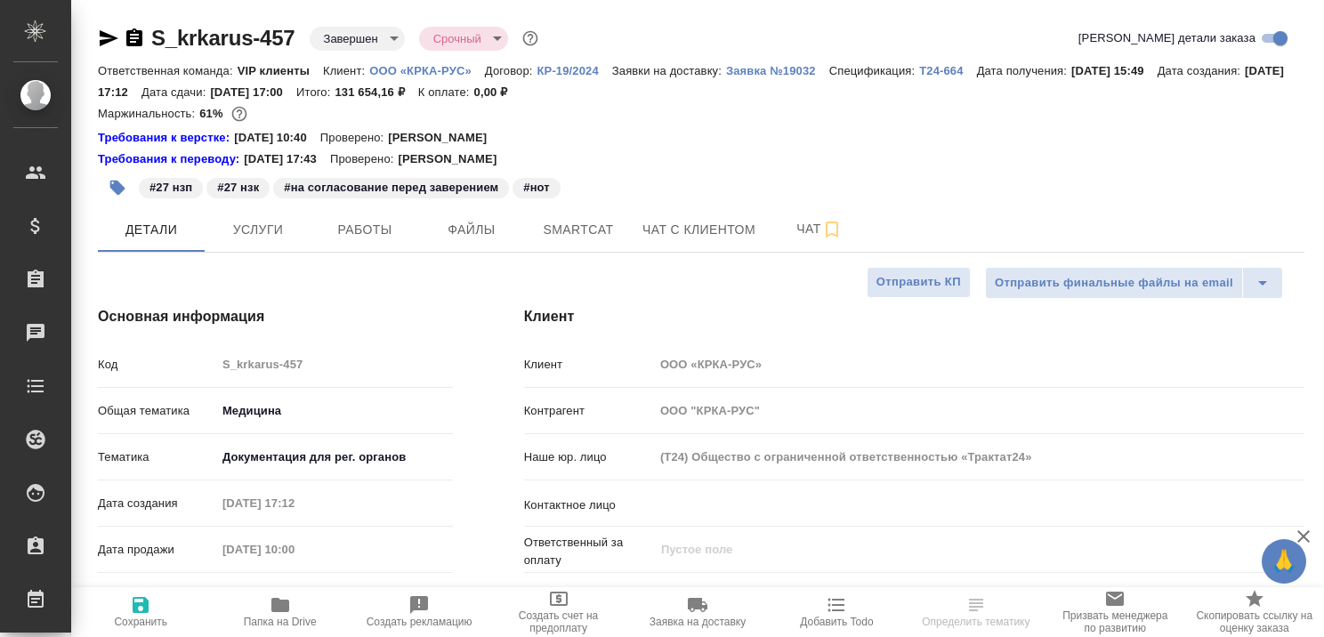
type textarea "x"
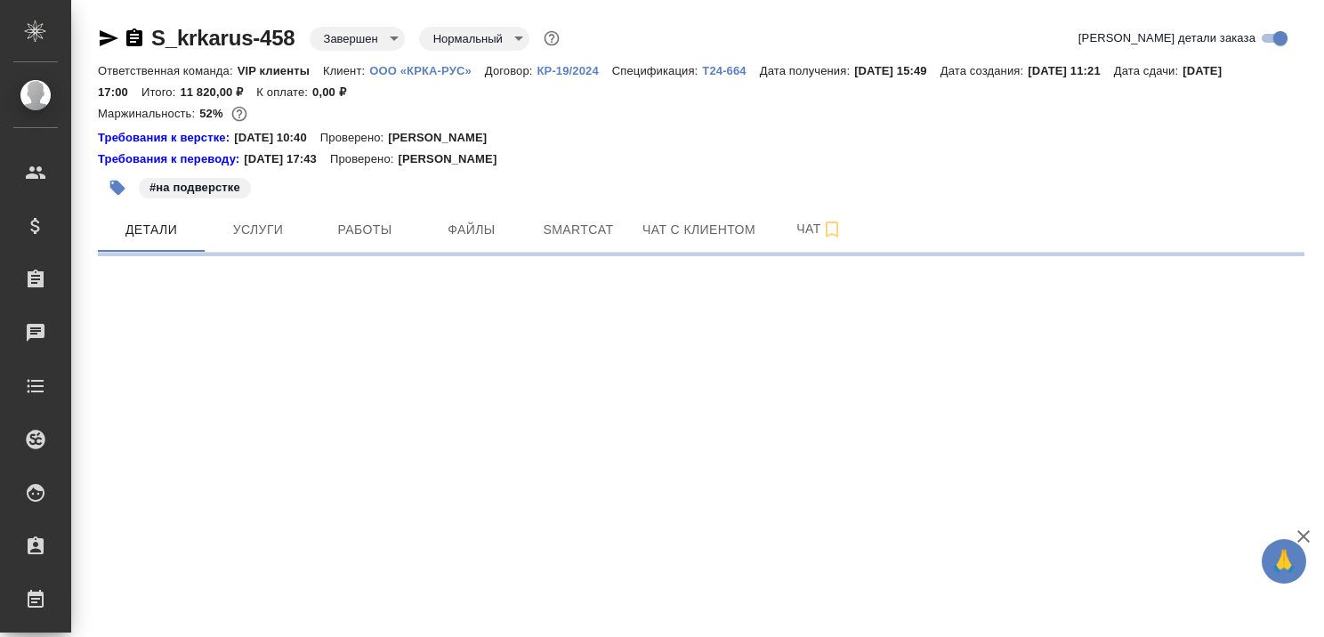
select select "RU"
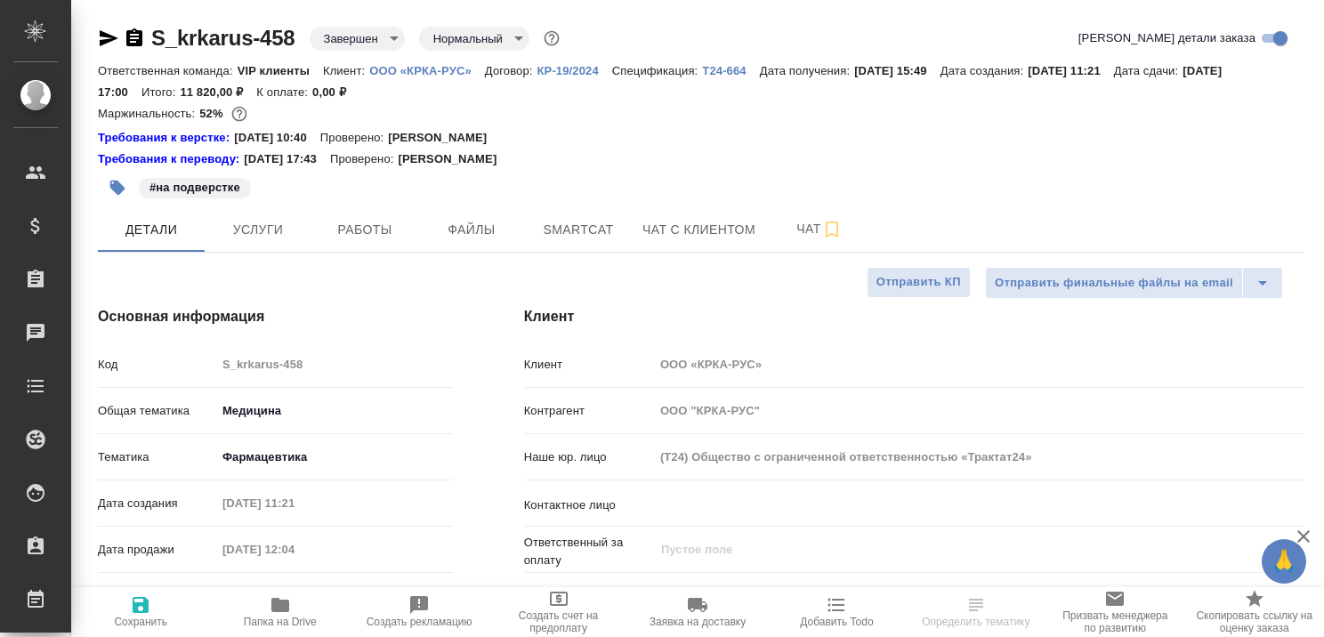
type textarea "x"
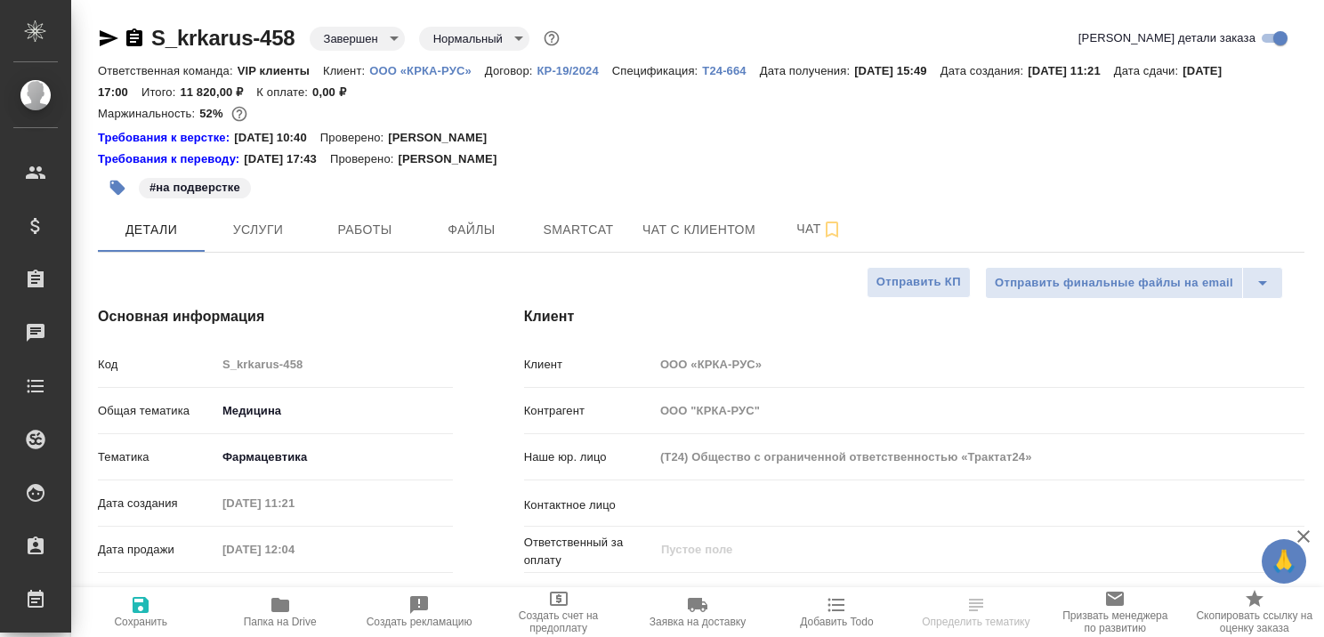
type textarea "x"
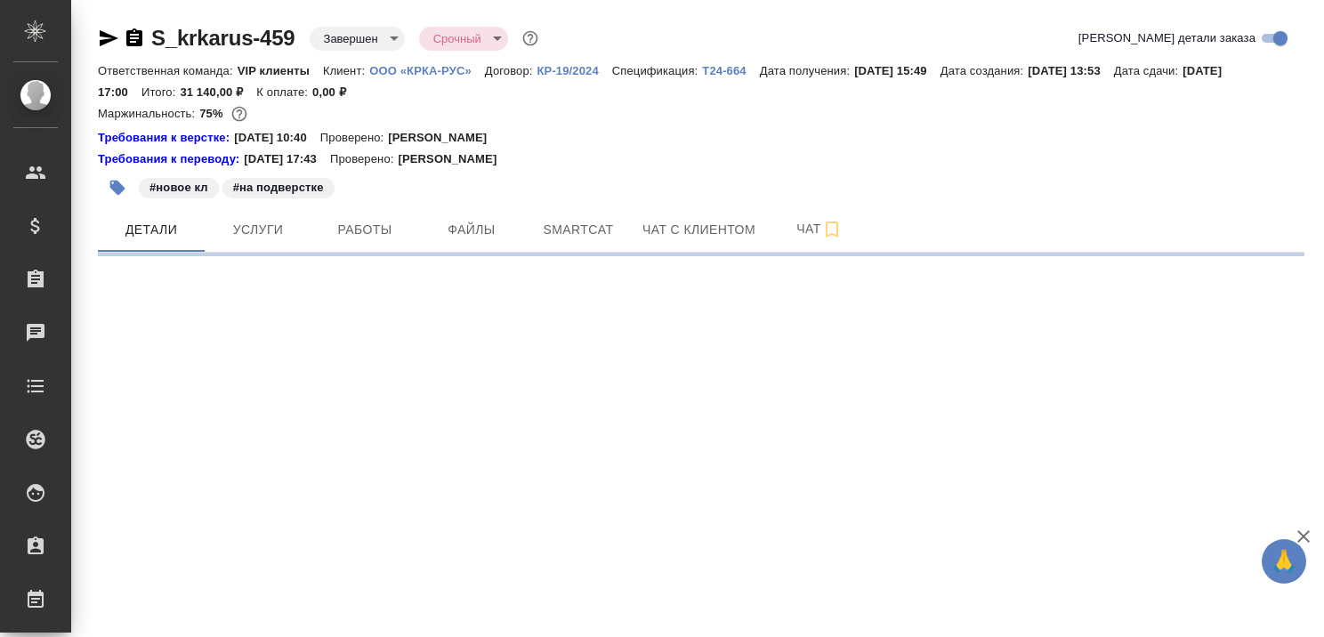
select select "RU"
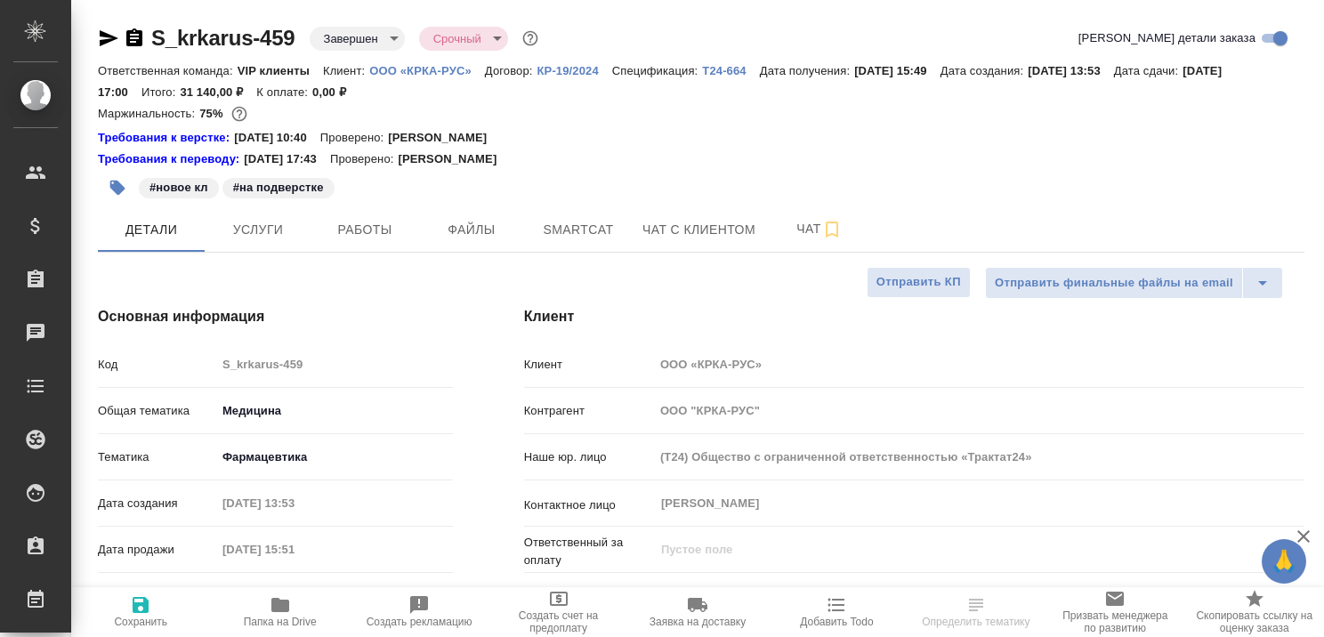
type textarea "x"
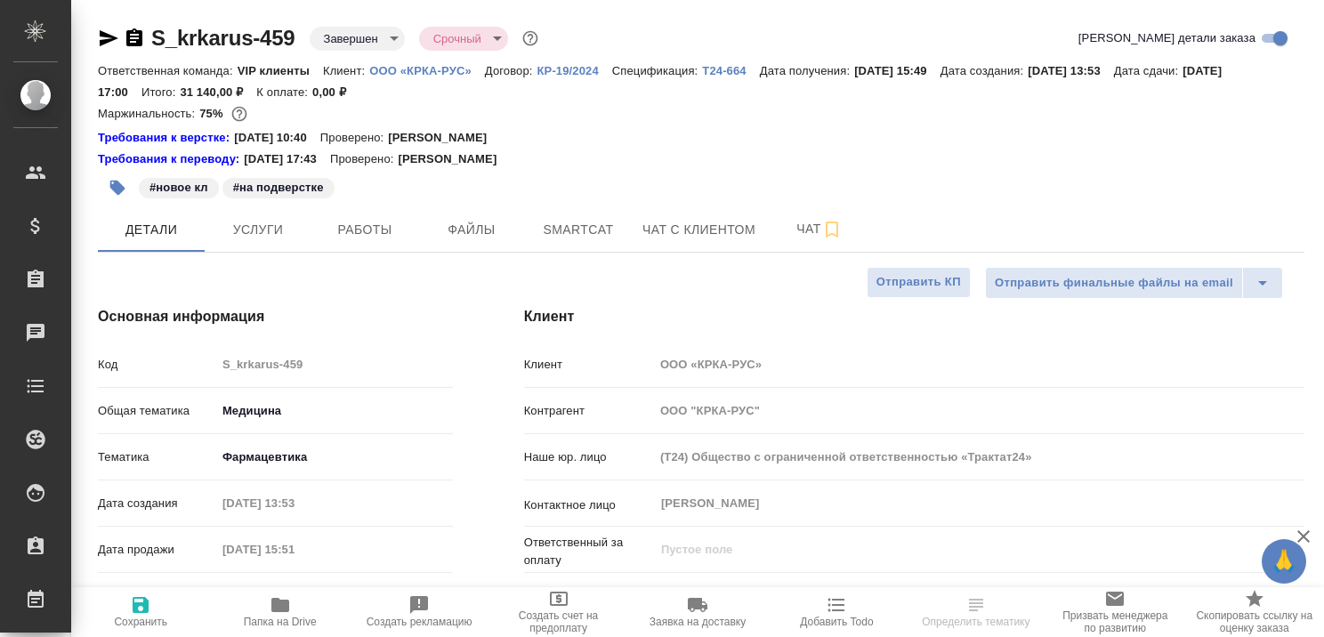
type textarea "x"
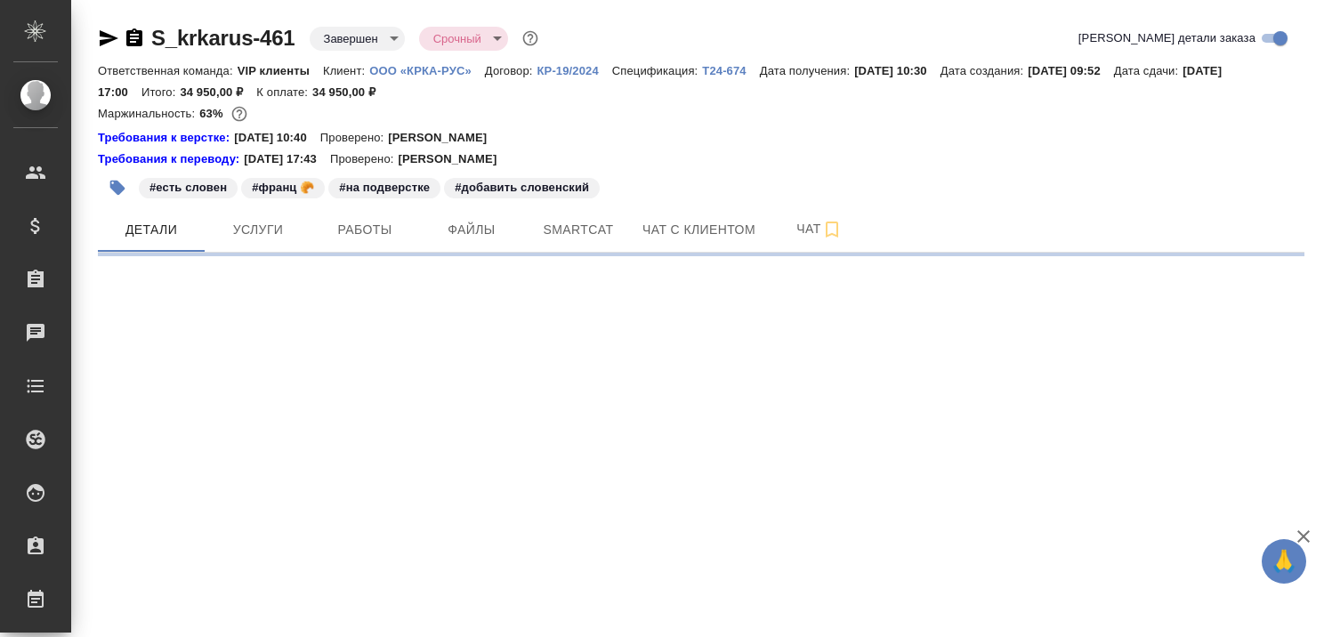
select select "RU"
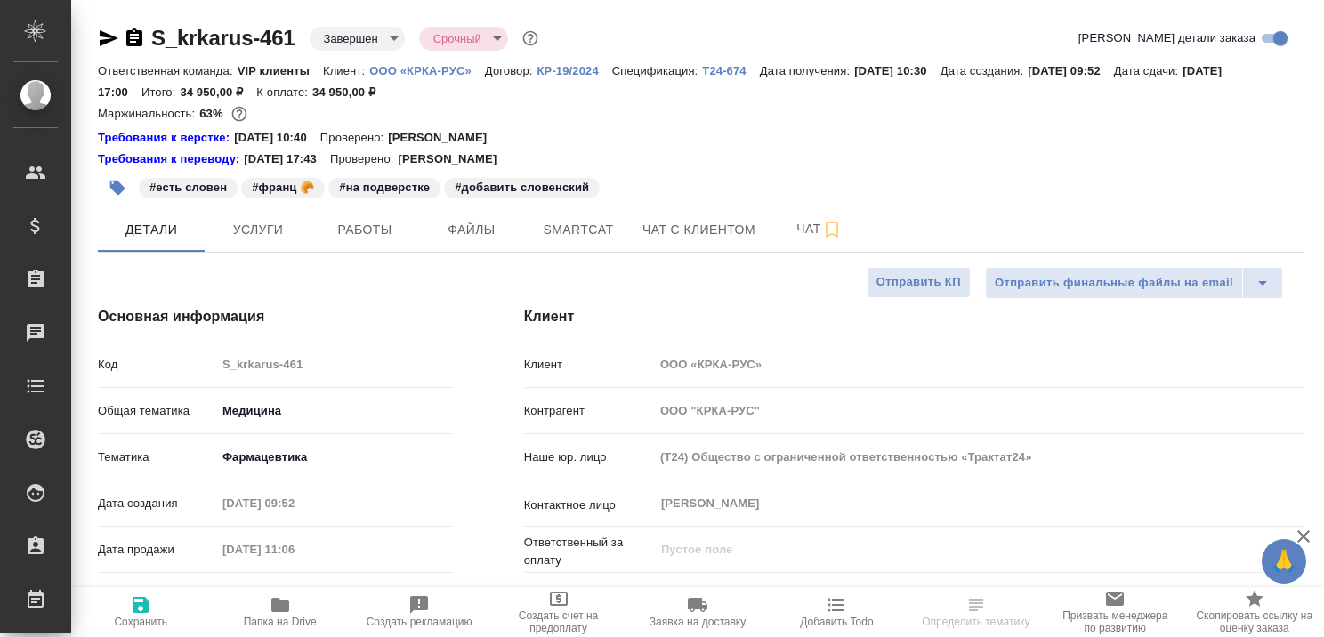
type textarea "x"
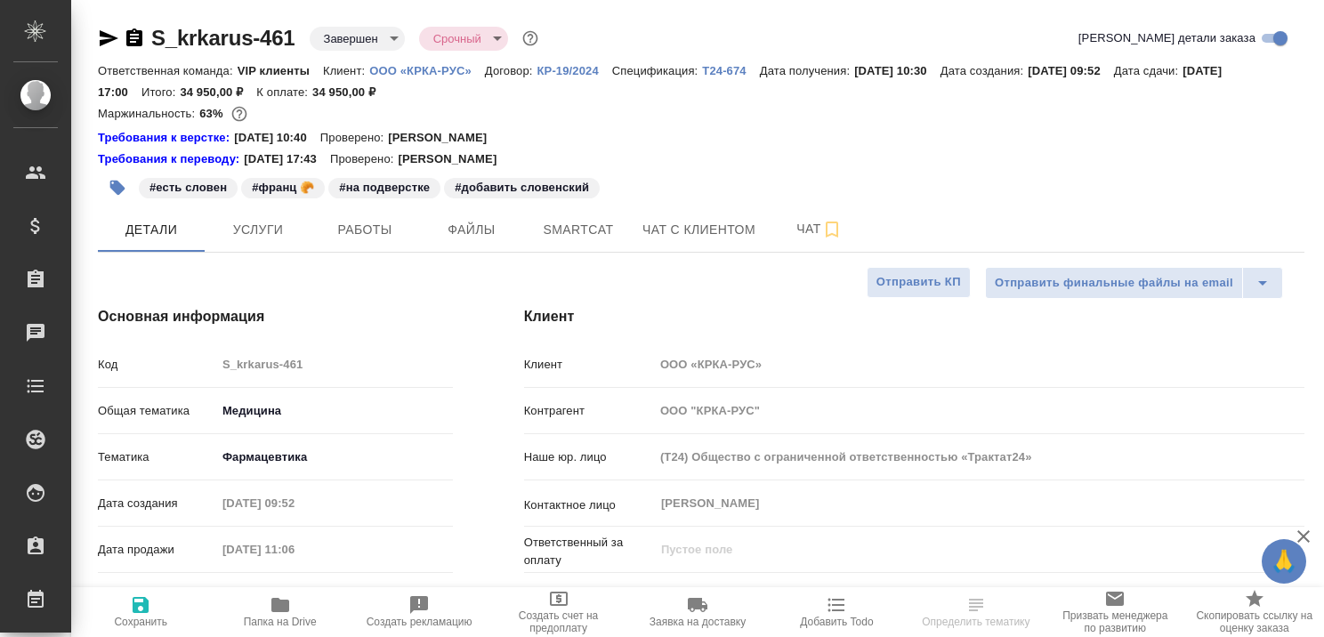
type textarea "x"
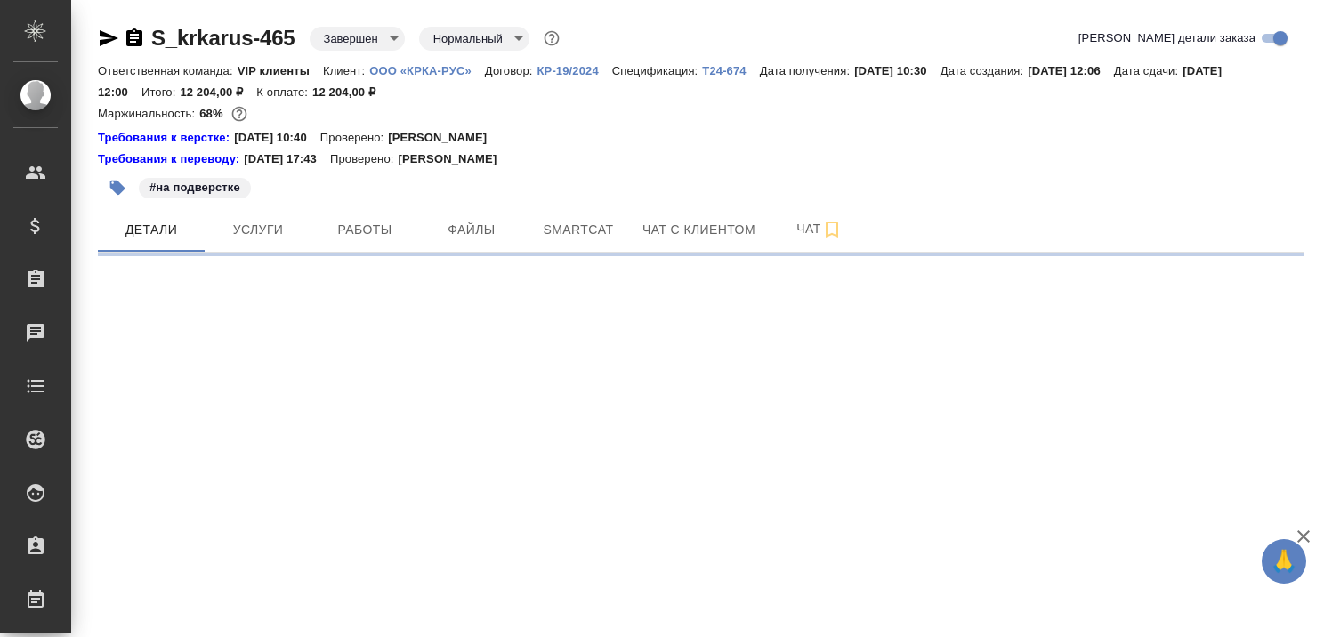
select select "RU"
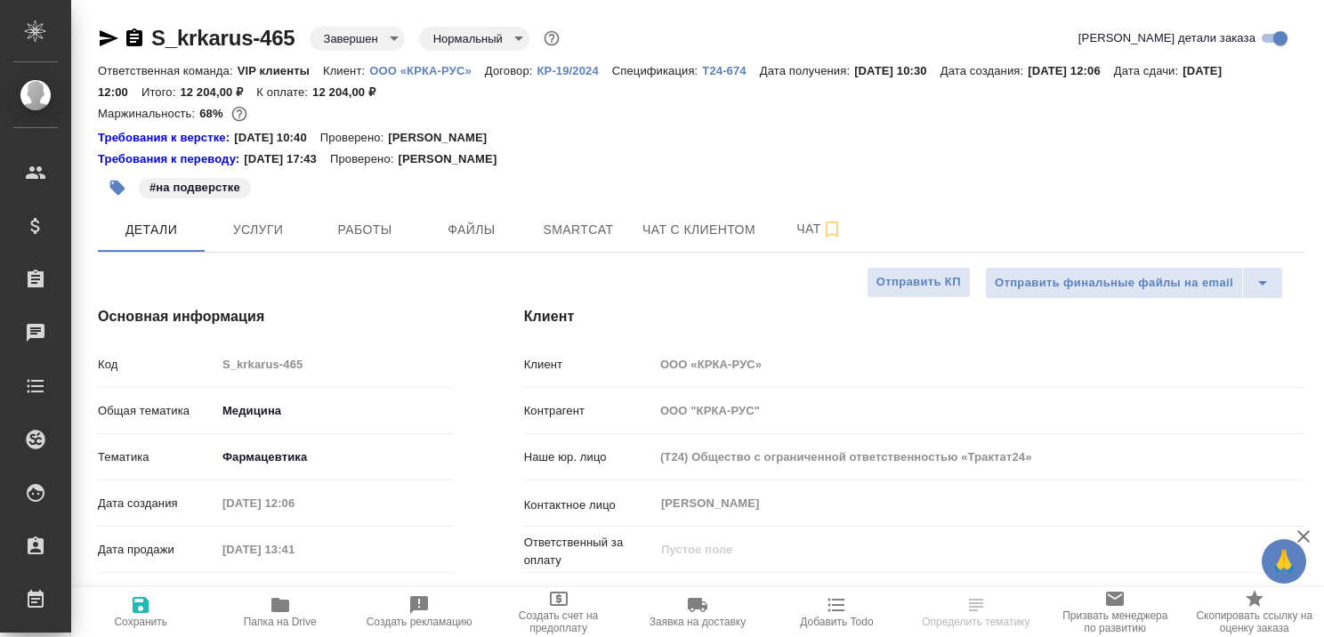
type textarea "x"
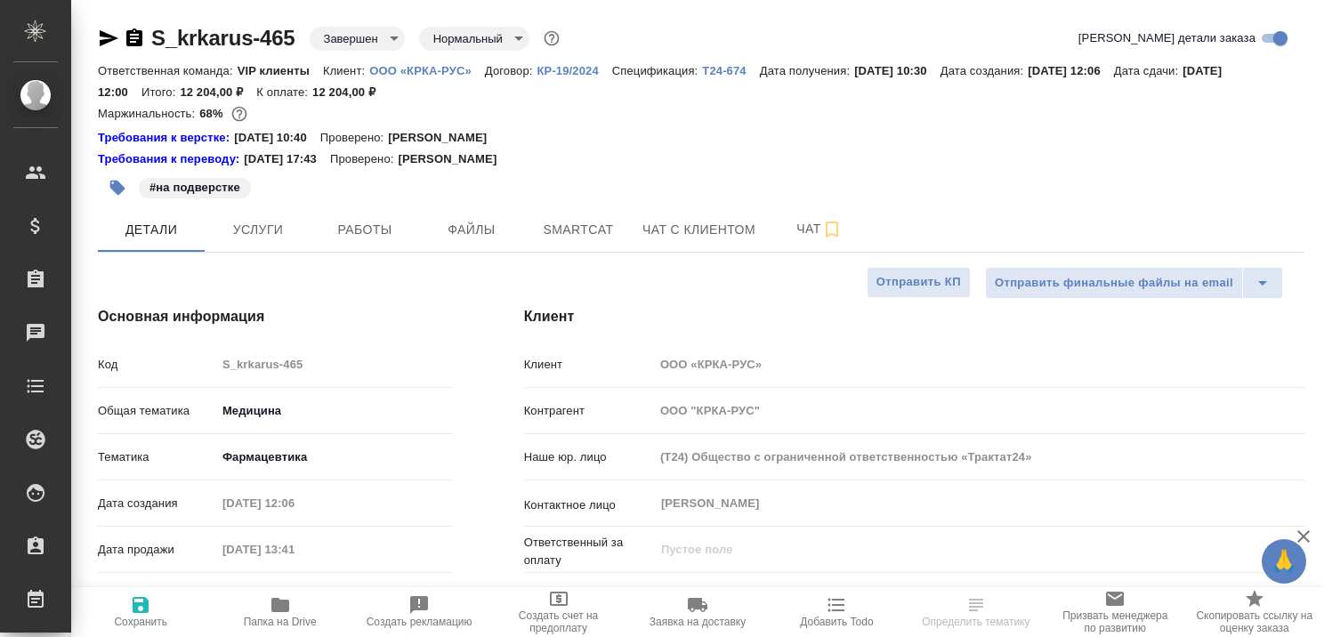
type textarea "x"
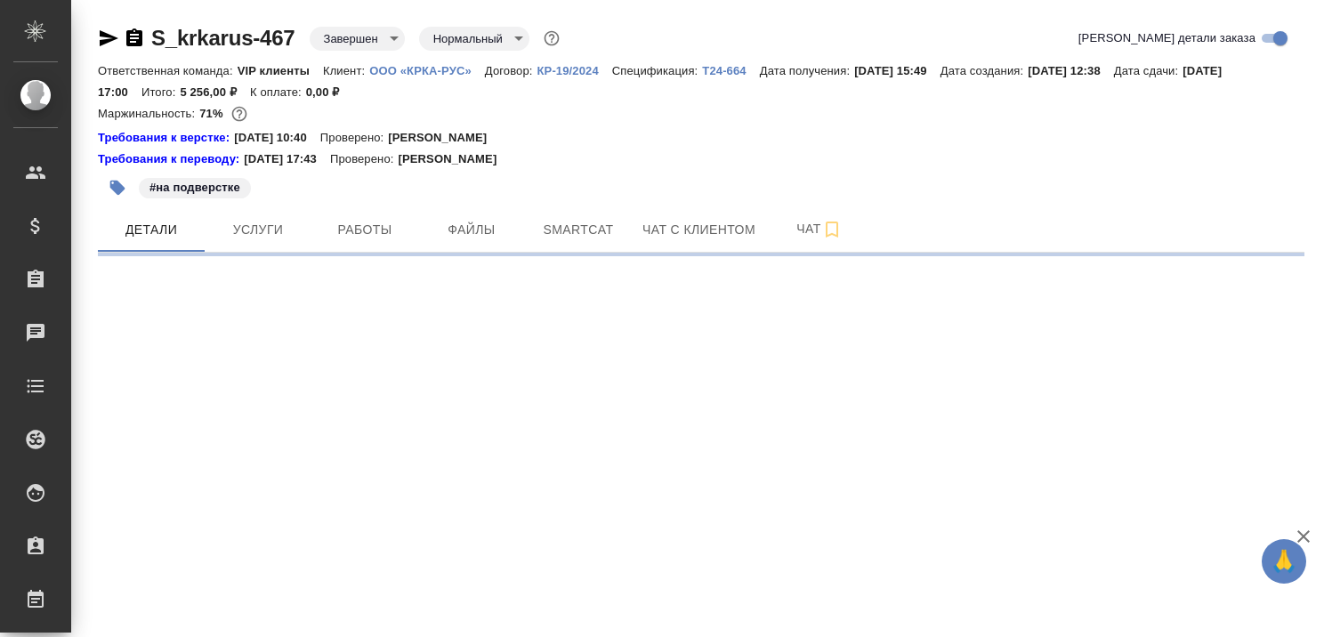
select select "RU"
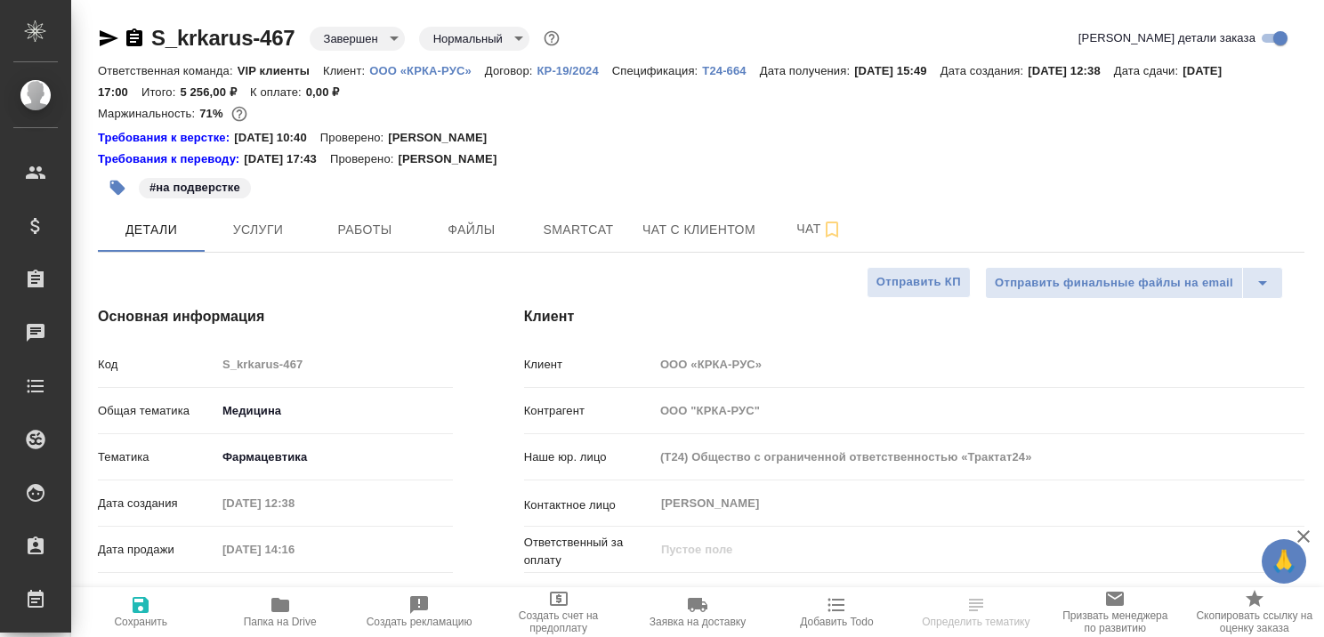
type textarea "x"
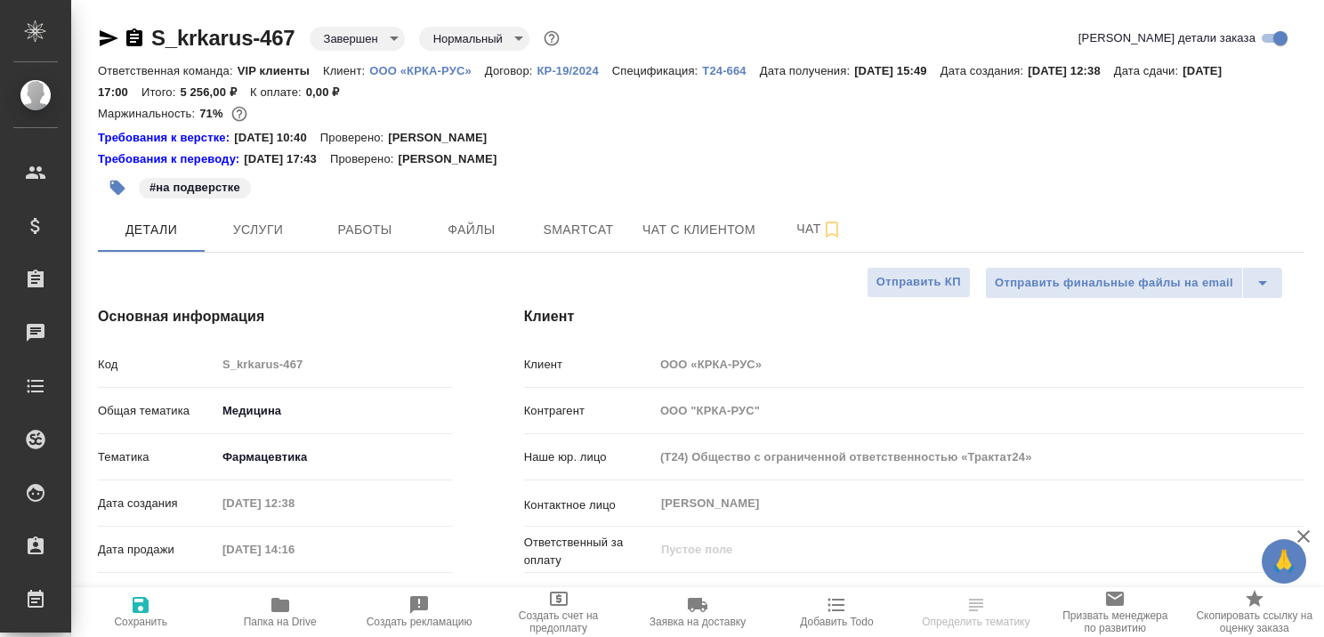
type textarea "x"
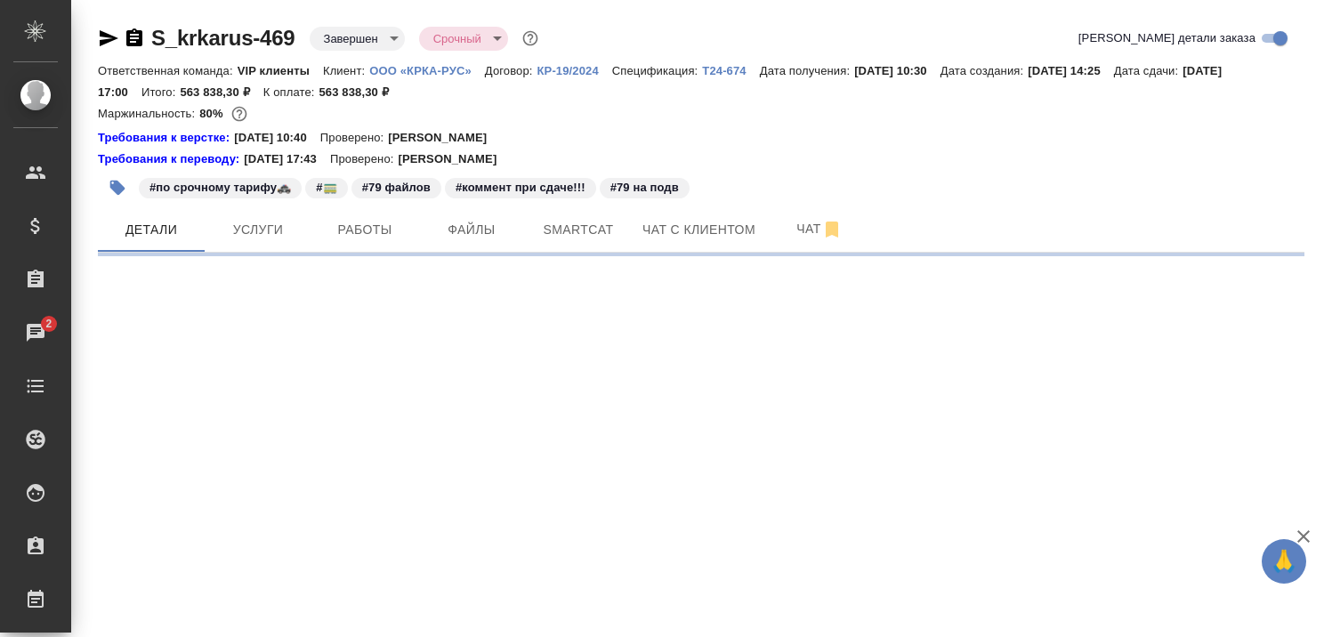
select select "RU"
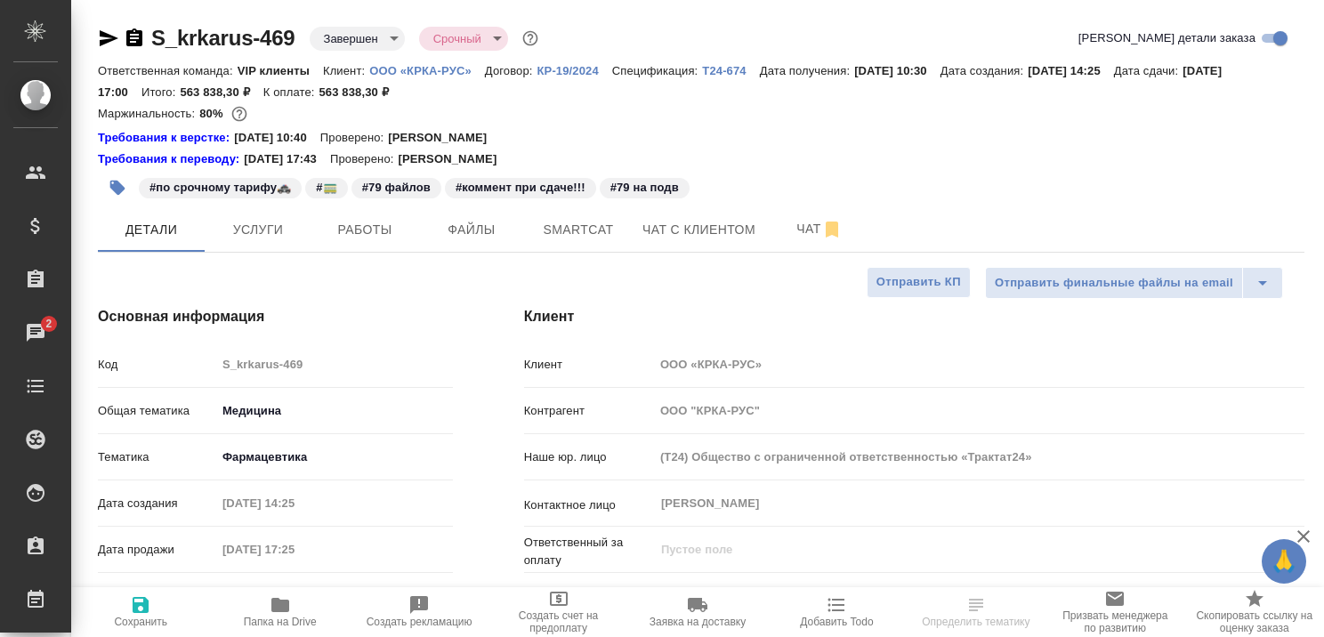
type textarea "x"
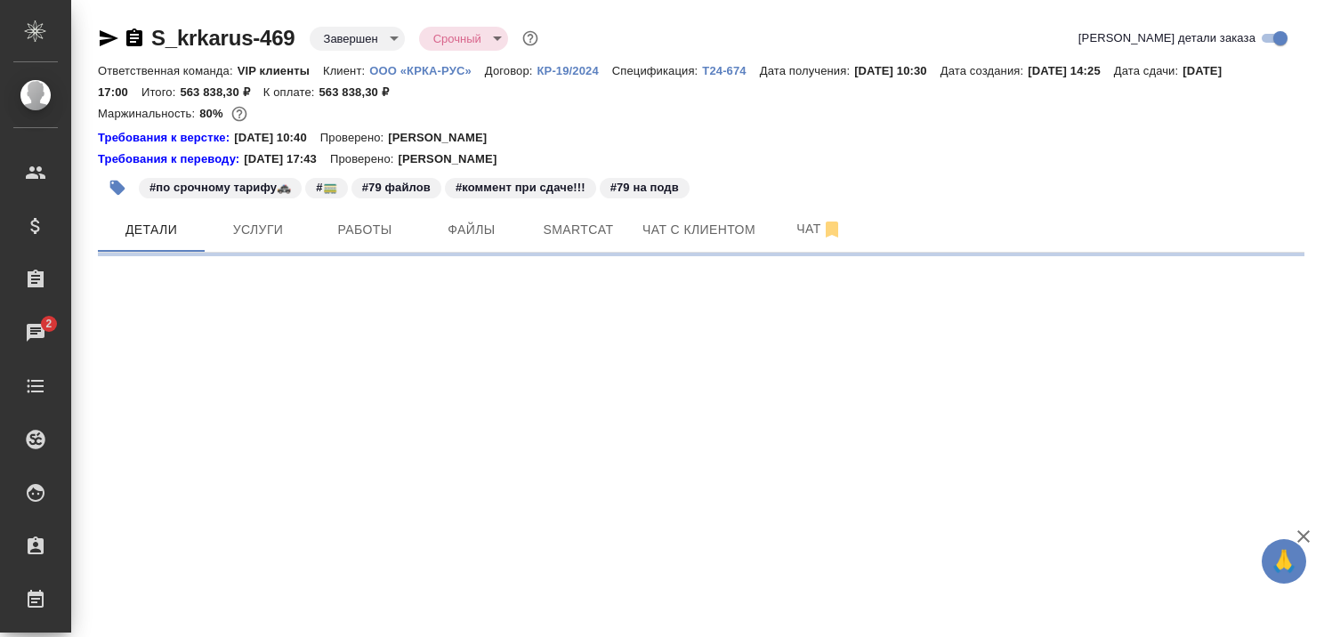
select select "RU"
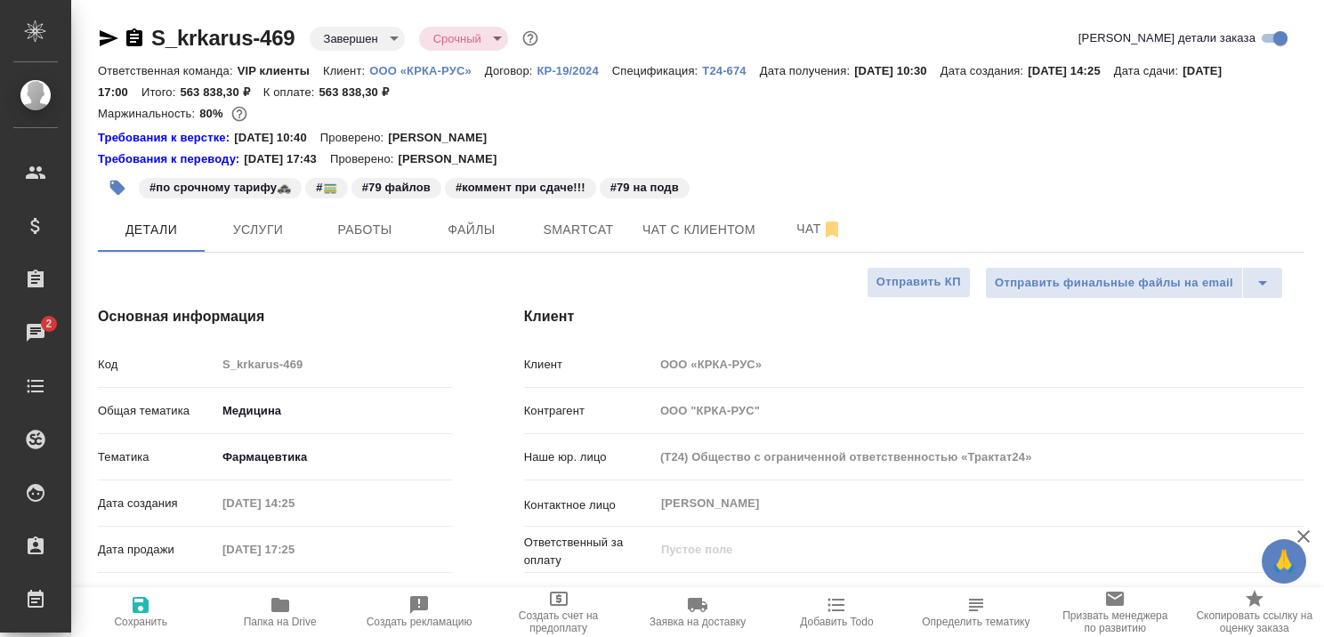
type textarea "x"
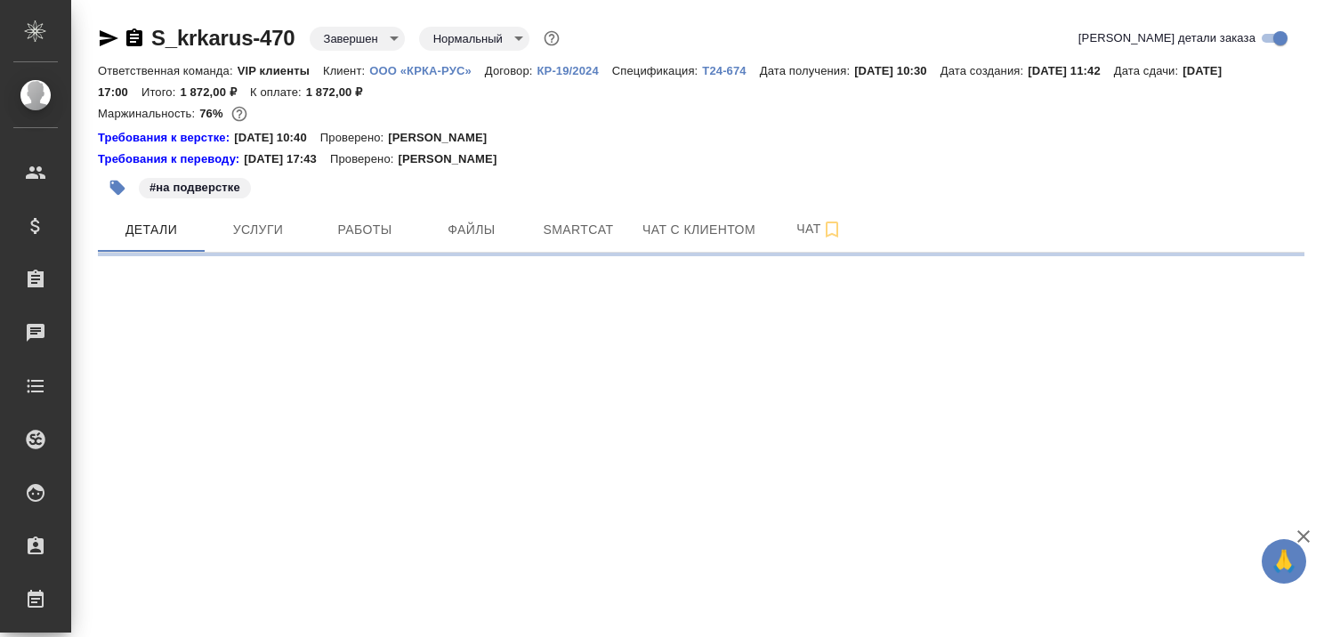
select select "RU"
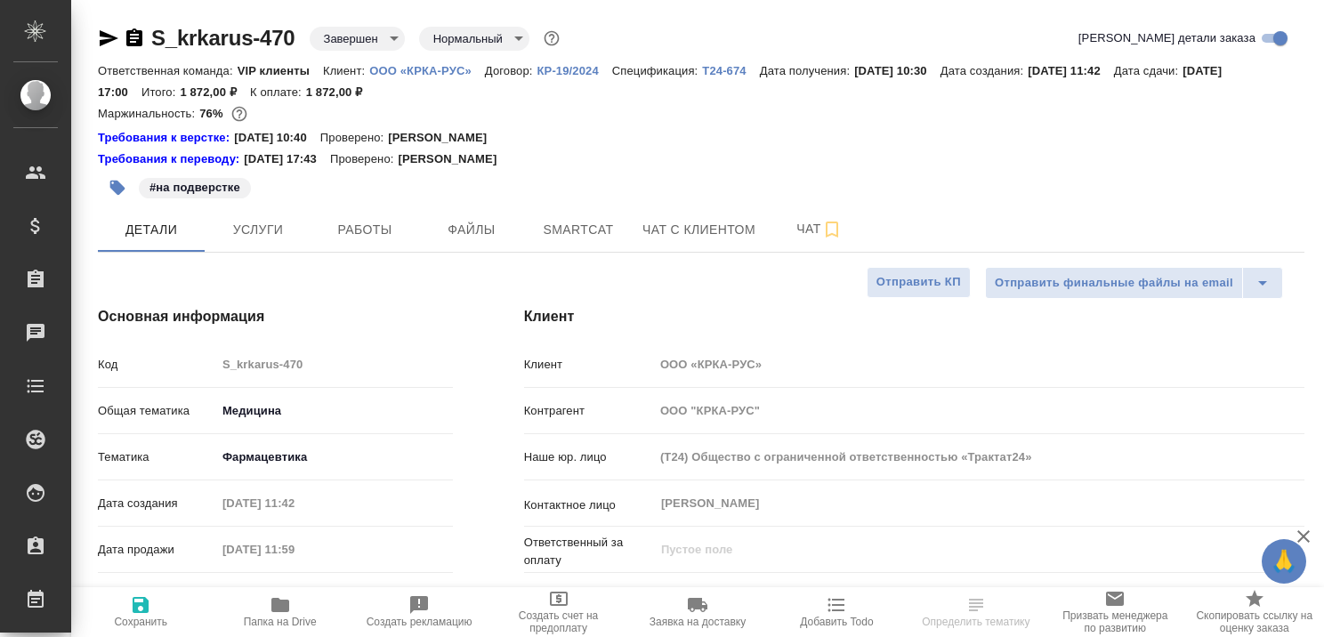
type textarea "x"
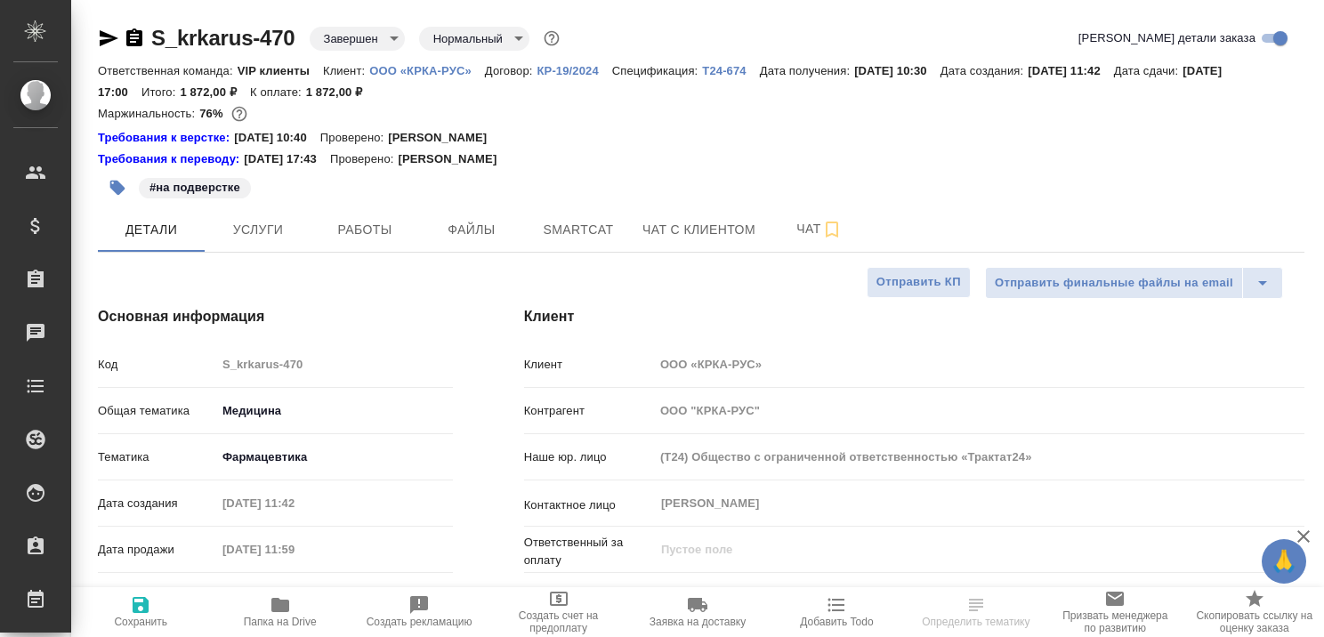
type textarea "x"
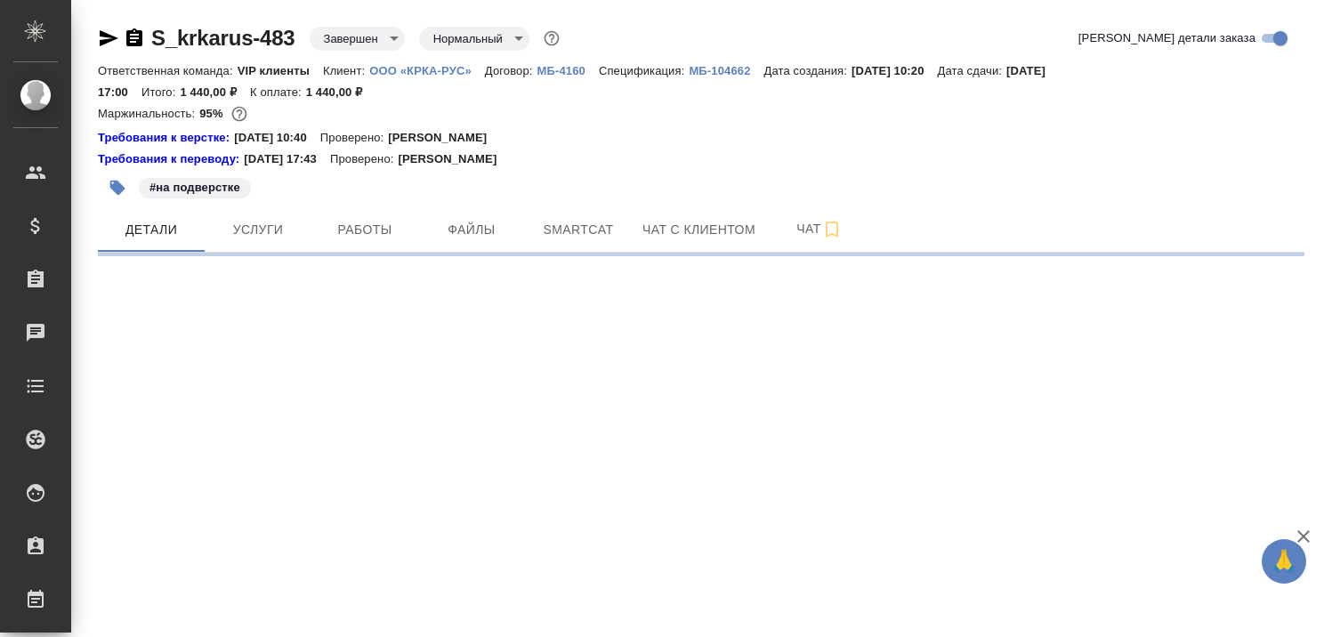
select select "RU"
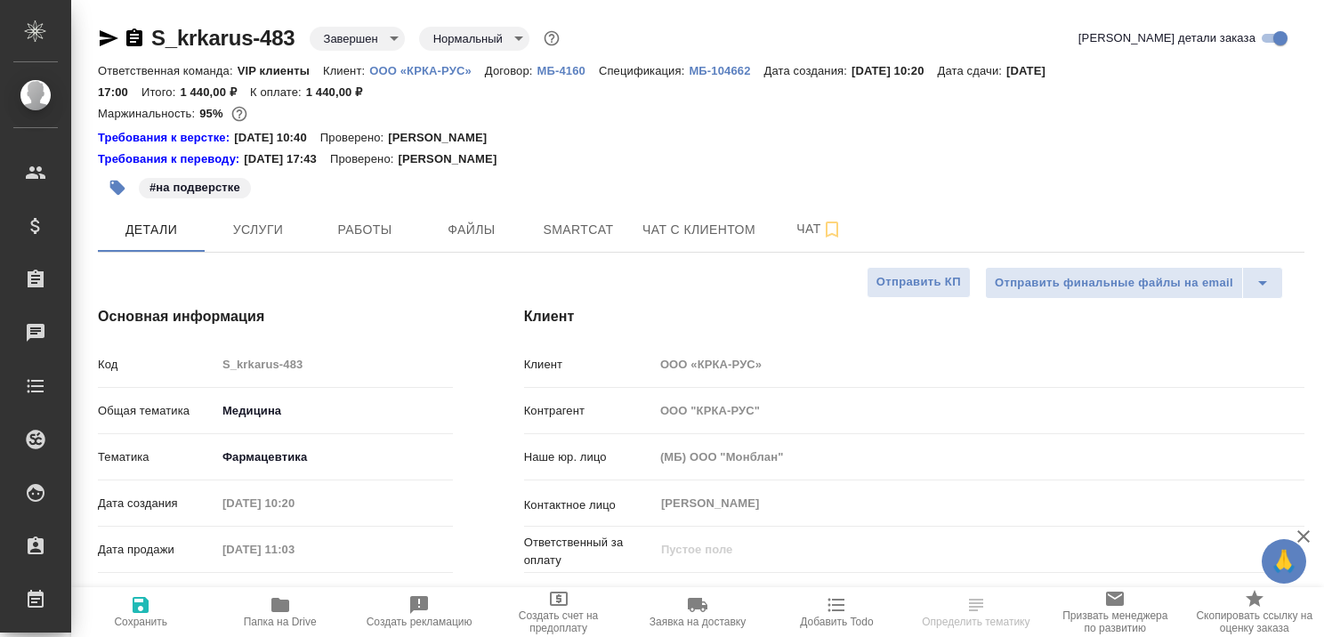
type textarea "x"
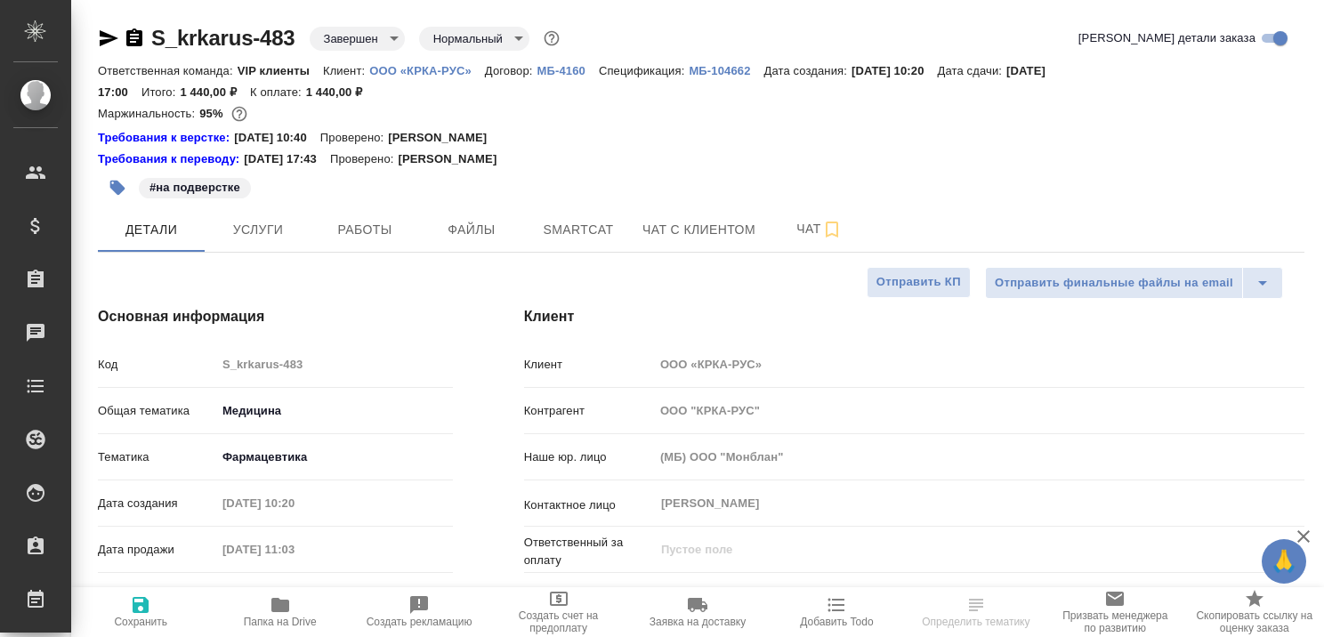
type textarea "x"
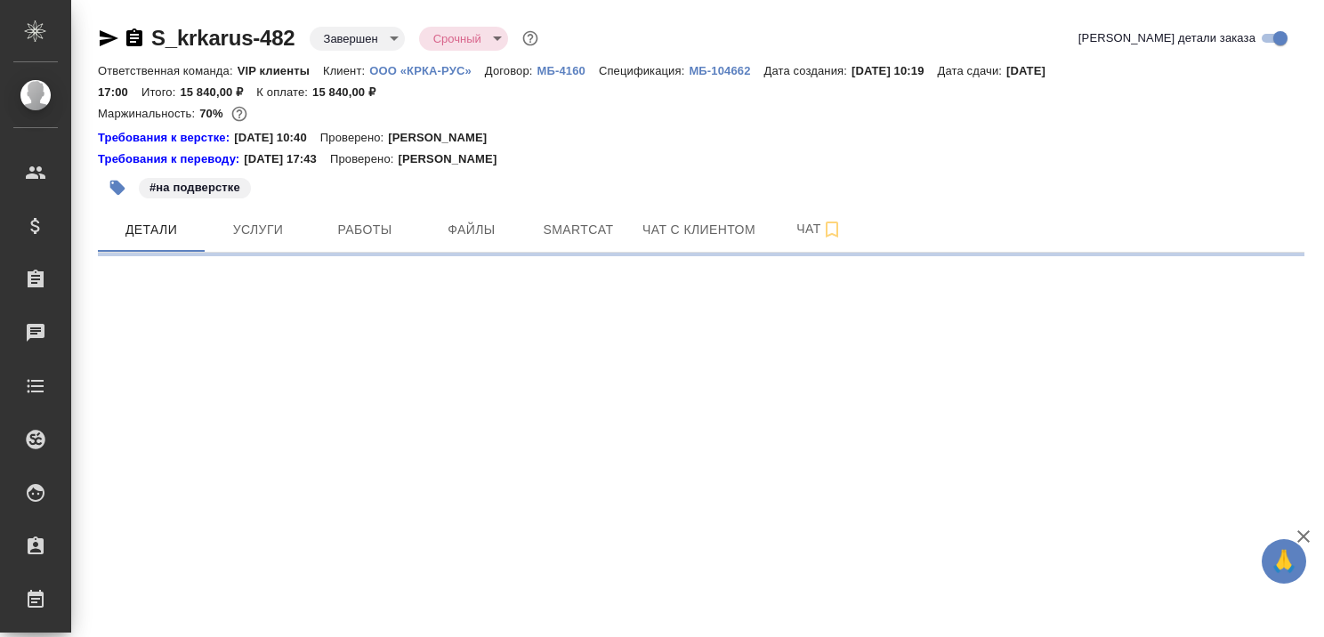
select select "RU"
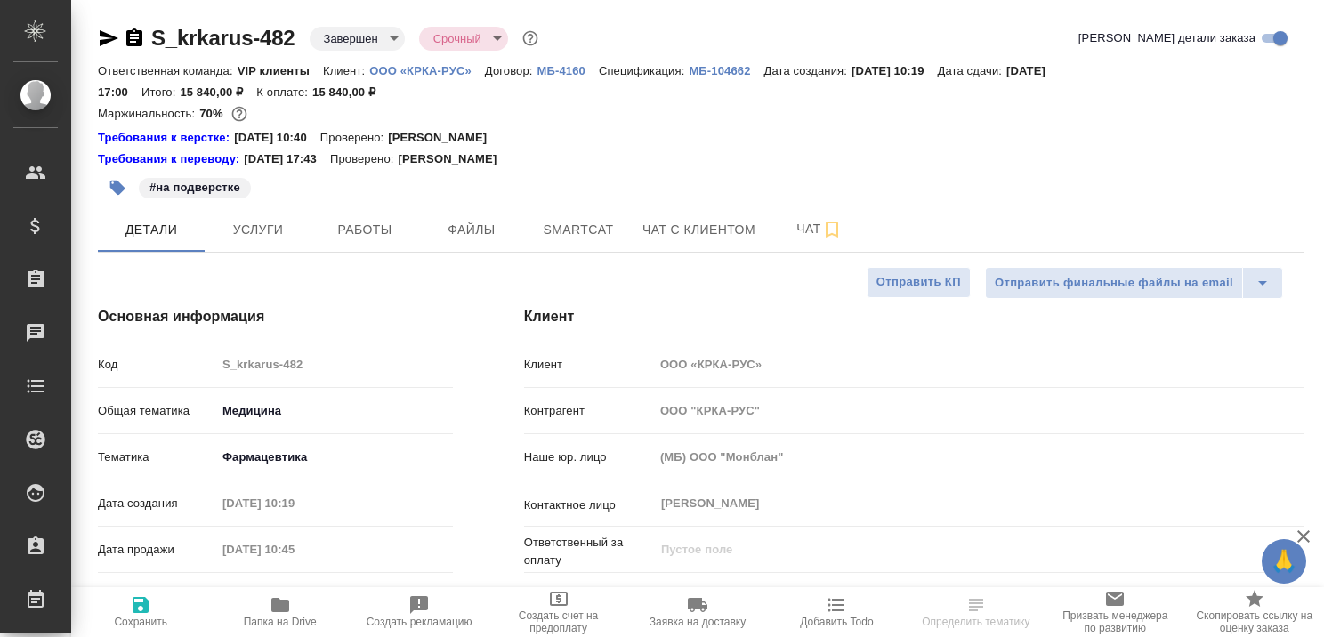
type textarea "x"
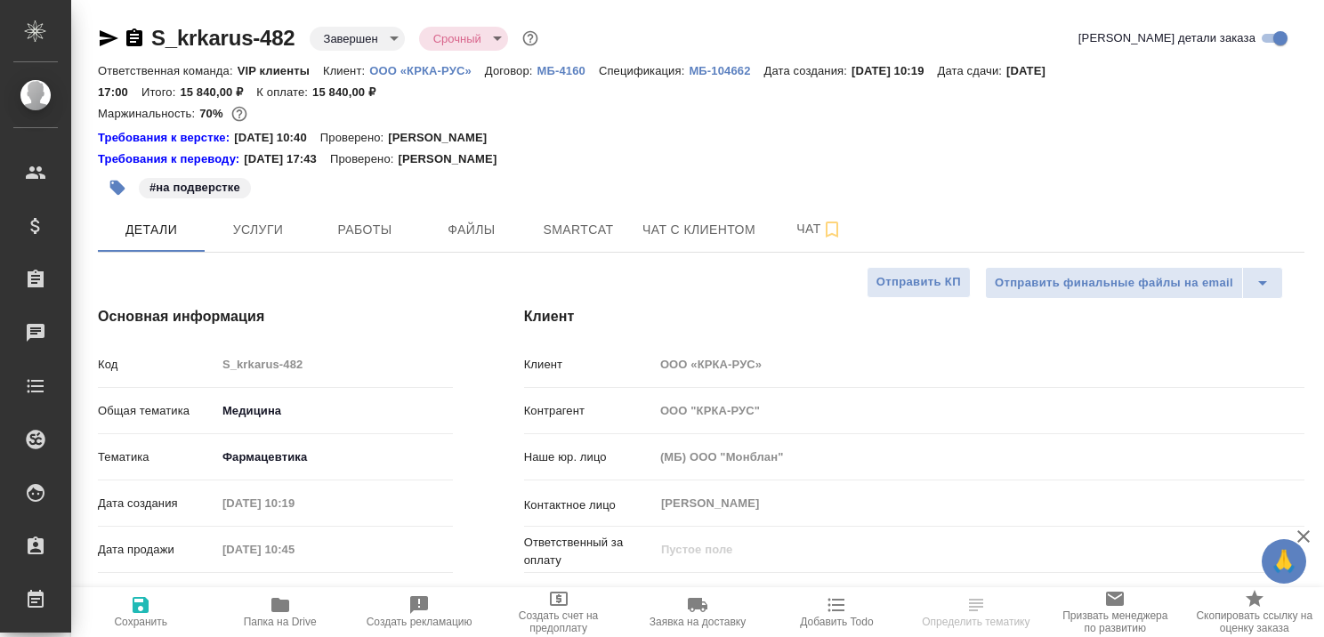
type textarea "x"
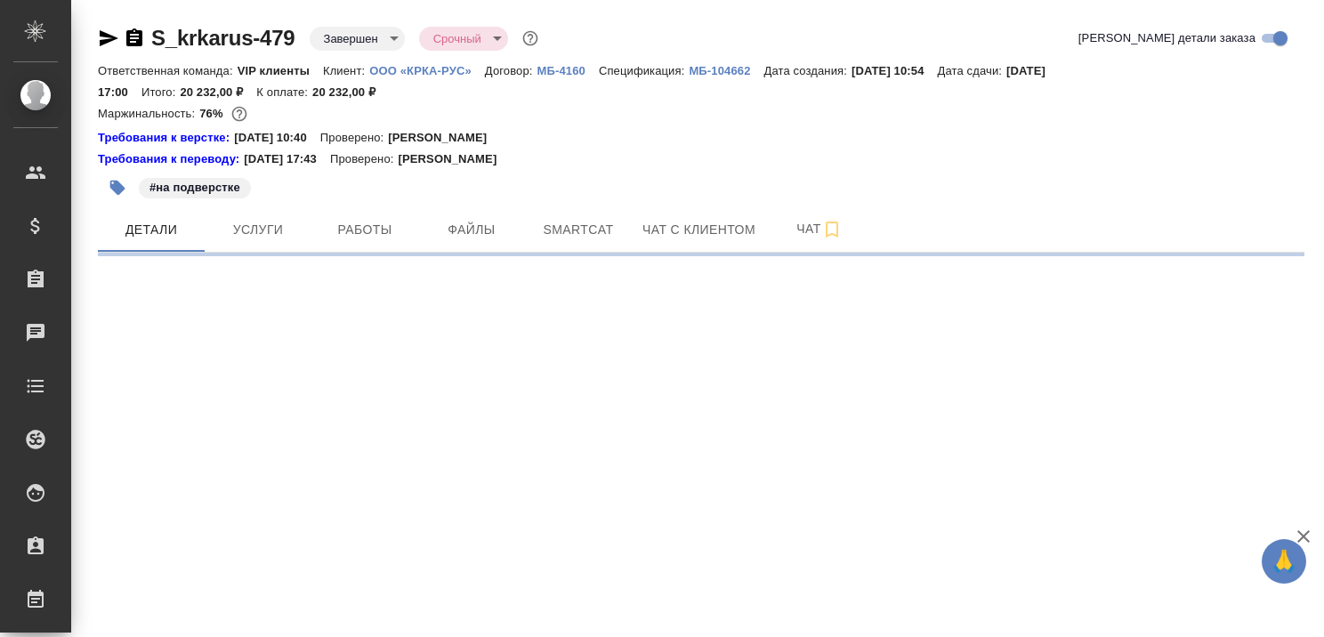
select select "RU"
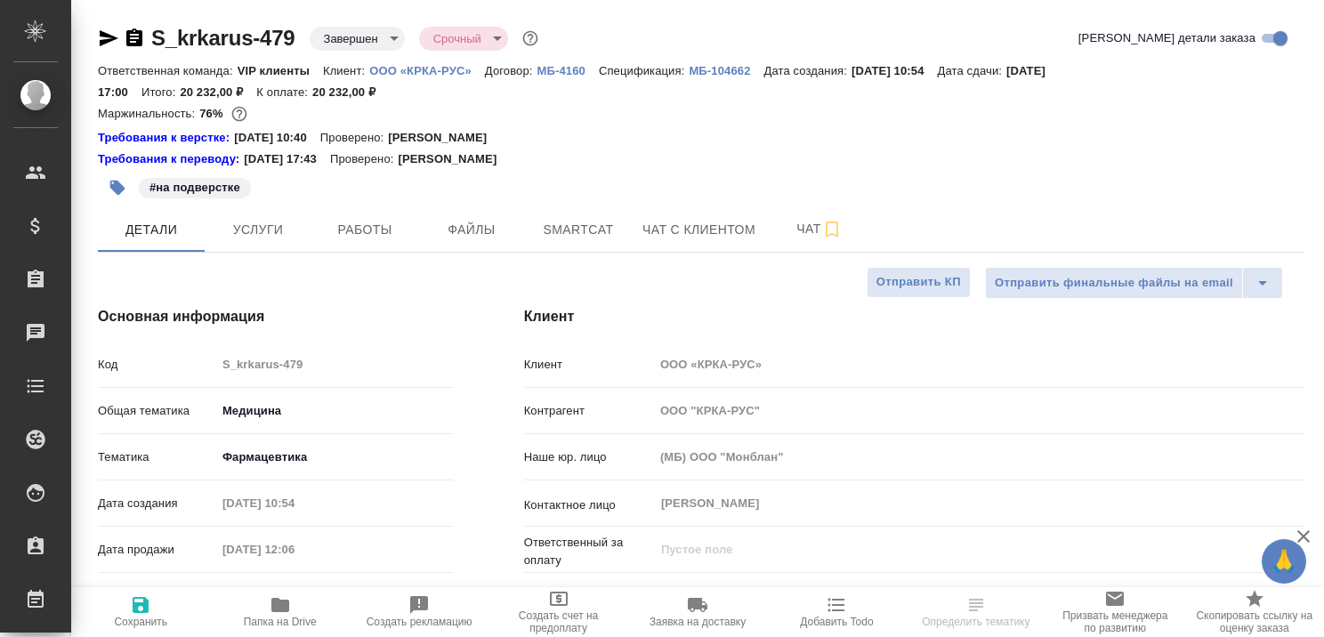
type textarea "x"
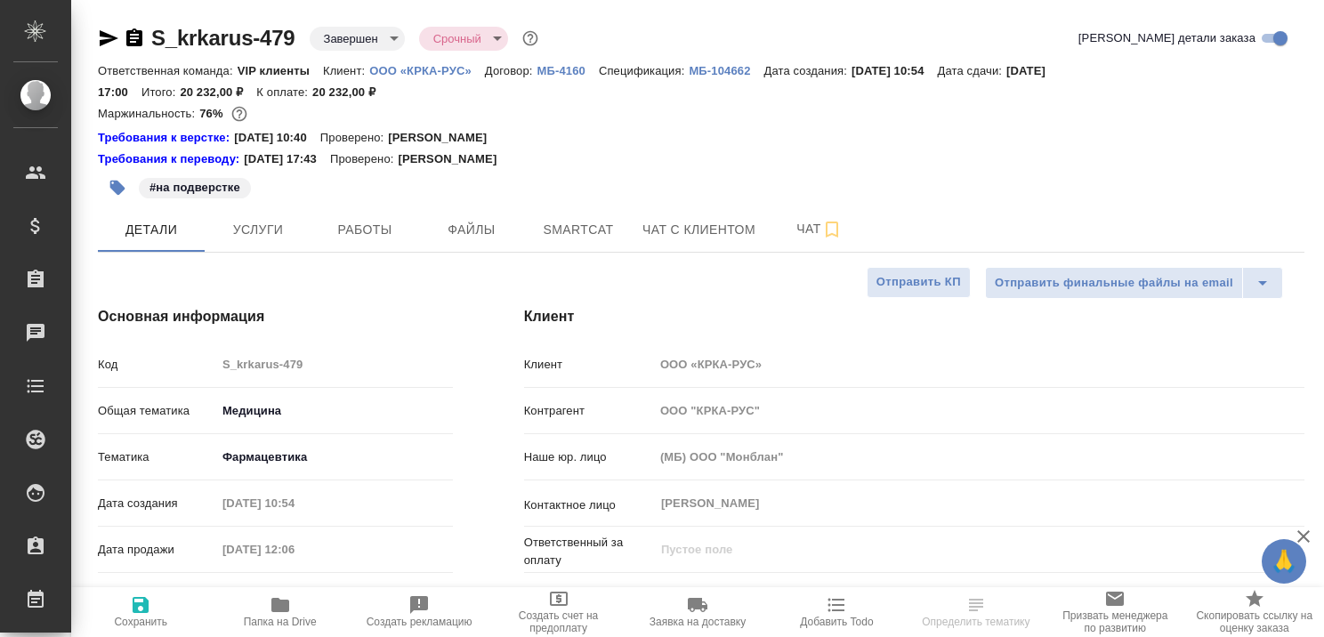
type textarea "x"
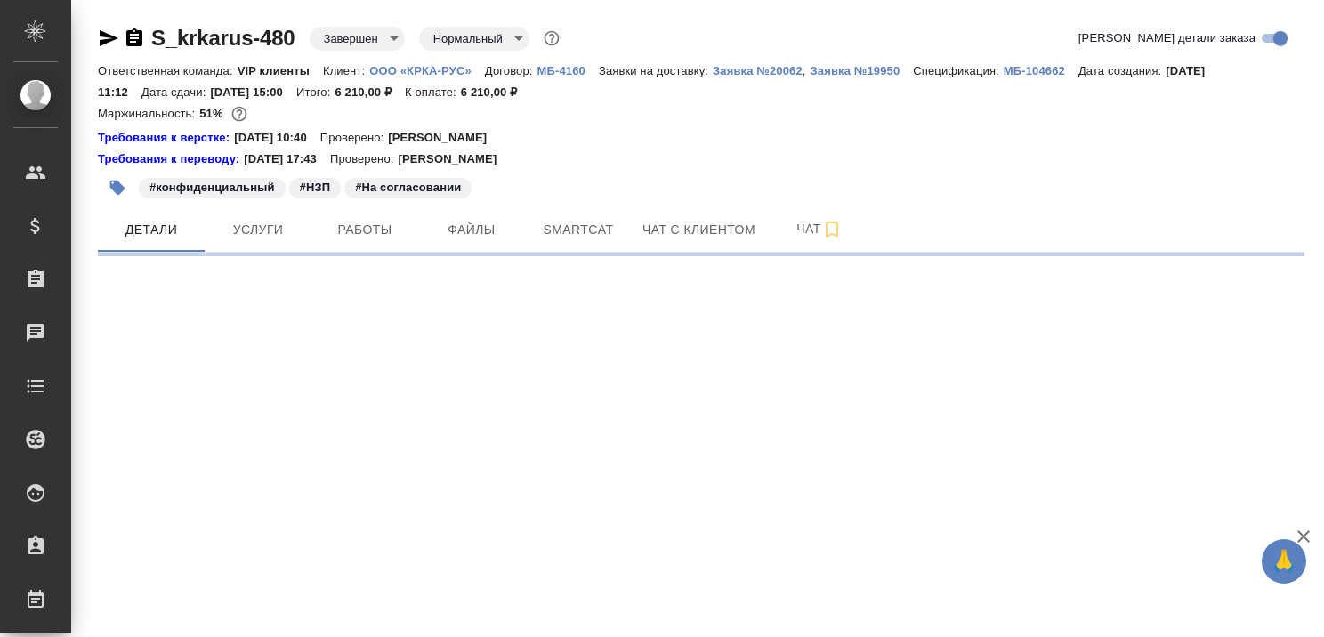
select select "RU"
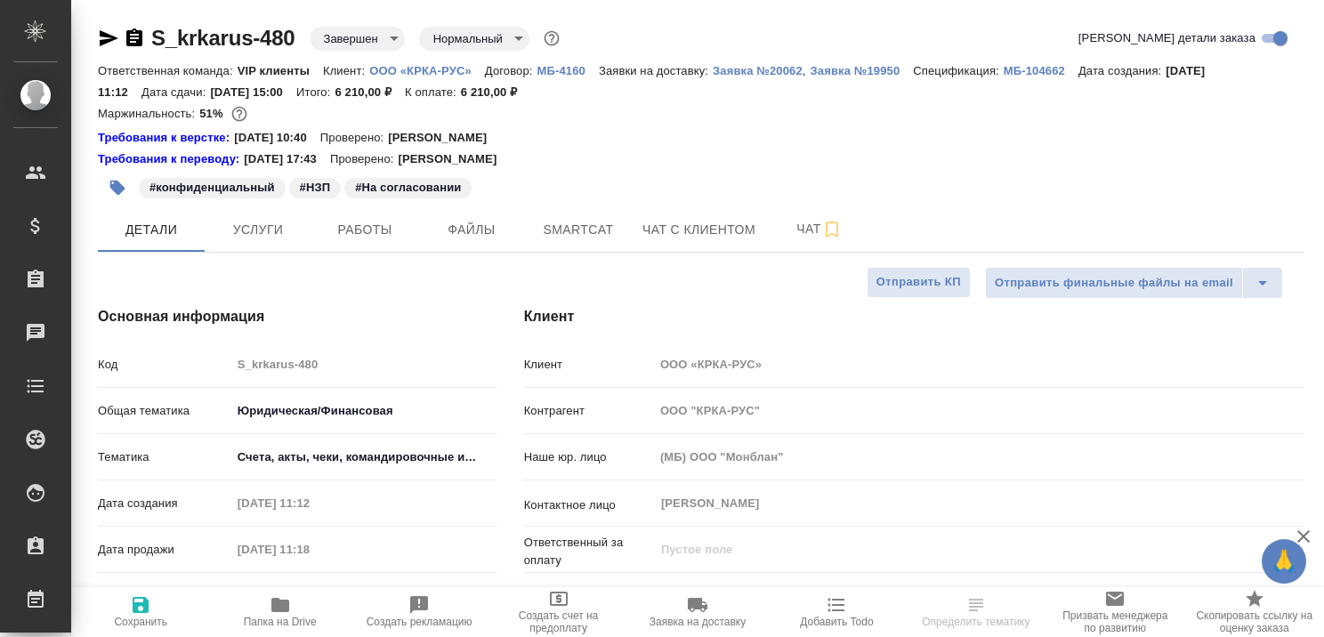
type textarea "x"
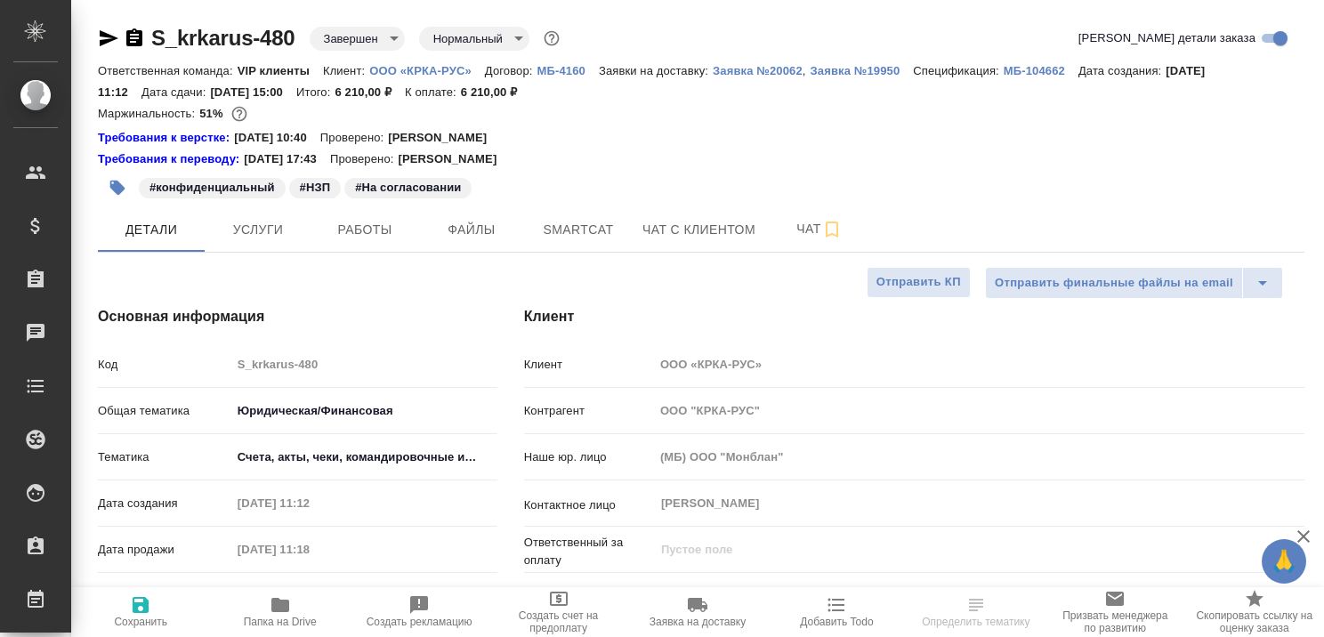
type textarea "x"
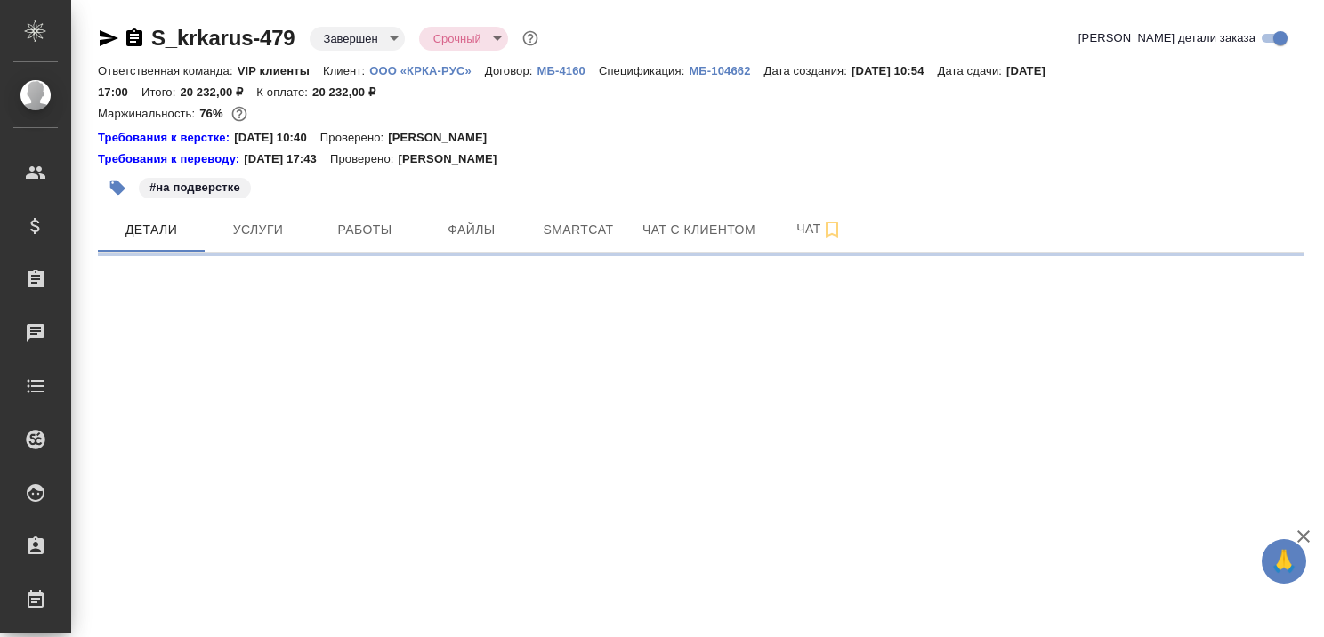
select select "RU"
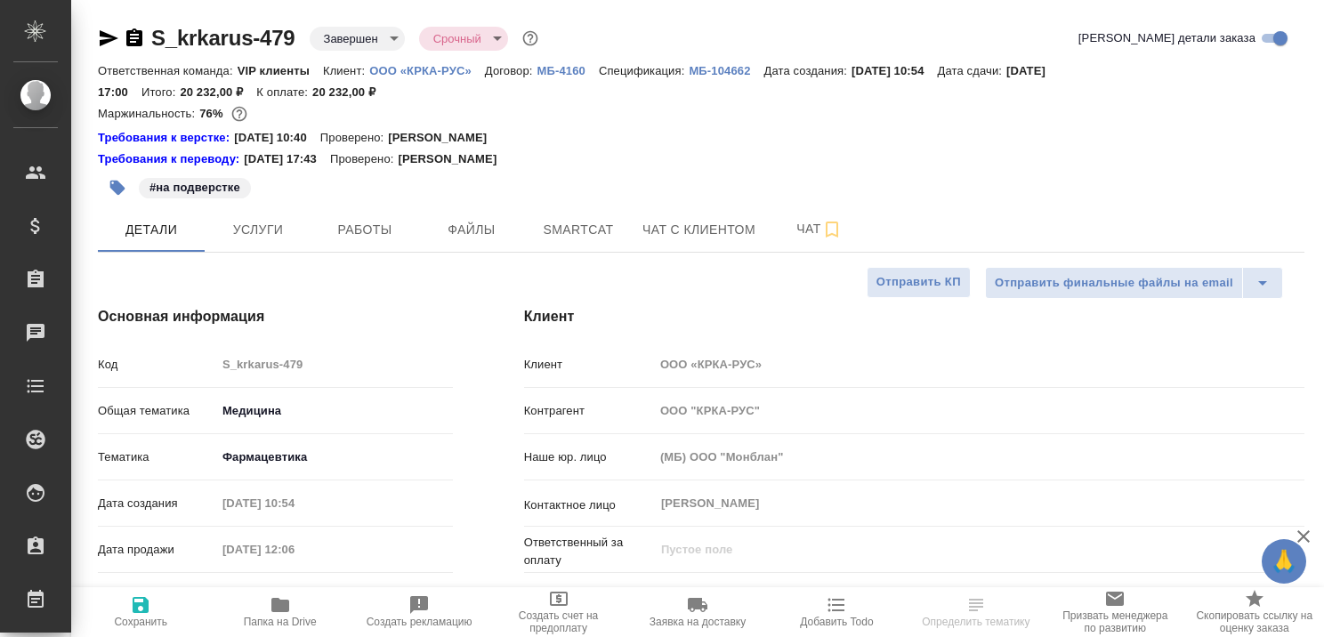
type textarea "x"
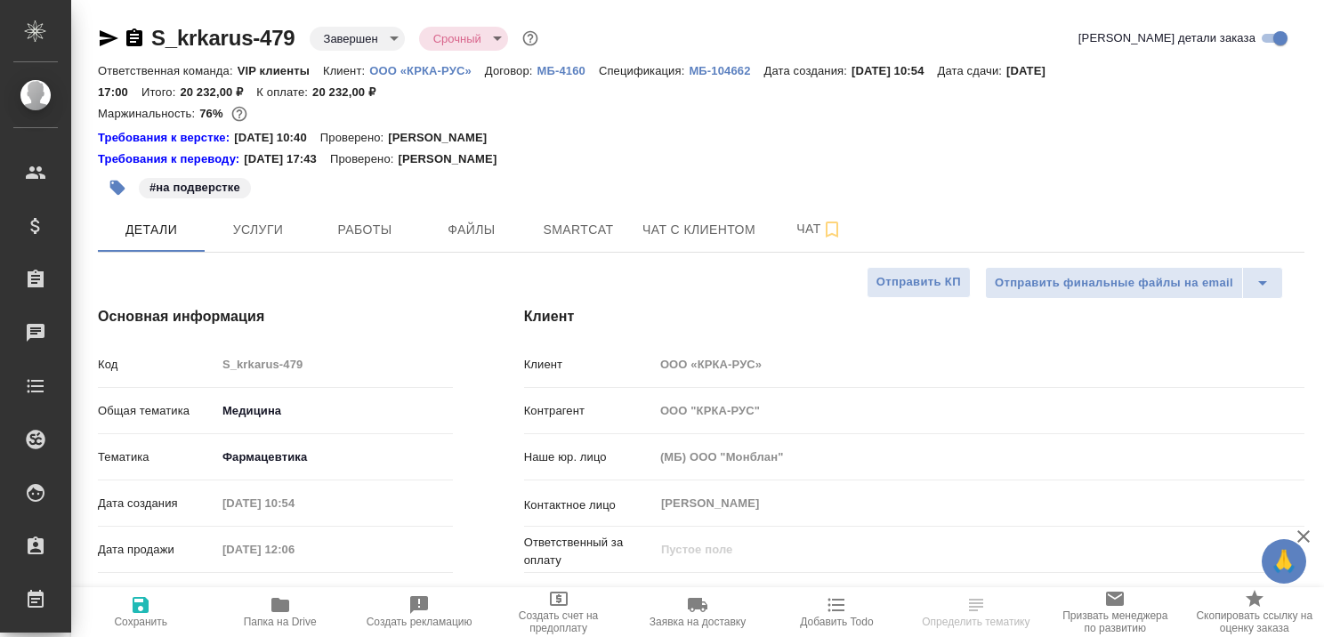
type textarea "x"
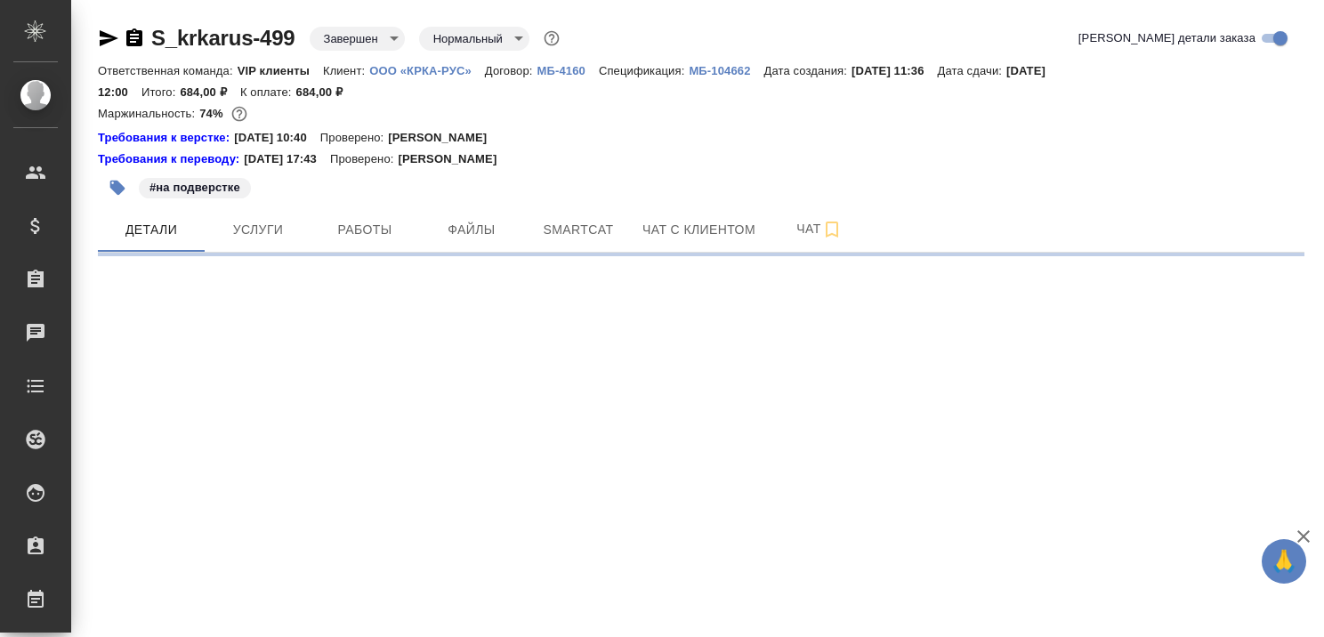
select select "RU"
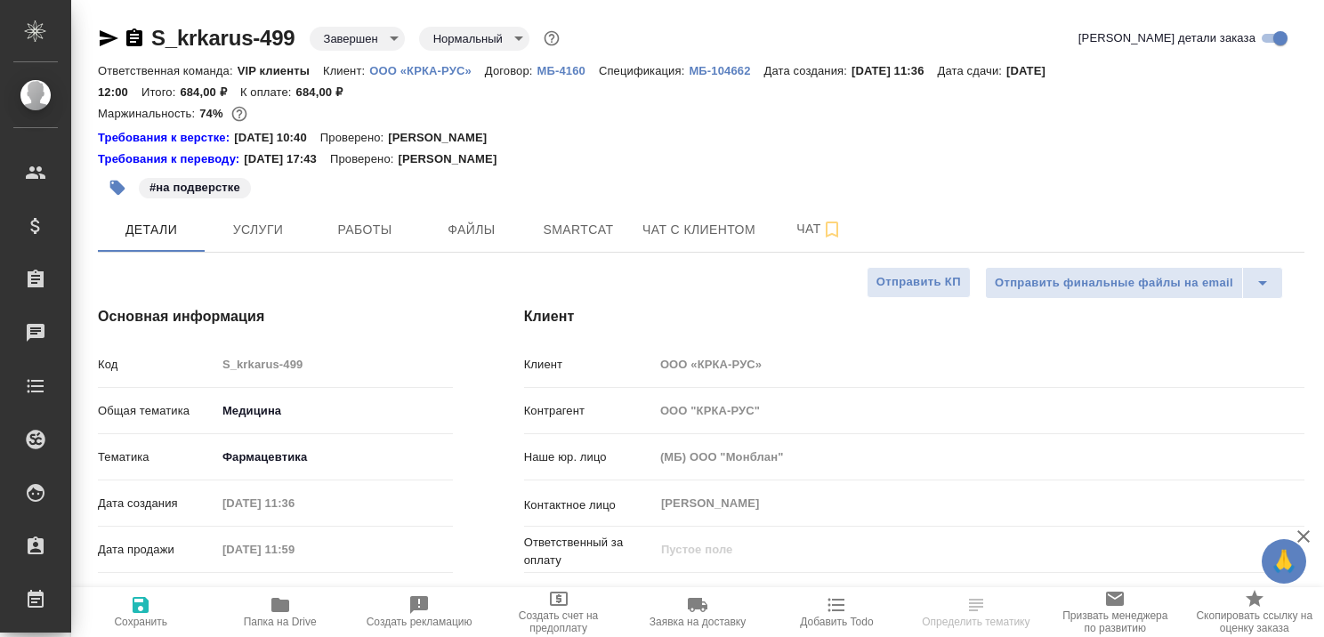
type textarea "x"
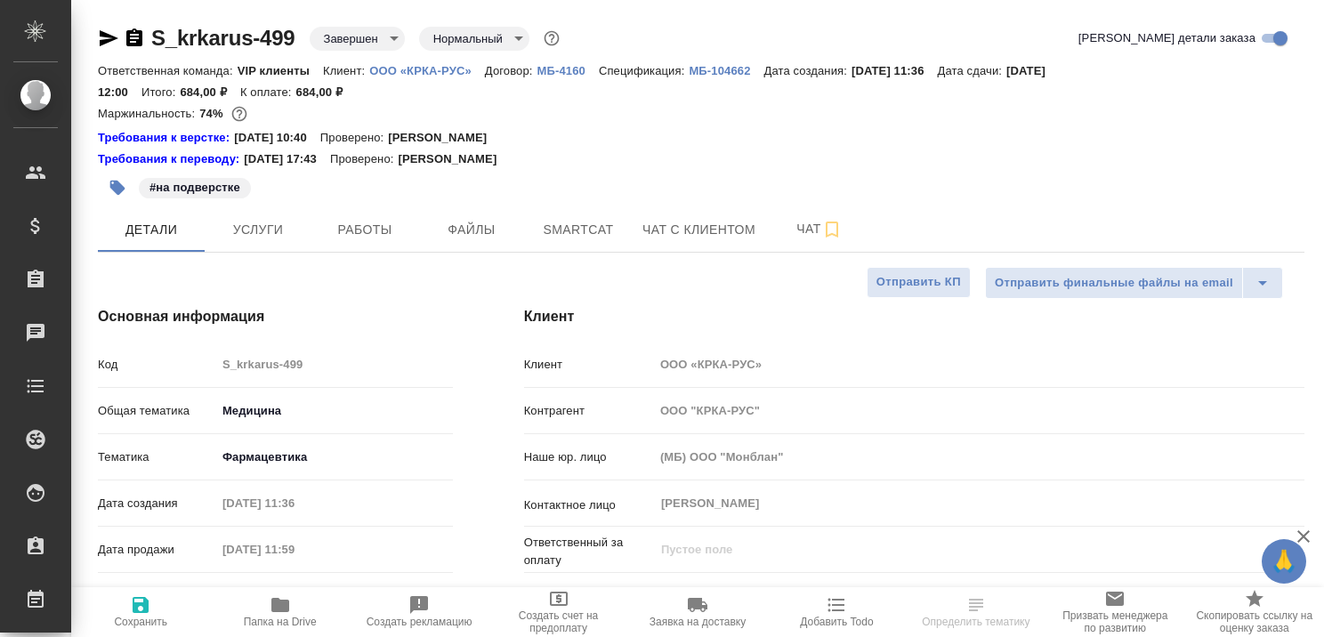
type textarea "x"
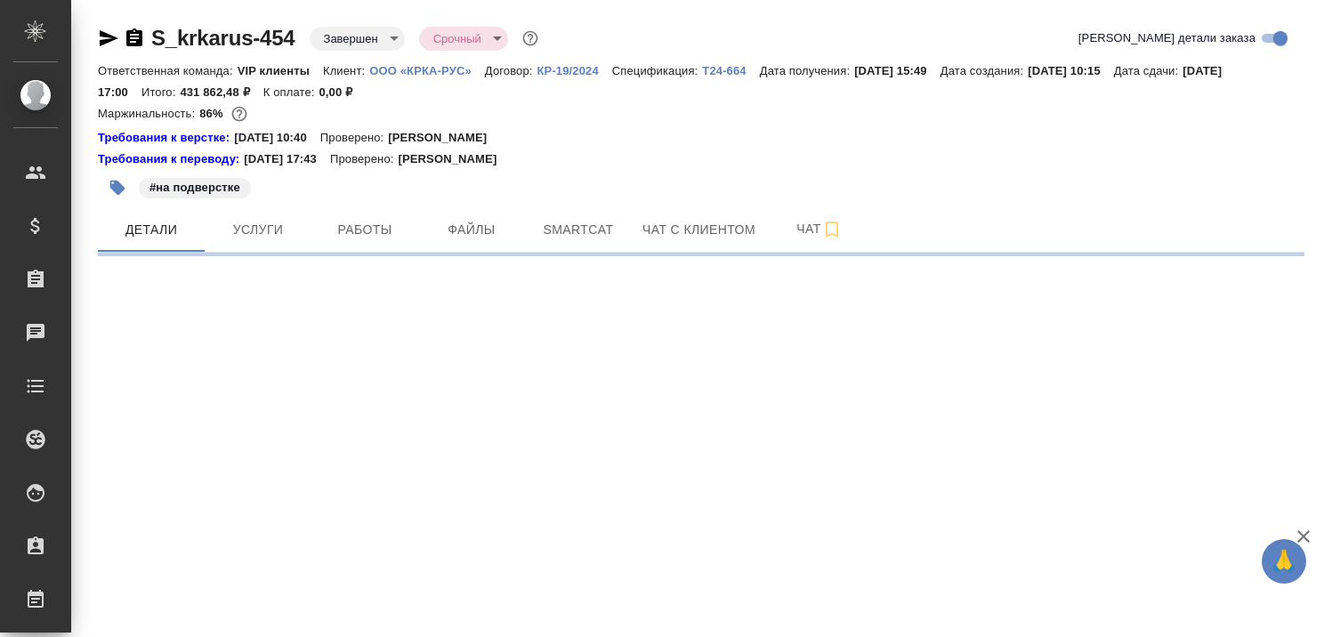
select select "RU"
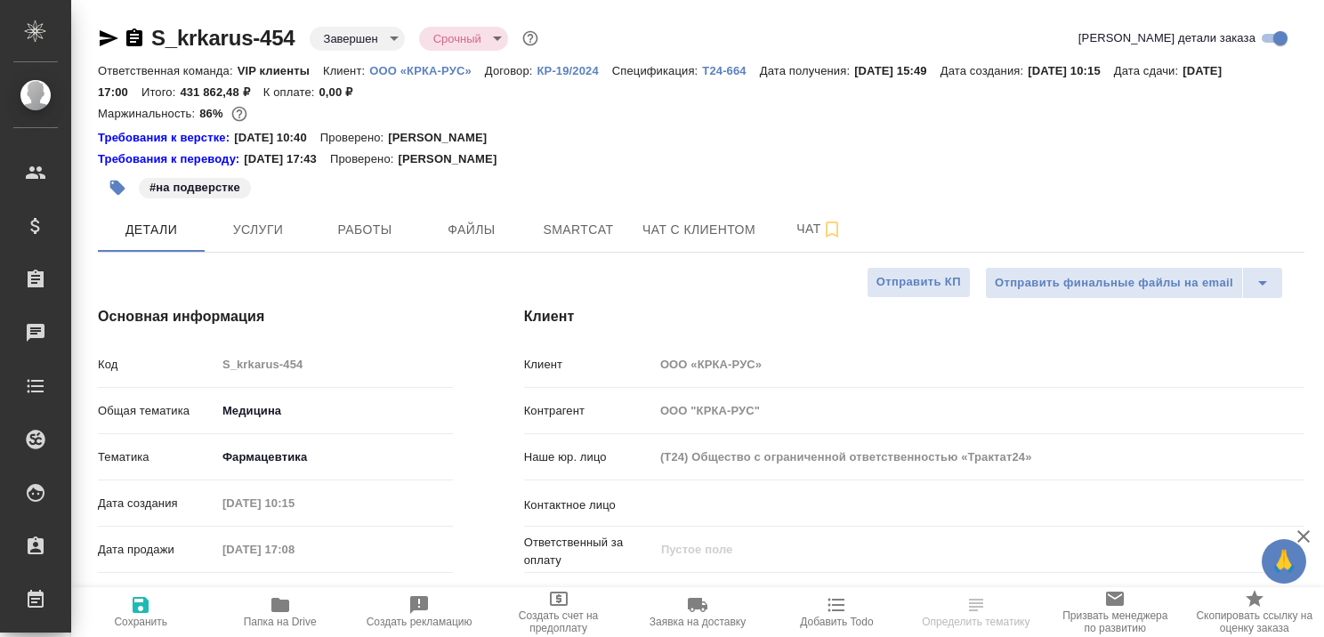
type textarea "x"
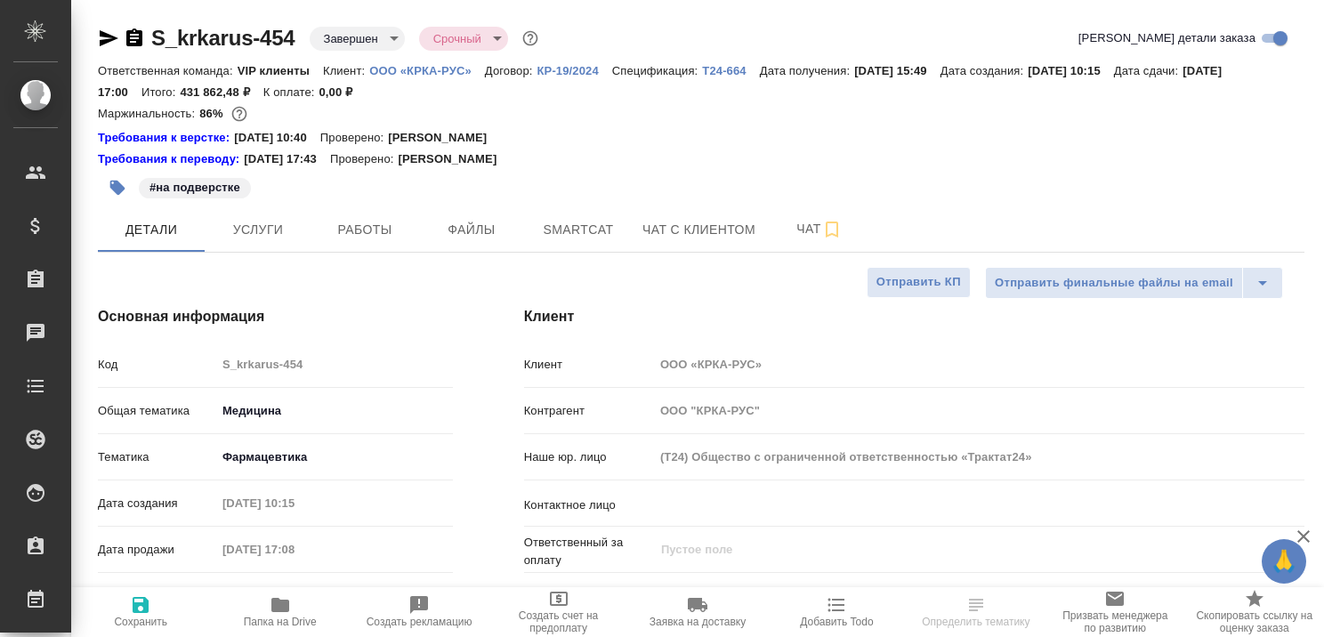
type textarea "x"
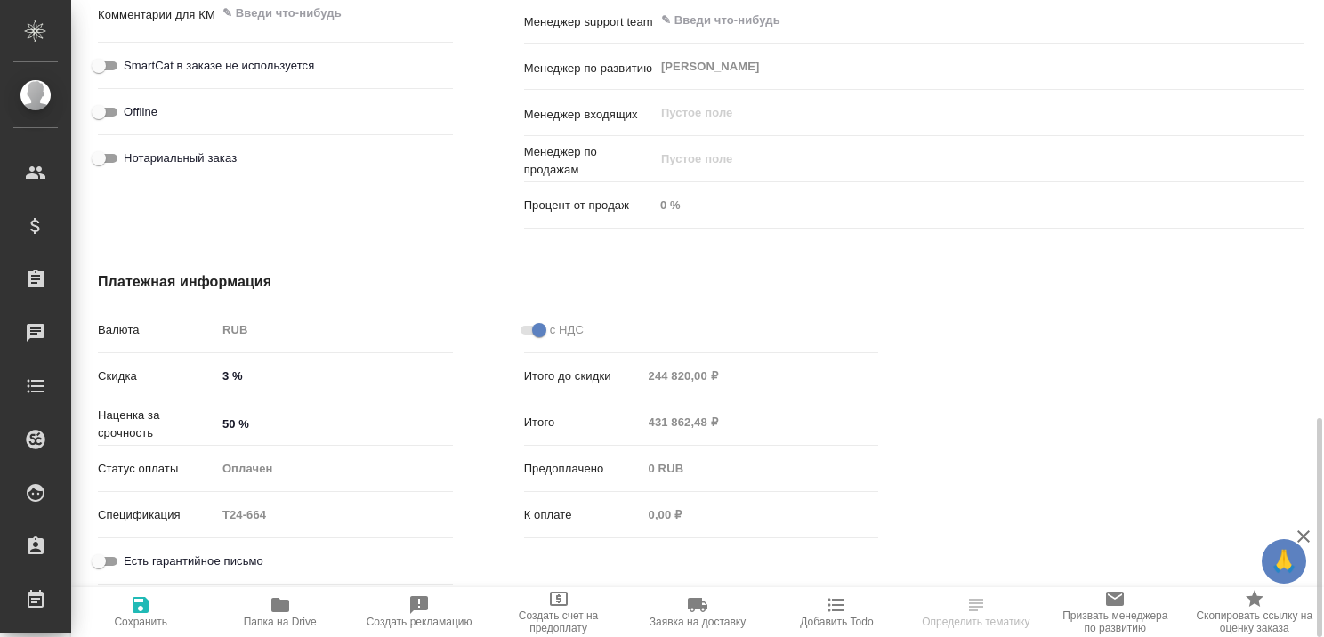
scroll to position [1035, 0]
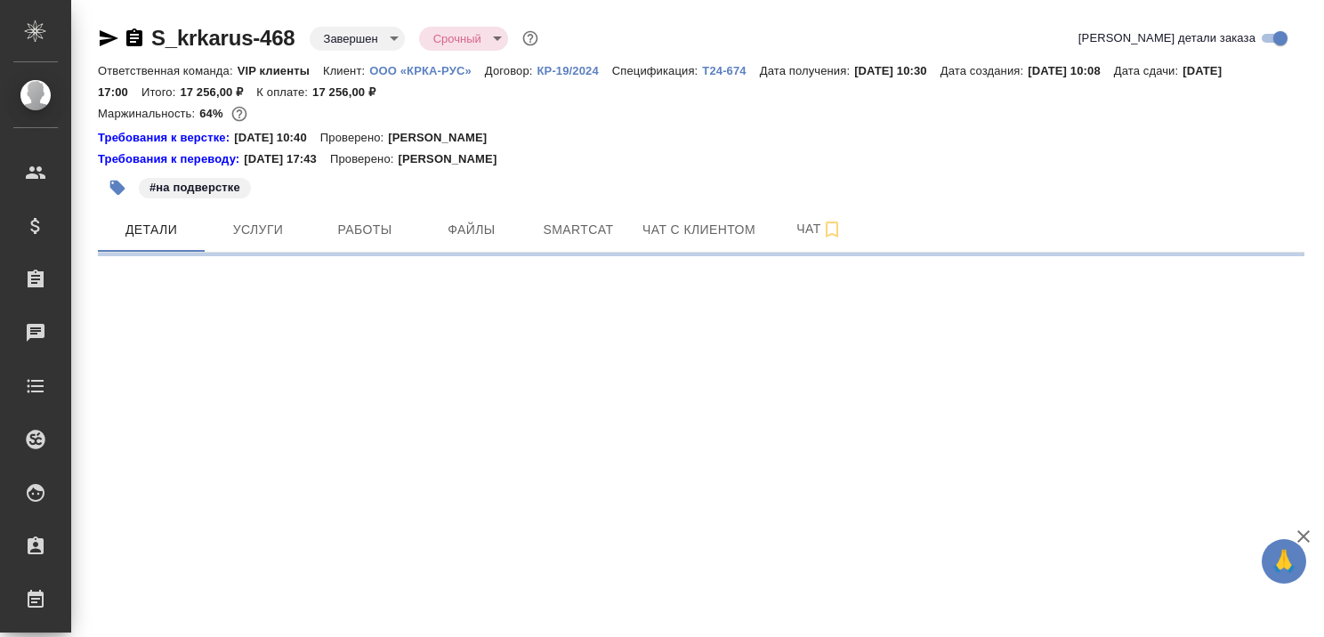
select select "RU"
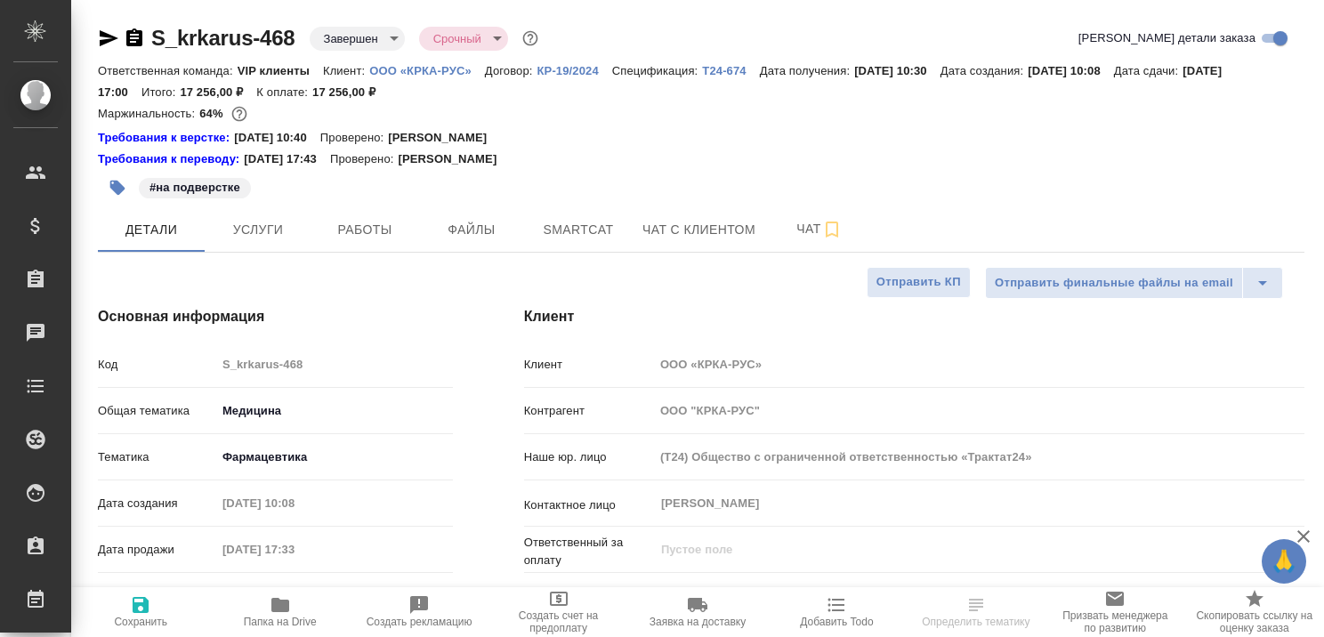
type textarea "x"
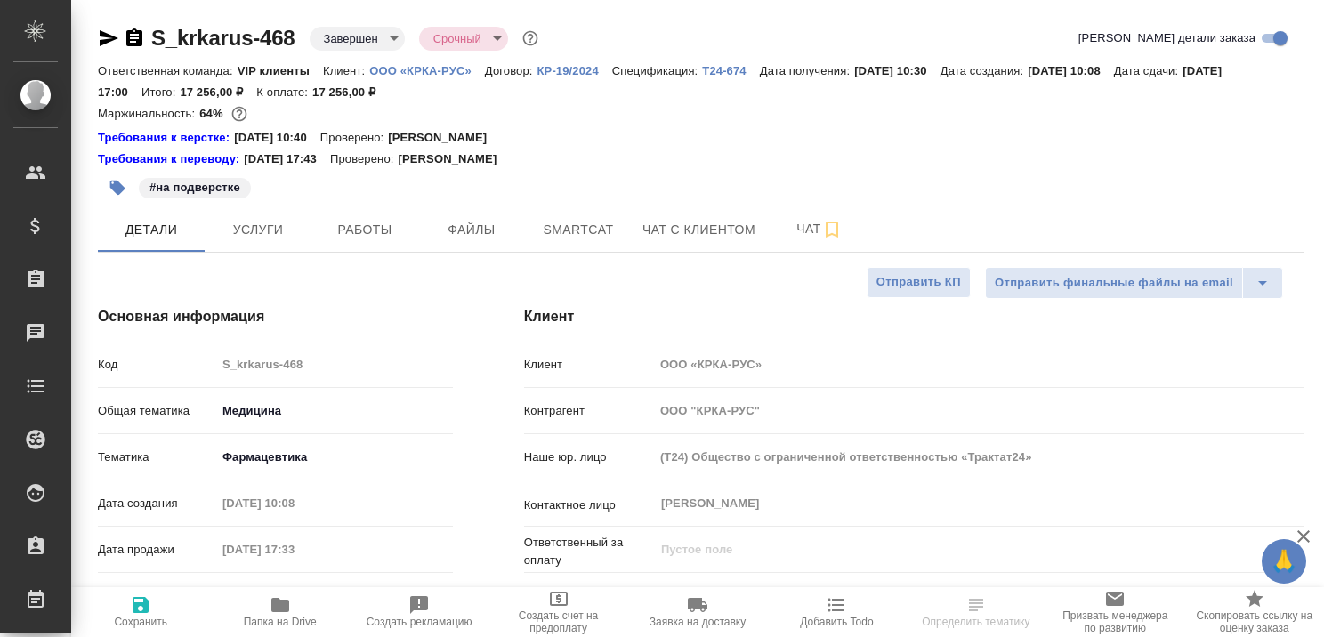
type textarea "x"
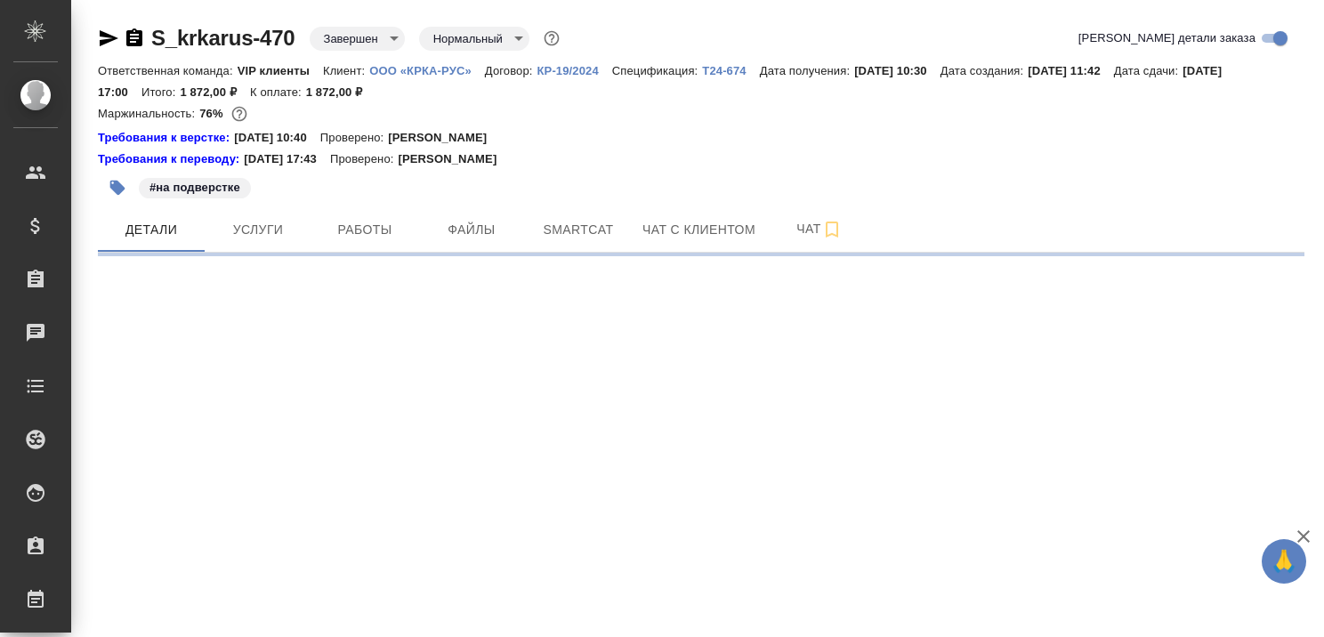
select select "RU"
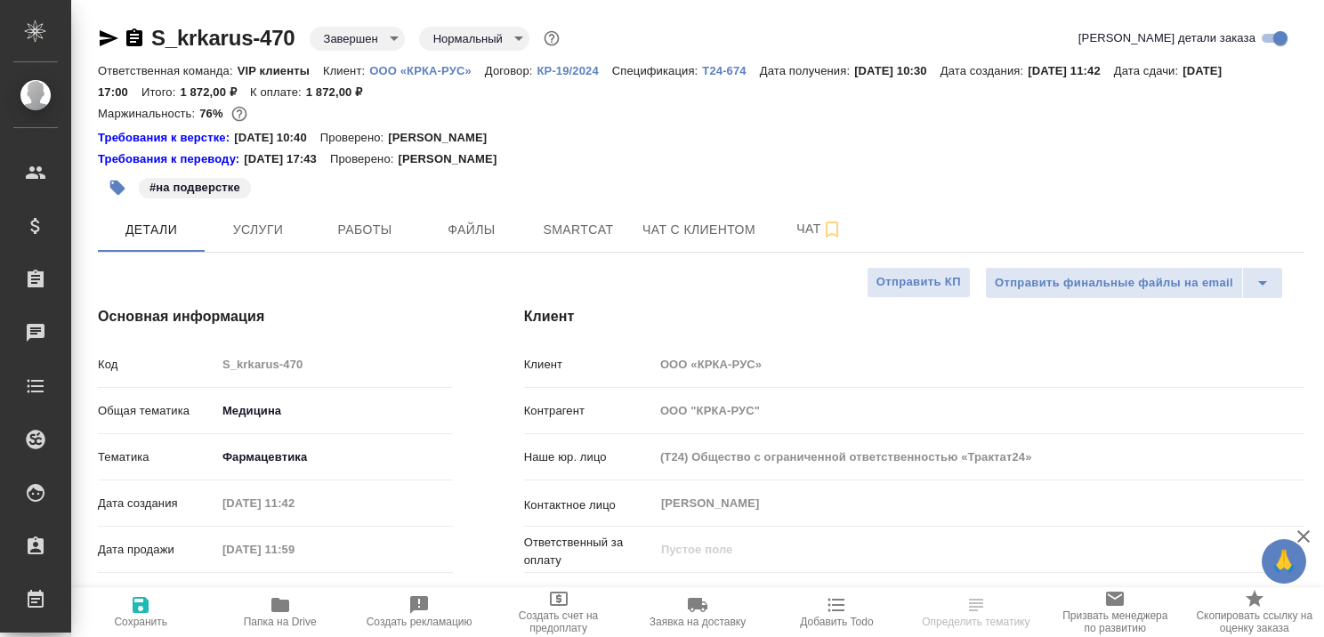
type textarea "x"
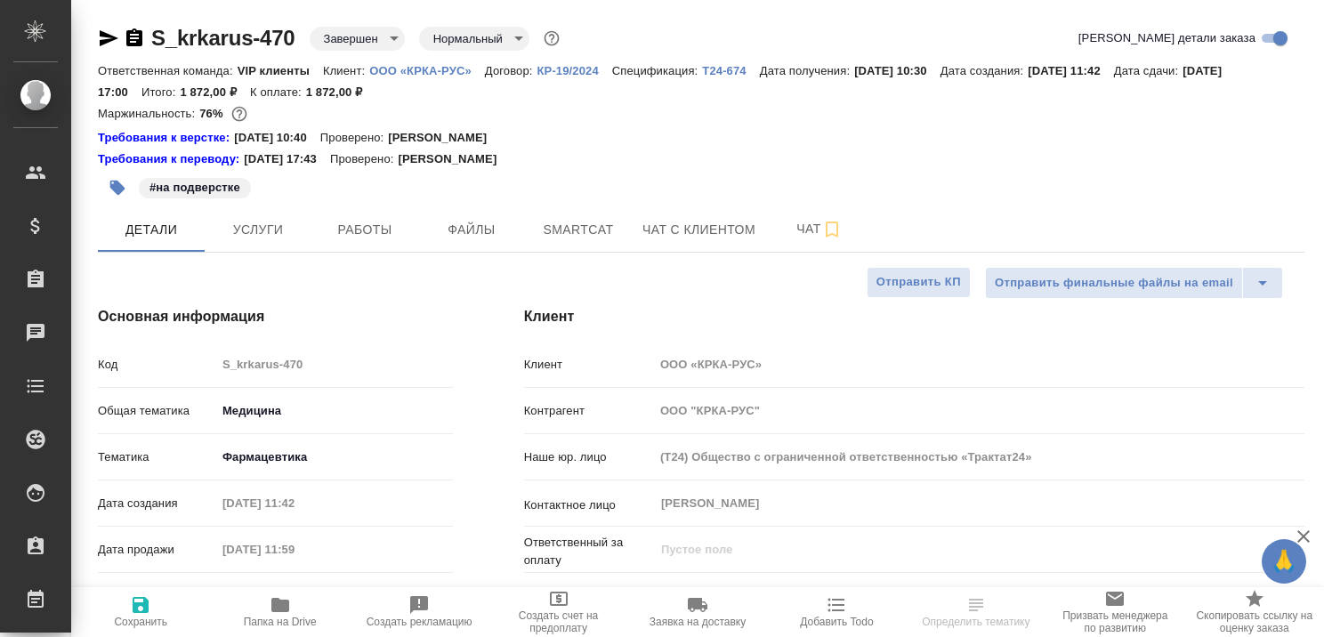
type textarea "x"
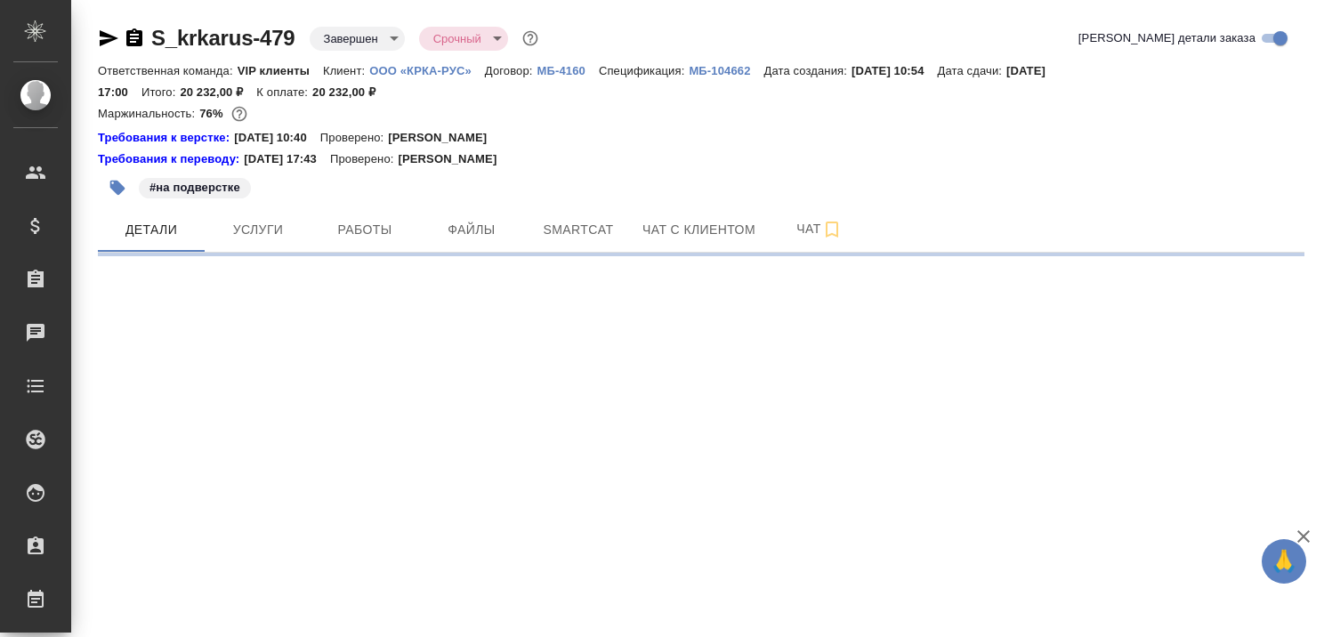
select select "RU"
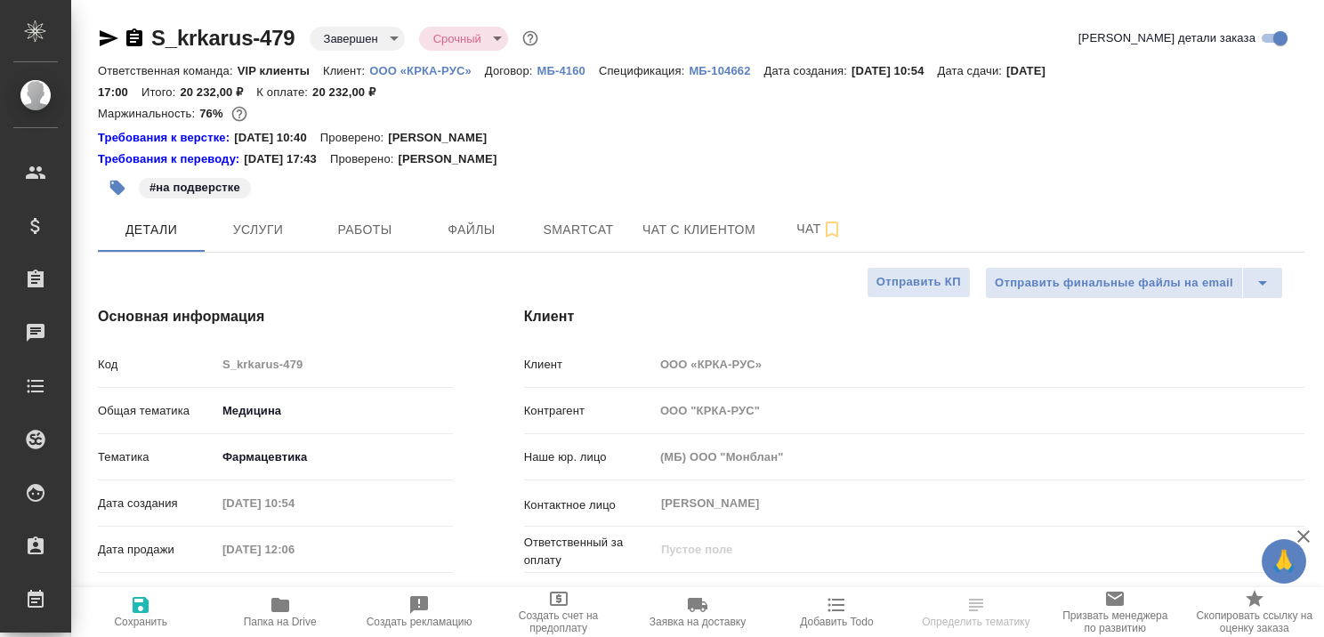
type textarea "x"
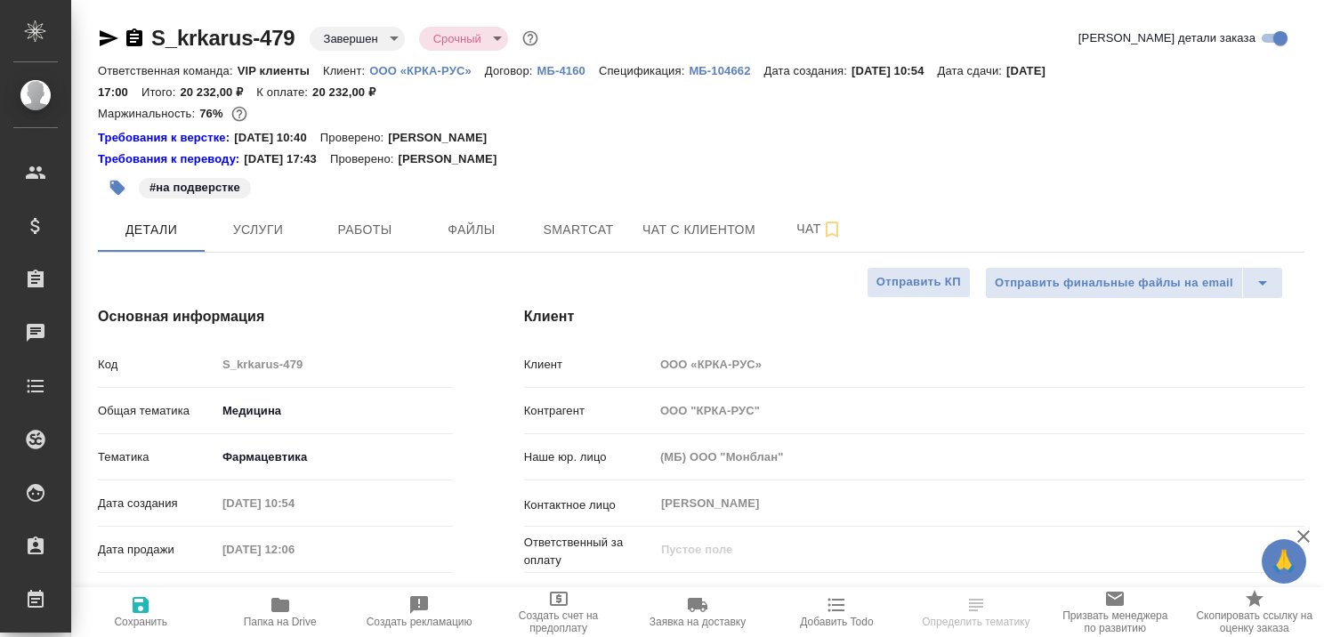
type textarea "x"
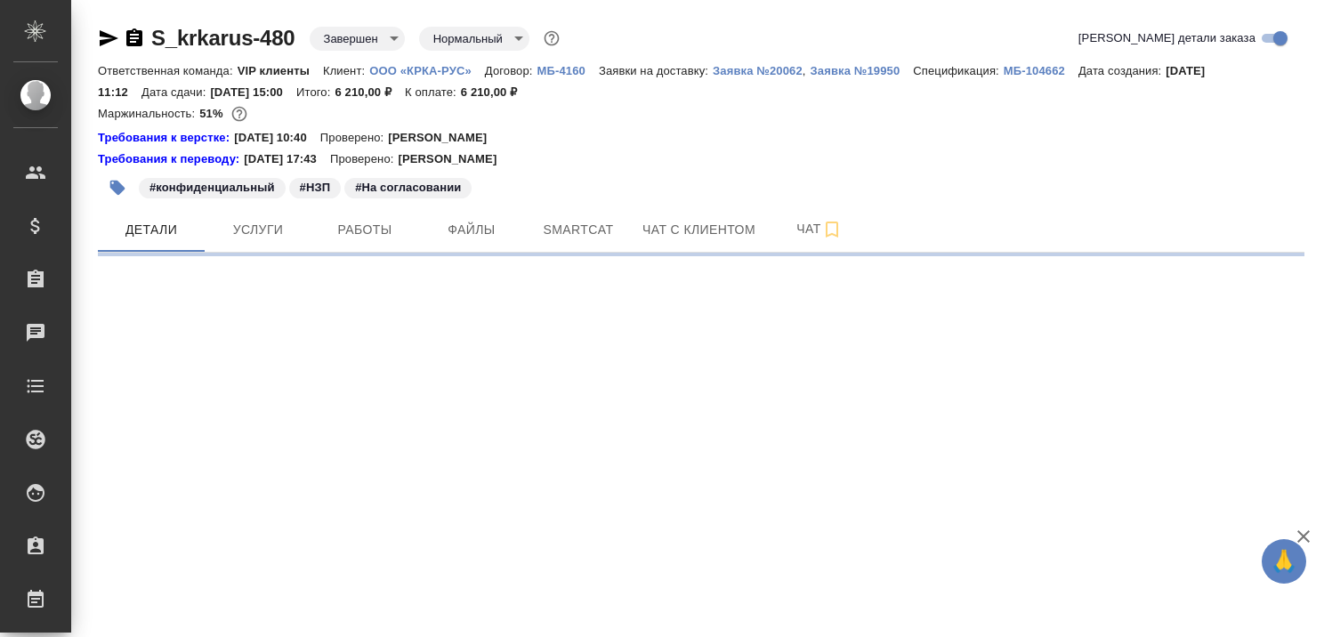
select select "RU"
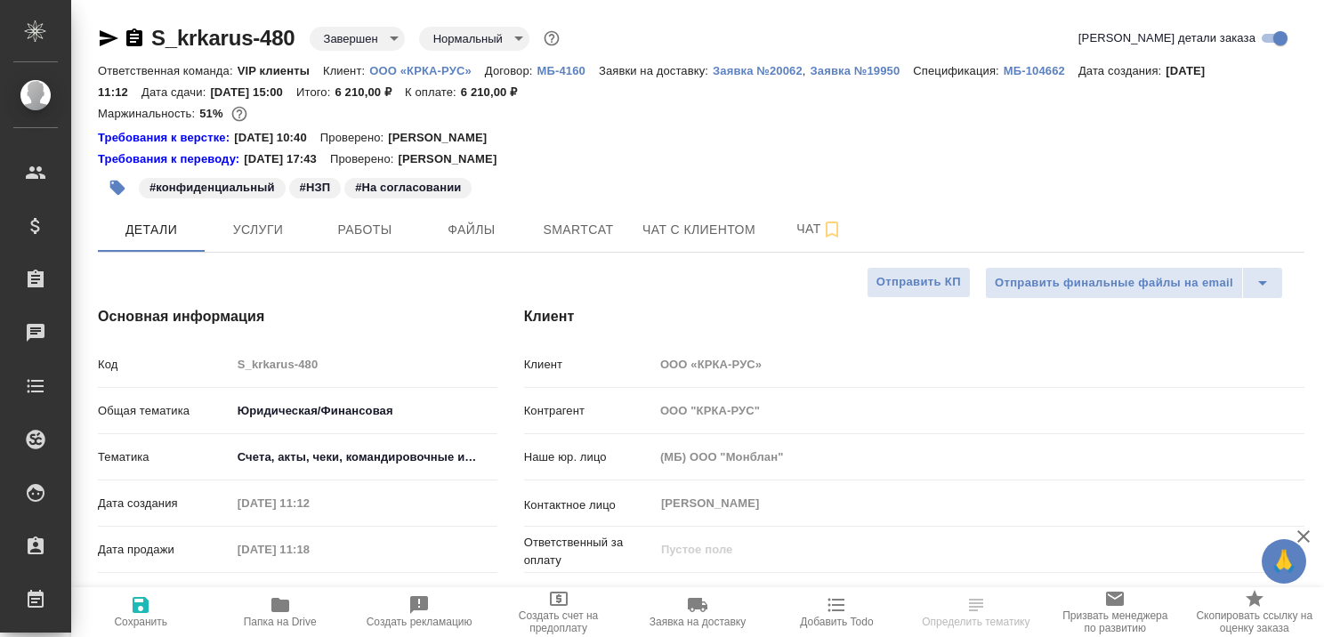
type textarea "x"
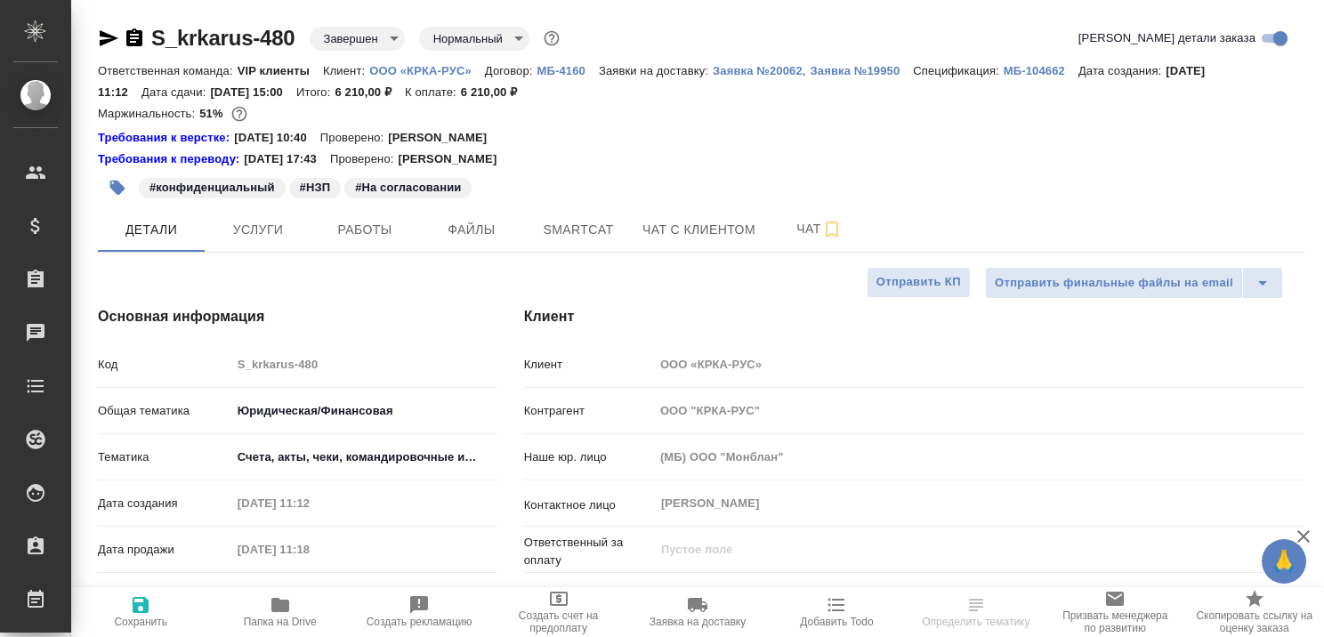
type textarea "x"
